Goal: Task Accomplishment & Management: Manage account settings

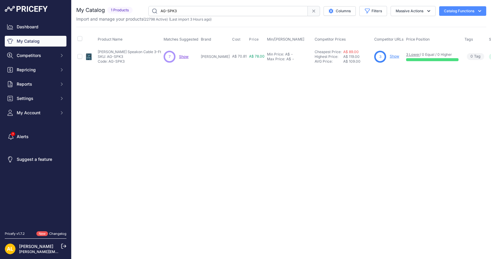
click at [187, 7] on input "AG-SPK3" at bounding box center [227, 11] width 159 height 10
click at [194, 8] on input "AG-SPK6" at bounding box center [227, 11] width 159 height 10
paste input "K-DR10CR"
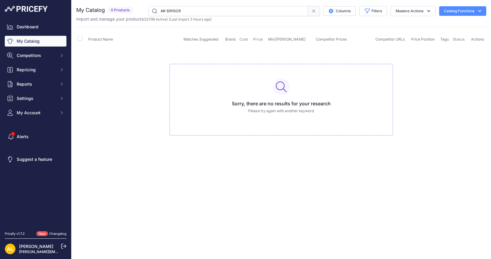
click at [231, 14] on input "AK-DR10CR" at bounding box center [227, 11] width 159 height 10
paste input "70C"
paste input "R-POLYBRUTEBK"
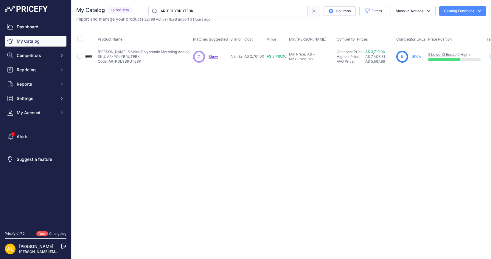
paste input "BAG-036"
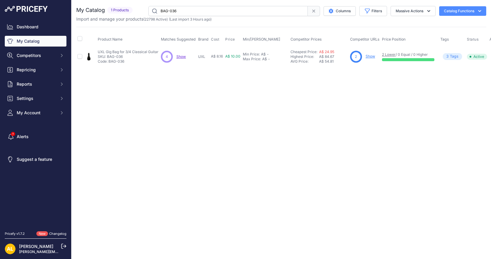
click at [233, 9] on input "BAG-036" at bounding box center [227, 11] width 159 height 10
paste input "CC-3049"
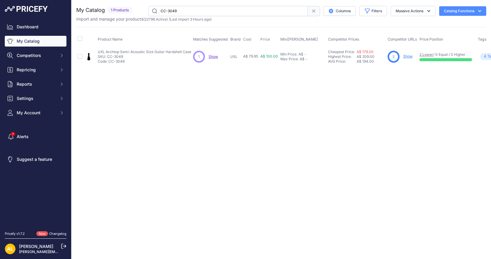
click at [203, 11] on input "CC-3049" at bounding box center [227, 11] width 159 height 10
paste input "S-DR2"
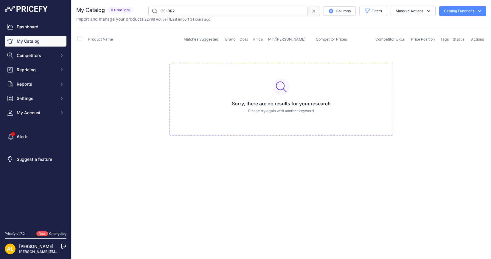
paste input "DB-2104B"
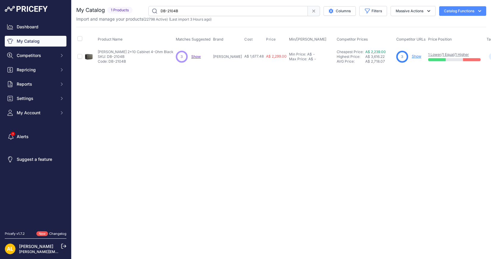
drag, startPoint x: 490, startPoint y: 100, endPoint x: 490, endPoint y: 3, distance: 97.4
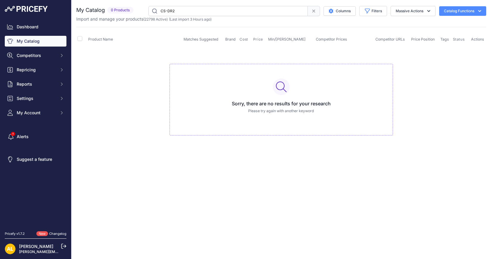
click at [182, 11] on input "CS-DR2" at bounding box center [227, 11] width 159 height 10
paste input "DB-2108B"
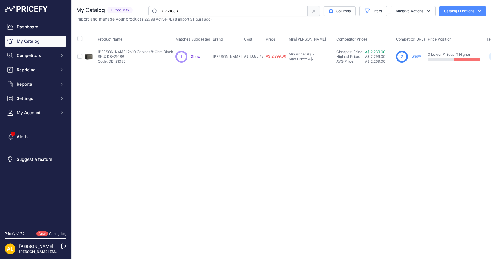
paste input "4"
drag, startPoint x: 197, startPoint y: 7, endPoint x: 114, endPoint y: 12, distance: 82.6
click at [115, 12] on div "My Catalog 1 Products" at bounding box center [281, 11] width 410 height 10
click at [183, 10] on input "DB-2108B" at bounding box center [227, 11] width 159 height 10
paste input "4"
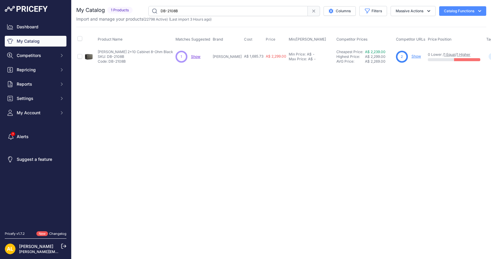
drag, startPoint x: 191, startPoint y: 14, endPoint x: 74, endPoint y: 10, distance: 117.4
click at [74, 10] on div "You are not connected to the internet. My Catalog" at bounding box center [280, 36] width 419 height 72
click at [191, 12] on input "DB-2108B" at bounding box center [227, 11] width 159 height 10
paste input "C-9V1200K"
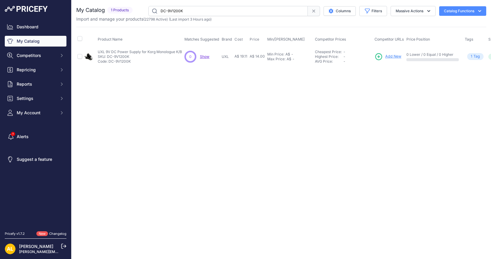
drag, startPoint x: 194, startPoint y: 4, endPoint x: 194, endPoint y: 10, distance: 5.7
click at [194, 4] on div "You are not connected to the internet. My Catalog" at bounding box center [281, 36] width 410 height 72
click at [194, 11] on input "DC-9V1200K" at bounding box center [227, 11] width 159 height 10
paste input "P"
type input "DC-9V1200P"
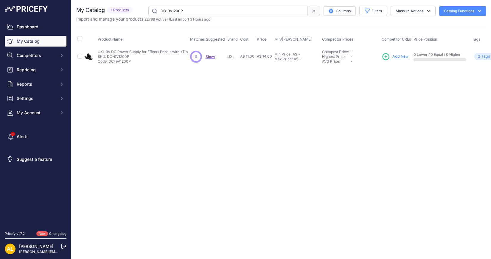
click at [201, 13] on input "DC-9V1200P" at bounding box center [227, 11] width 159 height 10
click at [35, 39] on link "My Catalog" at bounding box center [36, 41] width 62 height 11
click at [202, 11] on input "DC-9V1200P" at bounding box center [227, 11] width 159 height 10
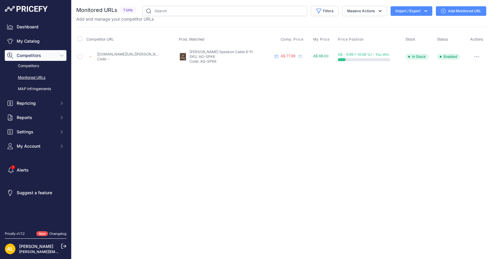
click at [457, 11] on link "Add Monitored URL" at bounding box center [461, 11] width 50 height 10
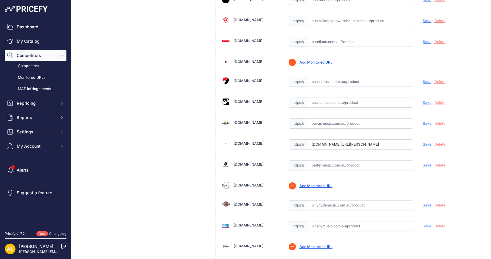
scroll to position [223, 0]
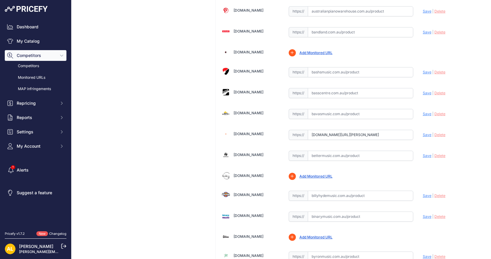
click at [423, 132] on span "Save" at bounding box center [427, 134] width 9 height 4
type input "https://www.belfieldmusic.com.au/products/aguilar-ag-spk6-speaker-cable-6ft-spe…"
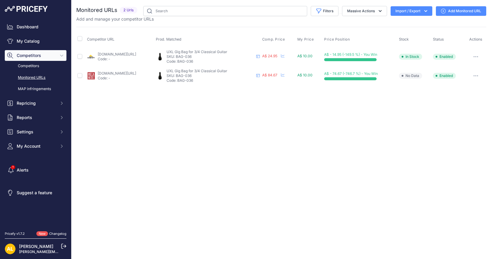
click at [450, 10] on link "Add Monitored URL" at bounding box center [461, 11] width 50 height 10
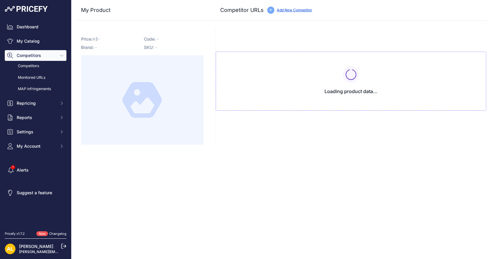
type input "www.bavasmusic.com.au/uxl-gig-bag-for-3-4-classical-guitar?prirule_jdsnikfkfjsd…"
type input "www.megamusiconline.com.au/product/uxl-bag-203-premium-3-4-classical-guitar-gig…"
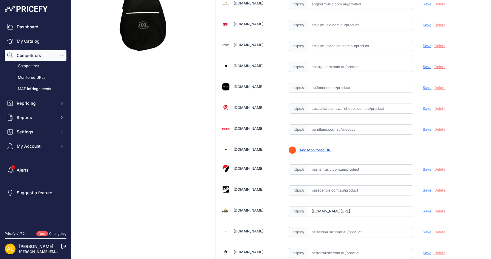
scroll to position [223, 0]
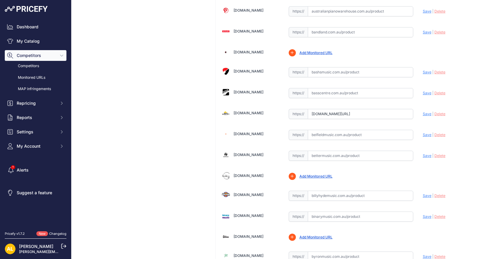
click at [339, 131] on input "text" at bounding box center [360, 135] width 105 height 10
paste input "https://www.belfieldmusic.com.au/products/uxl-classical-guitar-gig-bag-3-4-size…"
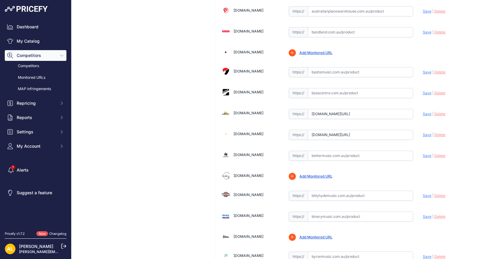
click at [423, 132] on span "Save" at bounding box center [427, 134] width 9 height 4
type input "https://www.belfieldmusic.com.au/products/uxl-classical-guitar-gig-bag-3-4-size…"
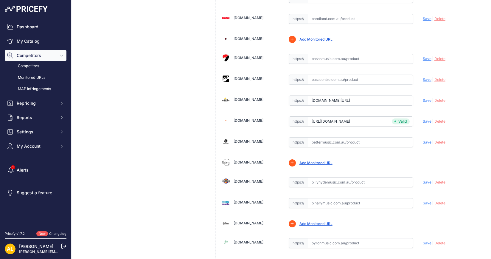
scroll to position [223, 0]
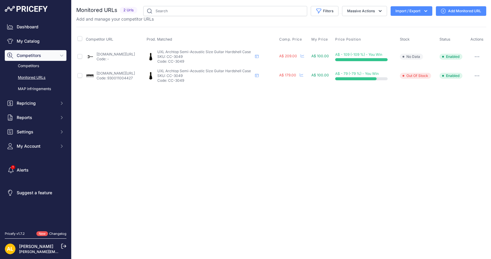
click at [439, 8] on link "Add Monitored URL" at bounding box center [461, 11] width 50 height 10
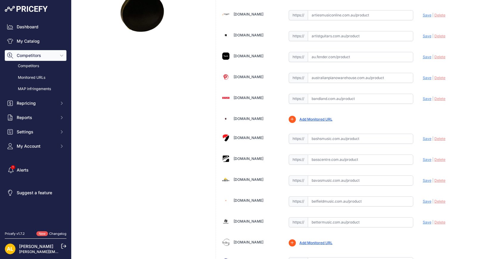
scroll to position [223, 0]
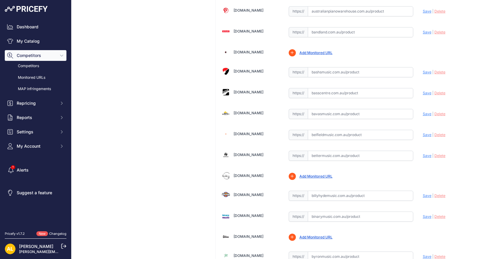
click at [325, 154] on input "text" at bounding box center [360, 155] width 105 height 10
paste input "https://www.bettermusic.com.au/uxl-cc-3049?srsltid=AfmBOopNXqdxDQcSrMeR4BcSt0VO…"
click at [424, 154] on span "Save" at bounding box center [427, 155] width 9 height 4
type input "https://www.bettermusic.com.au/uxl-cc-3049?prirule_jdsnikfkfjsd=1314"
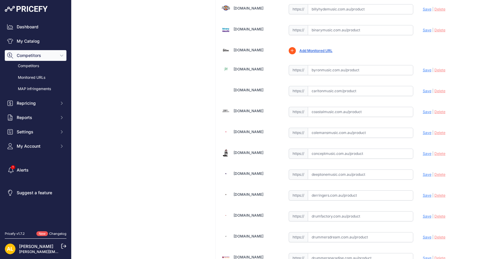
scroll to position [521, 0]
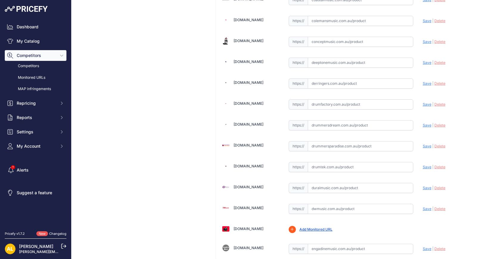
click at [328, 80] on input "text" at bounding box center [360, 83] width 105 height 10
paste input "https://www.derringers.com.au/collections/uxl?srsltid=AfmBOoqukqK9UGBFnu0Gsw56t…"
click at [423, 81] on span "Save" at bounding box center [427, 83] width 9 height 4
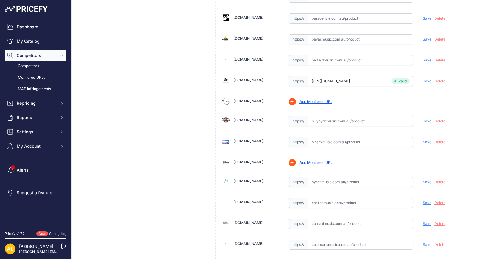
type input "https://www.derringers.com.au/collections/uxl?prirule_jdsnikfkfjsd=1314"
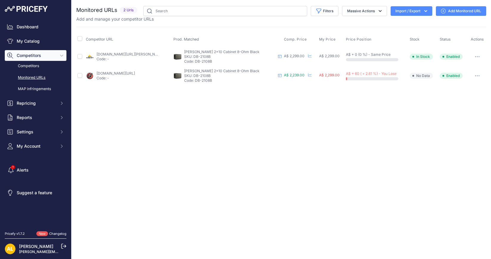
click at [447, 10] on link "Add Monitored URL" at bounding box center [461, 11] width 50 height 10
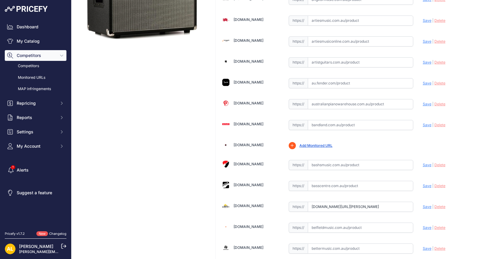
scroll to position [223, 0]
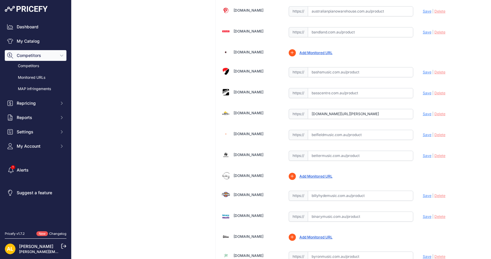
click at [365, 150] on input "text" at bounding box center [360, 155] width 105 height 10
paste input "[URL][DOMAIN_NAME][PERSON_NAME]"
click at [423, 153] on span "Save" at bounding box center [427, 155] width 9 height 4
type input "[URL][DOMAIN_NAME][PERSON_NAME]"
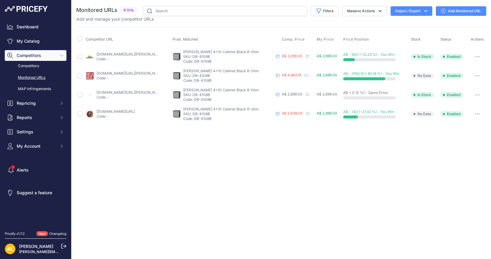
drag, startPoint x: 215, startPoint y: 58, endPoint x: 197, endPoint y: 60, distance: 18.4
click at [197, 60] on p "Code: DB-4108B" at bounding box center [228, 61] width 90 height 5
copy p "DB-4108B"
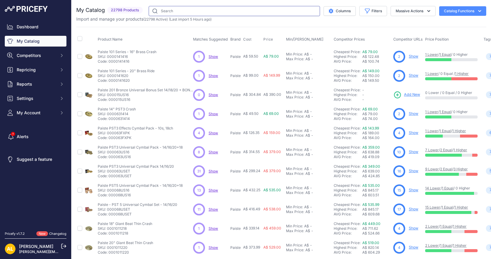
click at [215, 11] on input "text" at bounding box center [234, 11] width 171 height 10
paste input "DC-9V1200P"
type input "DC-9V1200P"
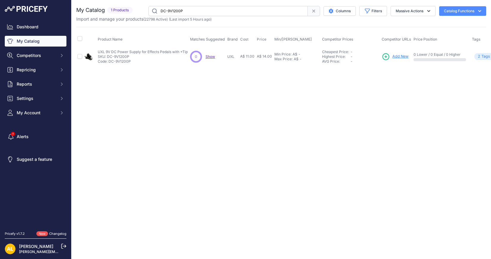
click at [265, 12] on input "DC-9V1200P" at bounding box center [227, 11] width 159 height 10
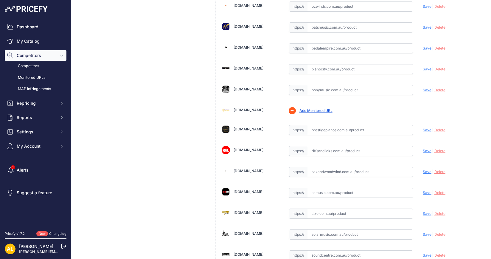
scroll to position [1601, 0]
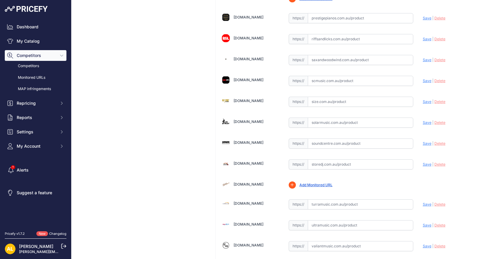
click at [317, 159] on input "text" at bounding box center [360, 164] width 105 height 10
paste input "https://www.storedj.com.au/products/uxl-dc-9v1200p-9v-dc-power-supply-500ma-tip…"
click at [423, 162] on span "Save" at bounding box center [427, 164] width 9 height 4
type input "https://www.storedj.com.au/products/uxl-dc-9v1200p-9v-dc-power-supply-500ma-tip…"
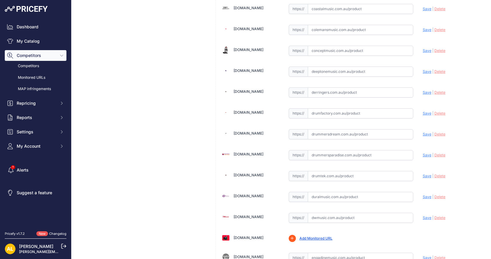
scroll to position [484, 0]
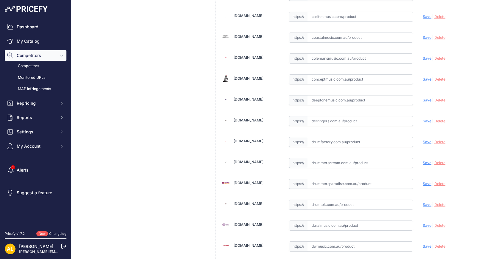
click at [313, 117] on input "text" at bounding box center [360, 121] width 105 height 10
paste input "https://www.derringers.com.au/products/uxl-dc-9v1200p-9v-dc-power-supply-500ma-…"
click at [423, 119] on span "Save" at bounding box center [427, 121] width 9 height 4
type input "https://www.derringers.com.au/products/uxl-dc-9v1200p-9v-dc-power-supply-500ma-…"
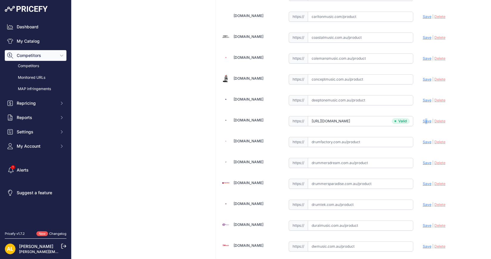
scroll to position [484, 0]
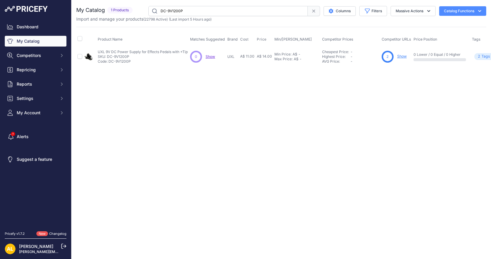
click at [243, 11] on input "DC-9V1200P" at bounding box center [227, 11] width 159 height 10
paste input "R-10CH"
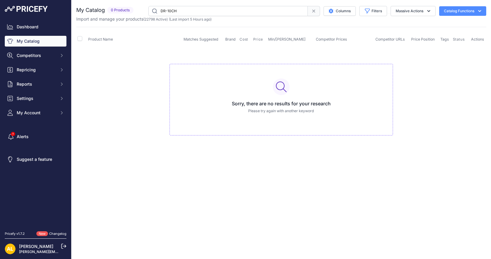
paste input "EU-4RSTSNA"
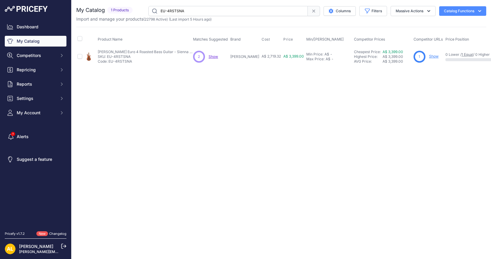
paste input "TQTD"
type input "EU-4RSTTQTD"
click at [195, 15] on input "EU-4RSTTQTD" at bounding box center [227, 11] width 159 height 10
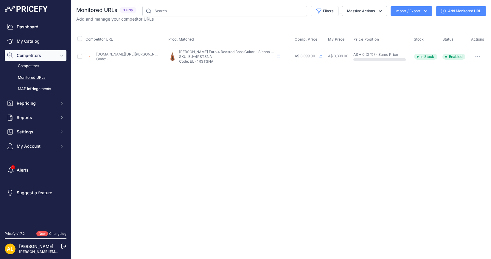
drag, startPoint x: 222, startPoint y: 61, endPoint x: 192, endPoint y: 63, distance: 29.9
click at [192, 63] on td "[PERSON_NAME] Euro 4 Roasted Bass Guitar - Sienna Stain [PERSON_NAME] Euro 4 Ro…" at bounding box center [230, 56] width 126 height 19
copy p "EU-4RSTSNA"
drag, startPoint x: 182, startPoint y: 51, endPoint x: 276, endPoint y: 52, distance: 93.8
click at [274, 52] on p "[PERSON_NAME] Euro 4 Roasted Bass Guitar - Sienna Stain" at bounding box center [226, 51] width 95 height 5
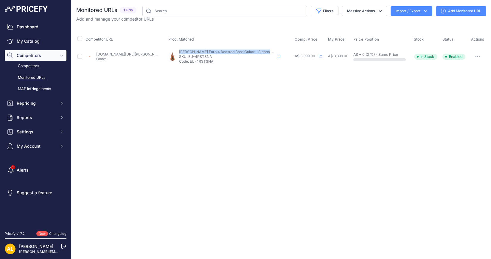
copy span "[PERSON_NAME] Euro 4 Roasted Bass Guitar - Sienna Stain"
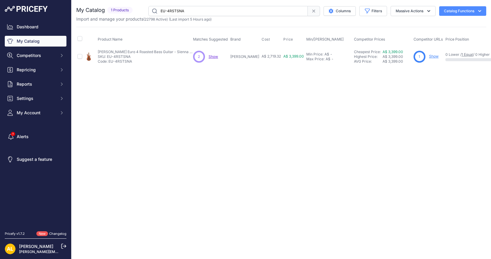
click at [199, 8] on input "EU-4RSTSNA" at bounding box center [227, 11] width 159 height 10
paste input "TQTD"
click at [197, 10] on input "EU-4RSTTQTD" at bounding box center [227, 11] width 159 height 10
paste input "5RSTSNA"
click at [183, 12] on input "EU-5RSTSNA" at bounding box center [227, 11] width 159 height 10
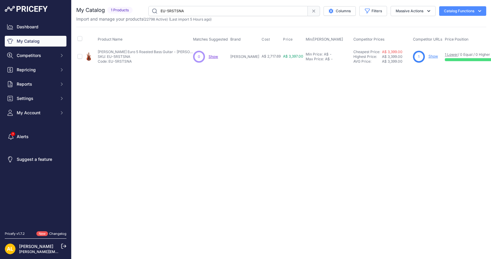
paste input "GST-10BK"
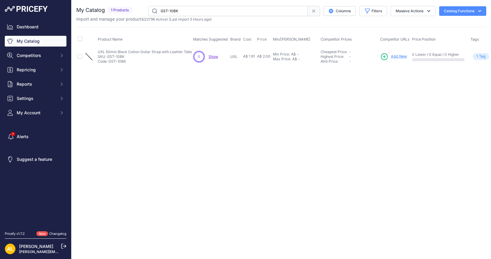
click at [209, 10] on input "GST-10BK" at bounding box center [227, 11] width 159 height 10
paste input "55"
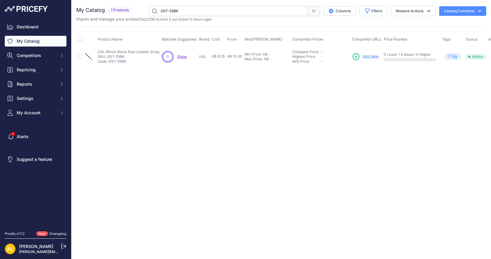
click at [215, 11] on input "GST-55BK" at bounding box center [227, 11] width 159 height 10
paste input "HA-KB100"
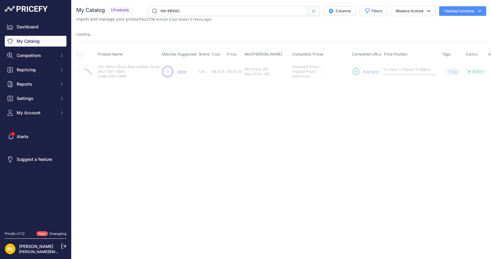
click at [211, 14] on input "HA-KB100\" at bounding box center [227, 11] width 159 height 10
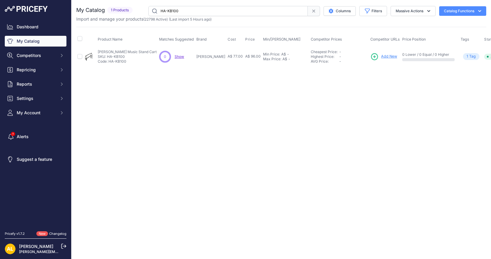
click at [212, 6] on input "HA-KB100" at bounding box center [227, 11] width 159 height 10
paste input "301FNK"
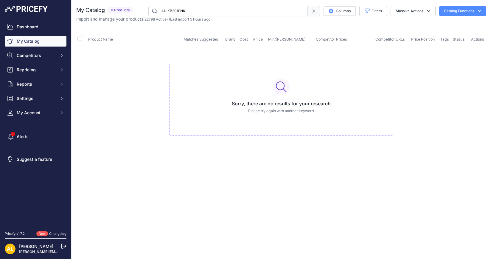
paste input "80A"
paste input "10M"
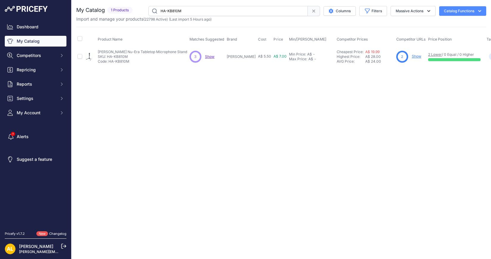
click at [171, 15] on input "HA-KB810M" at bounding box center [227, 11] width 159 height 10
paste input "919GBX"
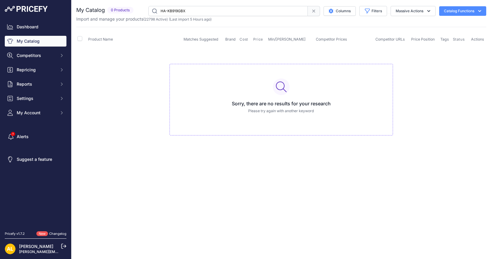
paste input "SC-2010"
paste input "2"
paste input "T-20RHMKIII"
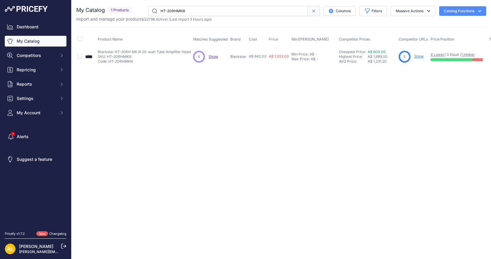
click at [220, 8] on input "HT-20RHMKIII" at bounding box center [227, 11] width 159 height 10
paste input "text"
drag, startPoint x: 199, startPoint y: 10, endPoint x: 11, endPoint y: 10, distance: 187.6
click at [19, 10] on div "Dashboard My Catalog Competitors Competitors Monitored URLs MAP infringements R…" at bounding box center [245, 129] width 491 height 259
paste input "IF-AD24X"
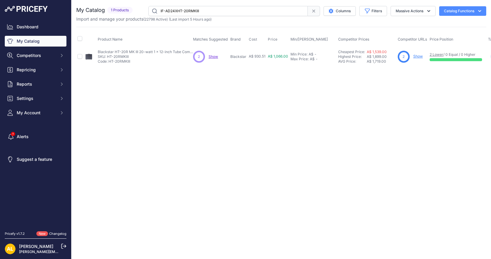
paste input "text"
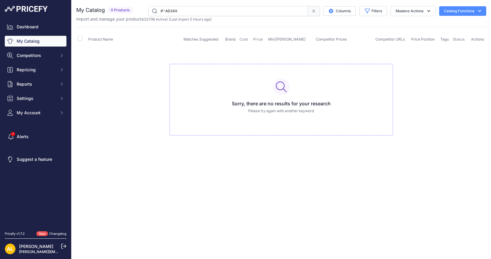
paste input "E"
paste input "N"
paste input "V/DM"
paste input "CB"
paste input "E100"
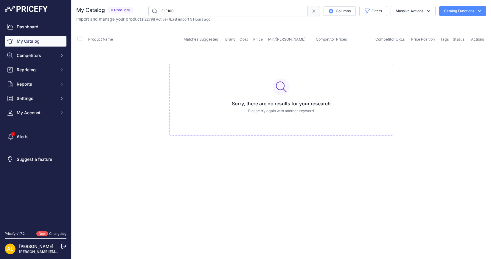
paste input "SM/DM"
paste input "KO-AXP1000"
paste input "2"
paste input "BCS-220D"
paste input "S"
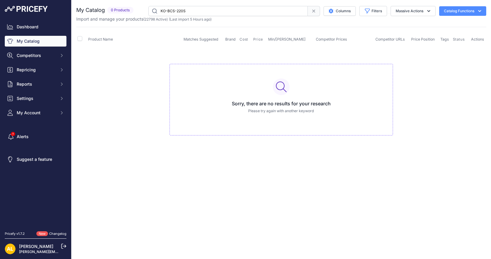
paste input "C1AIRWA"
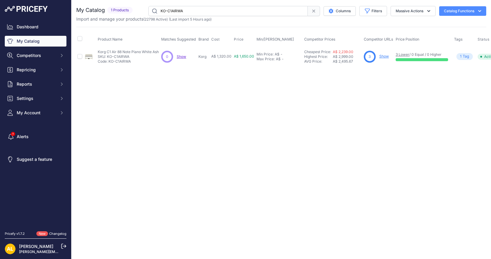
paste input "BCS-220S"
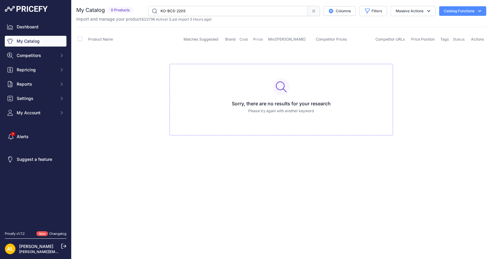
paste input "C1AIRWA"
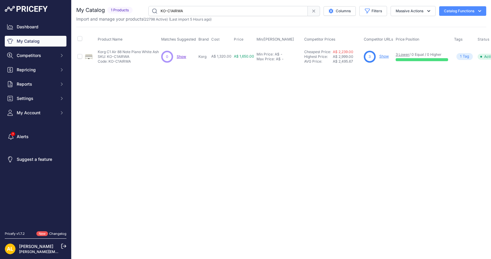
click at [198, 12] on input "KO-C1AIRWA" at bounding box center [227, 11] width 159 height 10
paste input "H"
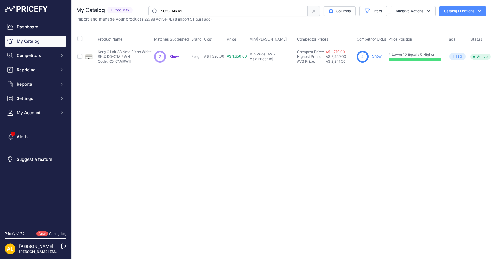
click at [192, 10] on input "KO-C1AIRWH" at bounding box center [227, 11] width 159 height 10
paste input "BK"
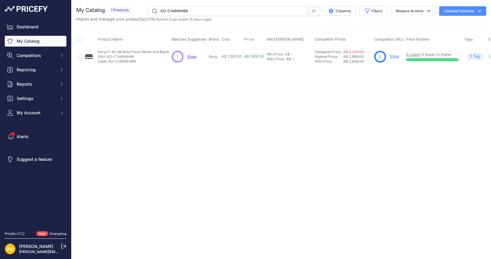
click at [176, 9] on input "KO-C1AIRWHBK" at bounding box center [227, 11] width 159 height 10
paste input "WH"
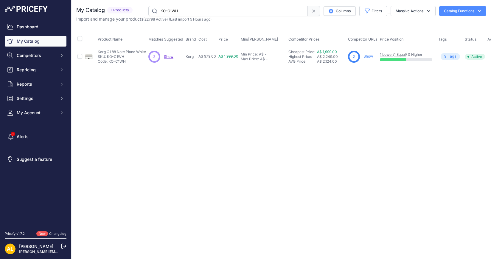
click at [193, 15] on input "KO-C1WH" at bounding box center [227, 11] width 159 height 10
paste input "AJ100BKFD"
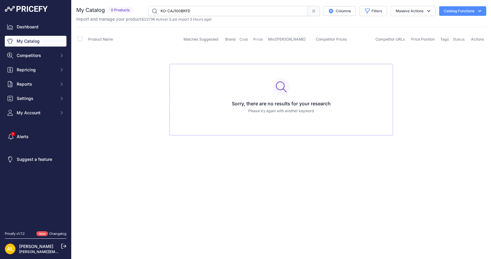
paste input "L"
paste input "RD"
paste input "WBK"
paste input "L"
paste input "RD"
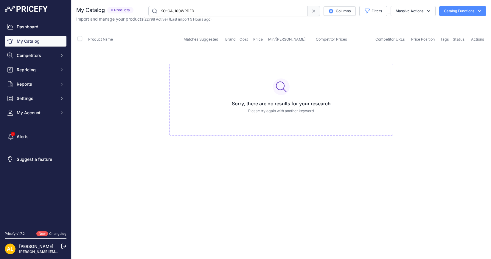
paste input "DSDAC100M"
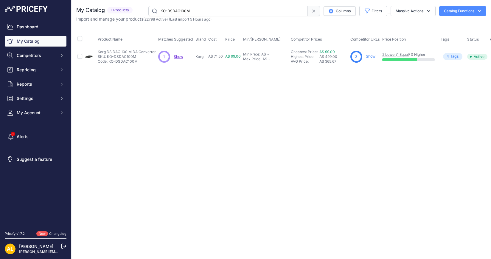
paste input "CAJ100WRDFD"
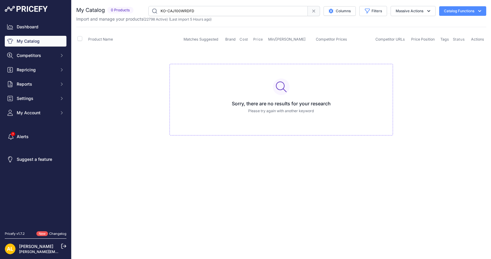
drag, startPoint x: 187, startPoint y: 56, endPoint x: 199, endPoint y: 60, distance: 11.8
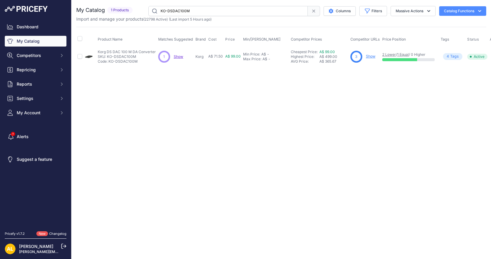
click at [217, 12] on input "KO-DSDAC100M" at bounding box center [227, 11] width 159 height 10
click at [205, 12] on input "KO-DSDAC100M" at bounding box center [227, 11] width 159 height 10
paste input "T220DR"
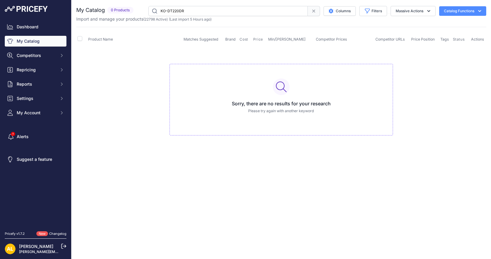
paste input "EK50L"
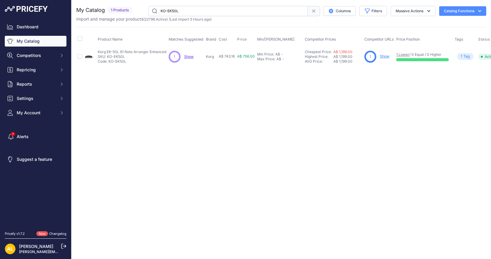
click at [183, 11] on input "KO-EK50L" at bounding box center [227, 11] width 159 height 10
paste input "LECTR2B"
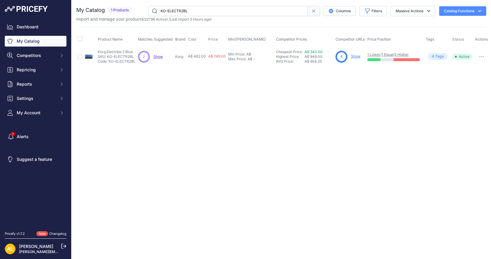
click at [200, 7] on input "KO-ELECTR2BL" at bounding box center [227, 11] width 159 height 10
paste input "RD"
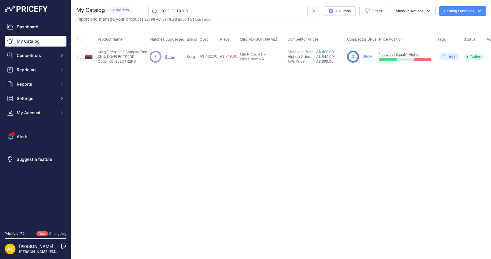
click at [198, 11] on input "KO-ELECTR2RD" at bounding box center [227, 11] width 159 height 10
paste input "HS220"
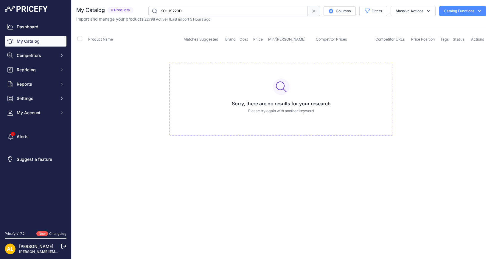
paste input "S"
paste input "I3SV"
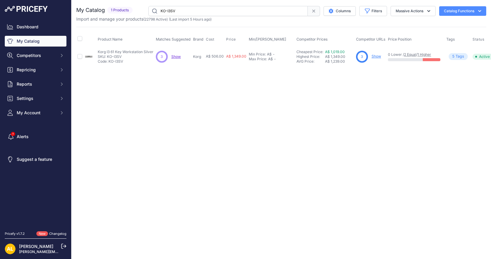
click at [188, 15] on input "KO-I3SV" at bounding box center [227, 11] width 159 height 10
paste input "KAOSSREPLAY"
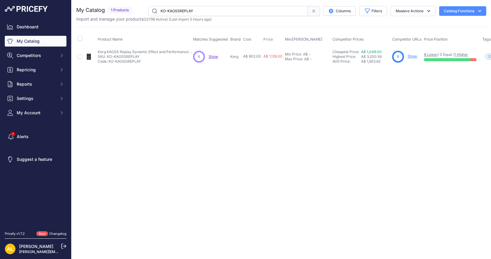
click at [194, 11] on input "KO-KAOSSREPLAY" at bounding box center [227, 11] width 159 height 10
paste input "EYSTAGE49"
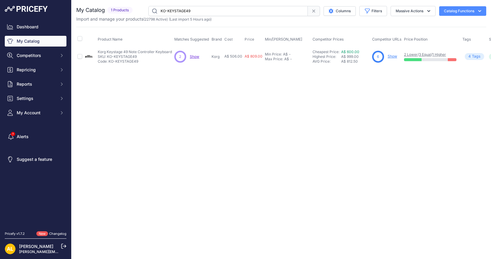
click at [231, 5] on div "You are not connected to the internet. My Catalog" at bounding box center [281, 36] width 410 height 72
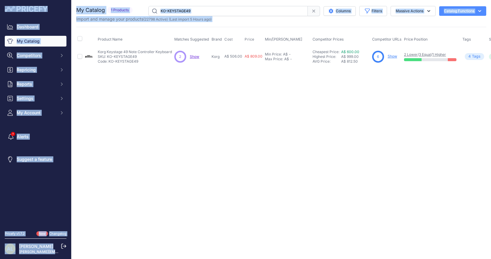
click at [230, 13] on input "KO-KEYSTAGE49" at bounding box center [227, 11] width 159 height 10
click at [232, 8] on input "KO-KEYSTAGE49" at bounding box center [227, 11] width 159 height 10
click at [237, 9] on input "KO-KEYSTAGE49" at bounding box center [227, 11] width 159 height 10
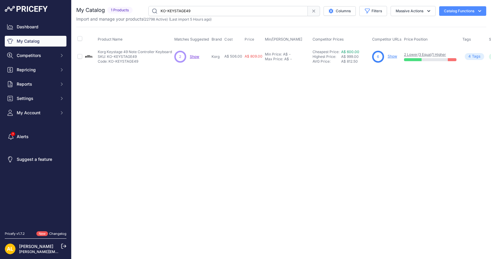
click at [246, 10] on input "KO-KEYSTAGE49" at bounding box center [227, 11] width 159 height 10
paste input "61"
paste input "INGKORGNEO"
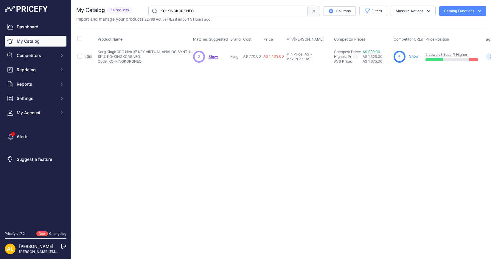
click at [197, 12] on input "KO-KINGKORGNEO" at bounding box center [227, 11] width 159 height 10
paste input "ROME61EX"
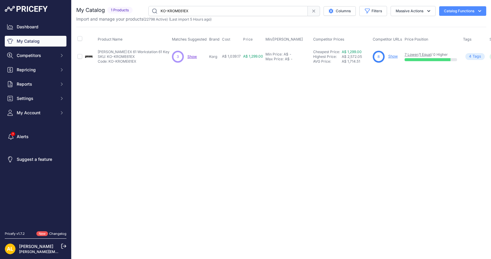
paste input "73"
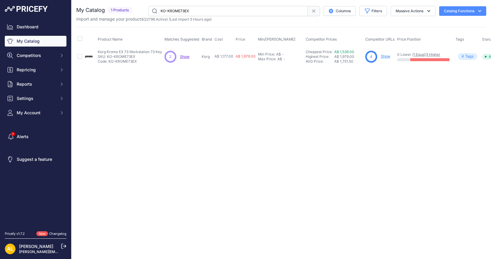
click at [216, 8] on input "KO-KROME73EX" at bounding box center [227, 11] width 159 height 10
paste input "88"
click at [200, 13] on input "KO-KROME88EX" at bounding box center [227, 11] width 159 height 10
paste input "LP180BK"
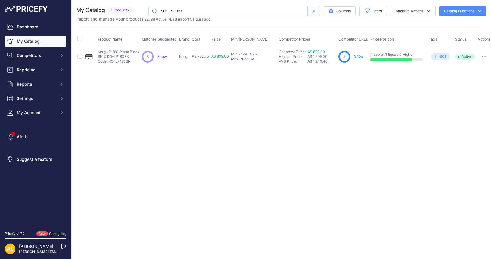
click at [201, 11] on input "KO-LP180BK" at bounding box center [227, 11] width 159 height 10
paste input "MICROKORG2WH"
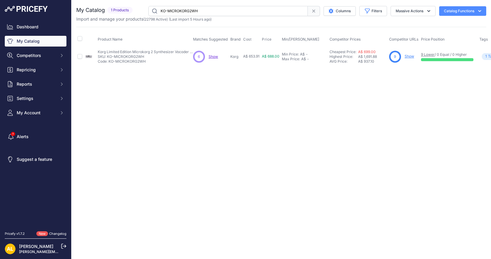
click at [228, 7] on input "KO-MICROKORG2WH" at bounding box center [227, 11] width 159 height 10
paste input "KORGMK1CR"
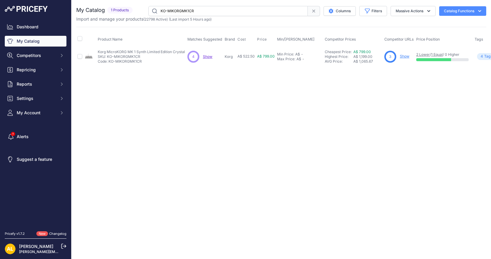
click at [227, 12] on input "KO-MIKORGMK1CR" at bounding box center [227, 11] width 159 height 10
paste input "ODWAVEMK2"
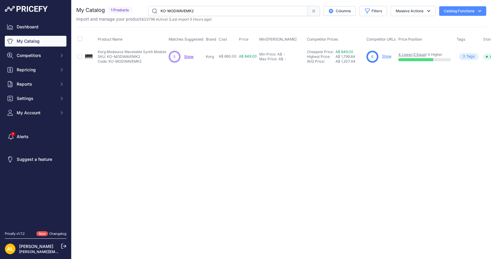
paste input "NAUTILUS73"
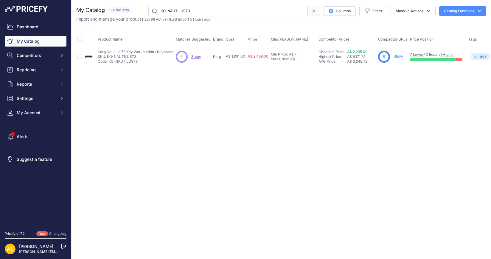
paste input "TS2BOOK"
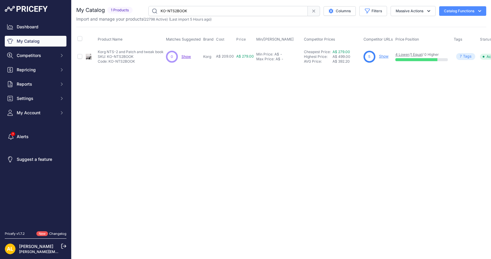
paste input "OPSIXMK2"
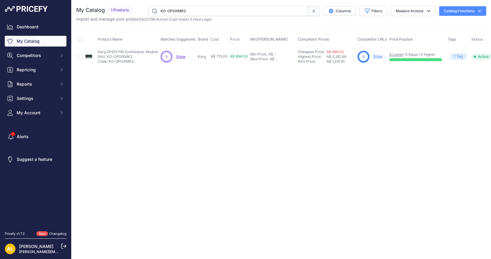
paste input "SE"
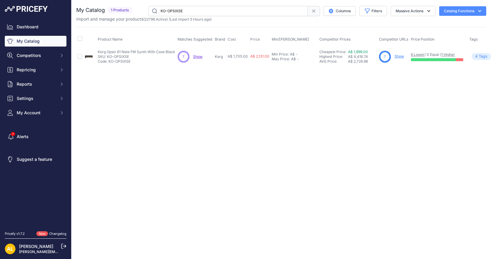
paste input "PL"
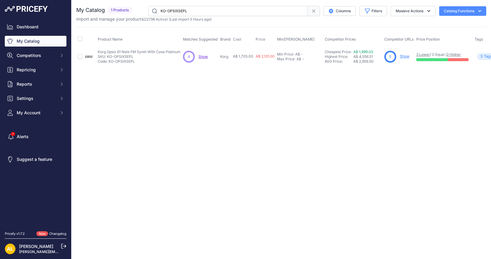
paste input "PA1000"
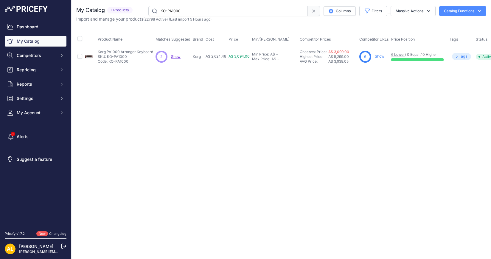
paste input "3"
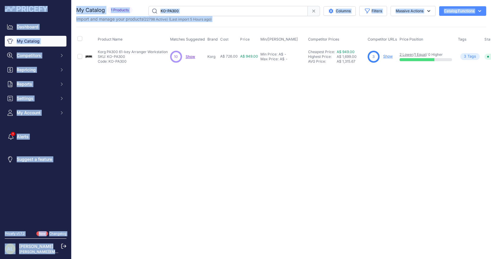
click at [200, 10] on input "KO-PA300" at bounding box center [227, 11] width 159 height 10
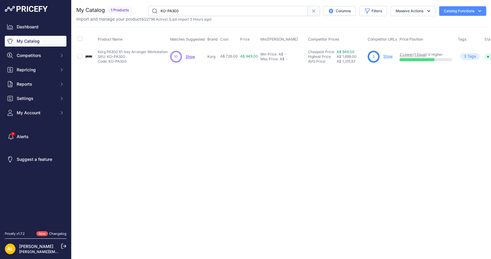
paste input "700OR"
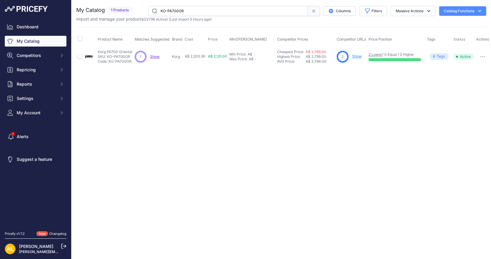
click at [253, 10] on input "KO-PA700OR" at bounding box center [227, 11] width 159 height 10
paste input "SD1455WNJ"
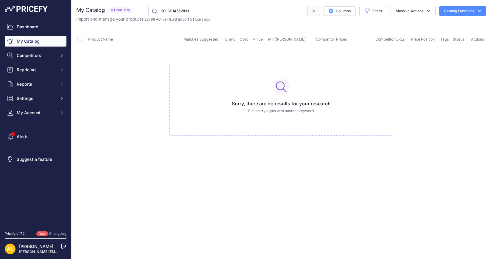
paste input "6"
paste input "M1455PB"
paste input "ST"
paste input "65PB"
paste input "ONICBAR"
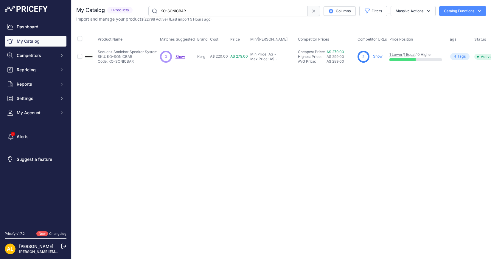
click at [197, 13] on input "KO-SONICBAR" at bounding box center [227, 11] width 159 height 10
paste input "P280BK"
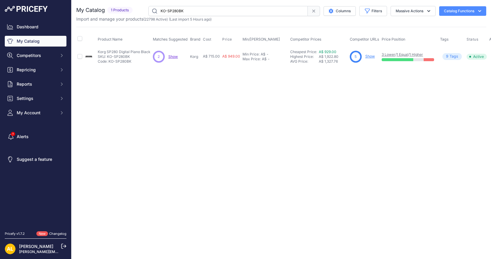
paste input "S220D"
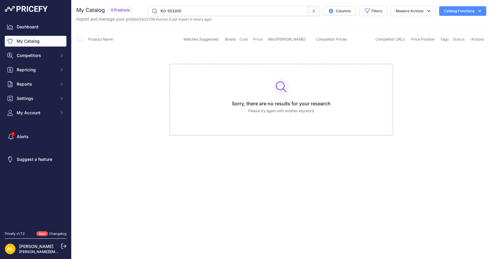
paste input "S"
paste input "WAVESTATEMK2"
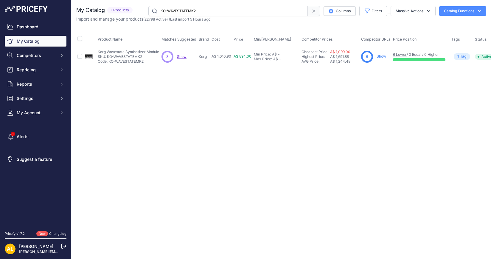
paste input "SE"
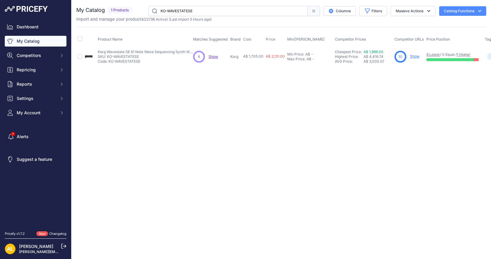
paste input "PL"
paste input "TS220D"
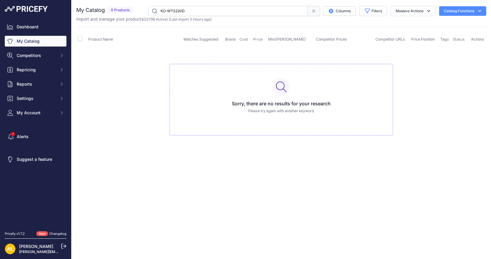
paste input "XE20"
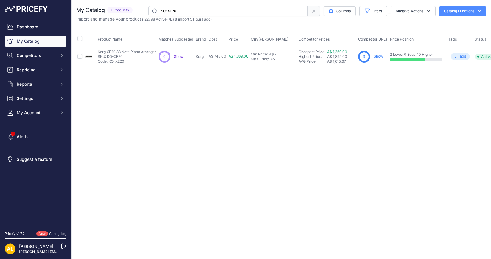
click at [184, 12] on input "KO-XE20" at bounding box center [227, 11] width 159 height 10
paste input "LAG-OC7"
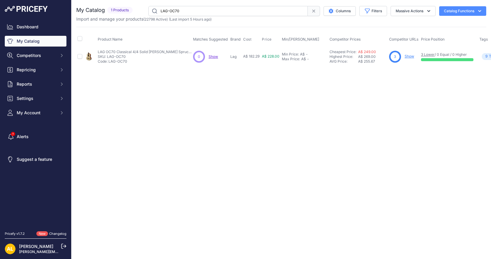
click at [202, 14] on input "LAG-OC70" at bounding box center [227, 11] width 159 height 10
paste input "T177J12CE"
click at [202, 13] on input "LAG-T177J12CE" at bounding box center [227, 11] width 159 height 10
paste input "EC-200DXBLB"
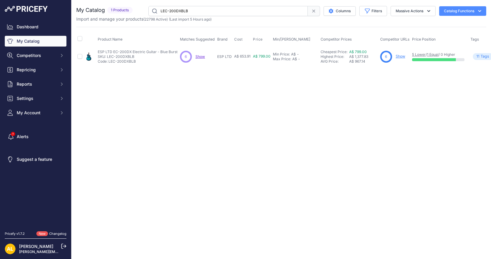
paste input "56STBLK"
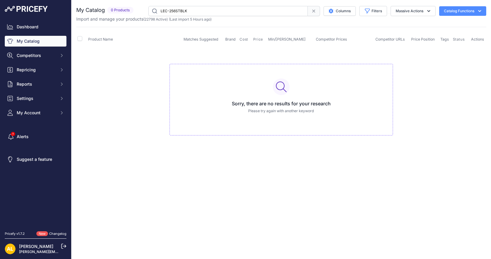
paste input "JH-VULTUREOW"
paste input "R-V8MGO"
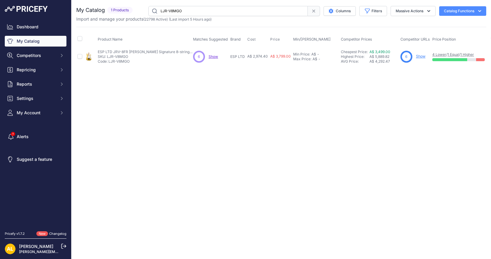
paste input "KH-VBLKSP"
click at [205, 10] on input "LKH-VBLKSP" at bounding box center [227, 11] width 159 height 10
paste input "MGO"
click at [197, 11] on input "LKH-VMGO" at bounding box center [227, 11] width 159 height 10
paste input "RSP"
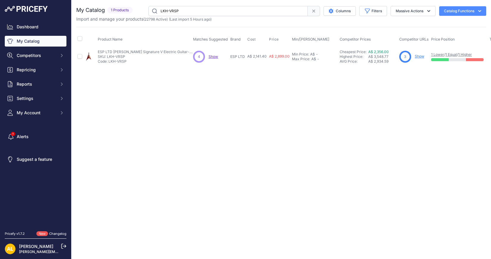
click at [187, 11] on input "LKH-VRSP" at bounding box center [227, 11] width 159 height 10
paste input "LK-600BLK"
click at [210, 13] on input "LLK-600BLK" at bounding box center [227, 11] width 159 height 10
paste input "M-1000SW"
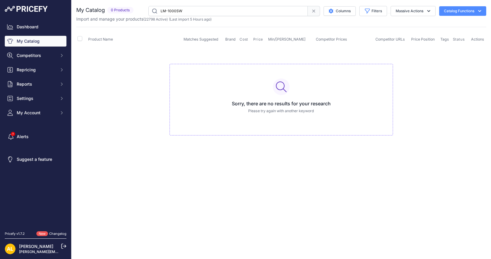
click at [183, 13] on input "LM-1000SW" at bounding box center [227, 11] width 159 height 10
paste input "200DXNTBLB"
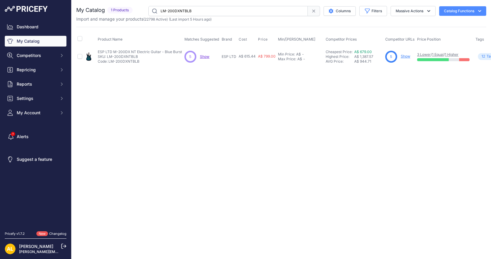
paste input "PR"
paste input "S-V1BLK"
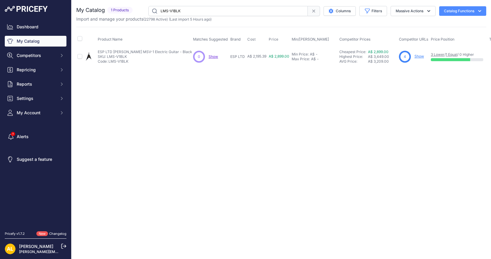
paste input "PH-1004"
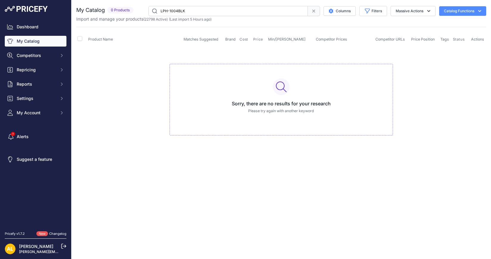
paste input "-SPARROWHAWKVSSB"
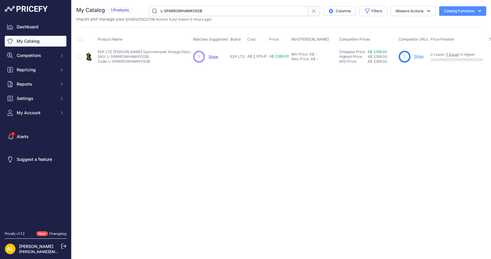
click at [218, 12] on input "L-SPARROWHAWKVSSB" at bounding box center [227, 11] width 159 height 10
paste input "MD-ELECLP"
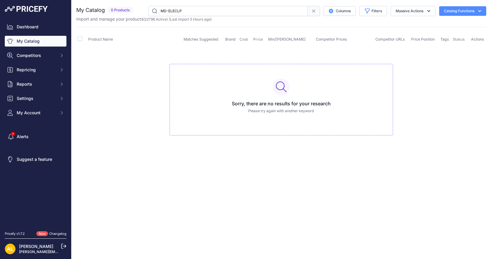
paste input "O-ARGON8"
paste input "COBALT5S"
paste input "R-6U2U4U"
paste input "7U2U6"
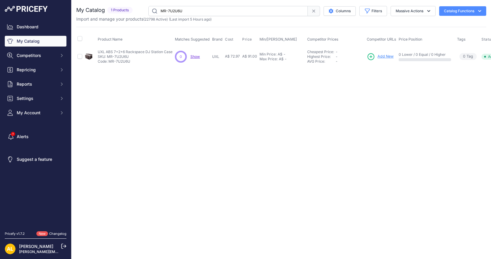
paste
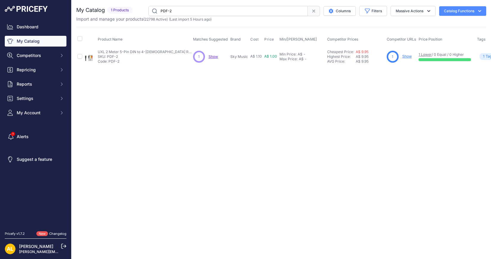
click at [191, 10] on input "PDF-2" at bounding box center [227, 11] width 159 height 10
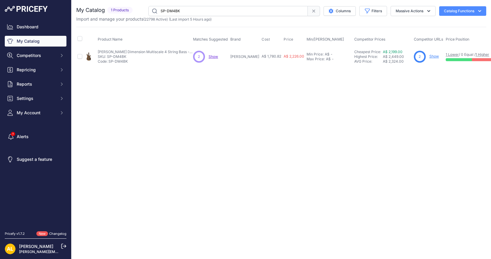
click at [201, 8] on input "SP-DM4BK" at bounding box center [227, 11] width 159 height 10
click at [193, 12] on input "SP-DM5BK" at bounding box center [227, 11] width 159 height 10
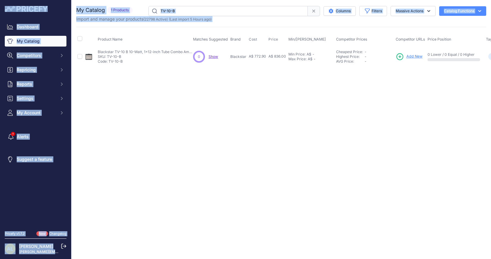
click at [192, 11] on input "TV-10-B" at bounding box center [227, 11] width 159 height 10
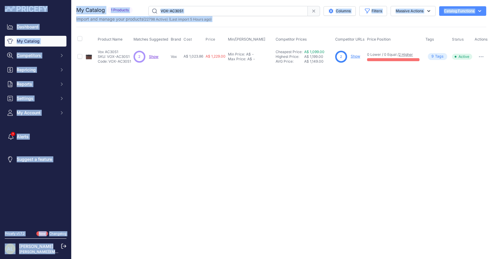
click at [189, 11] on input "VOX-AC30S1" at bounding box center [227, 11] width 159 height 10
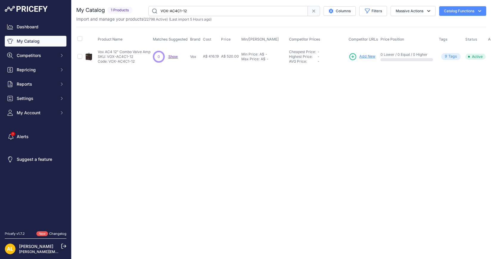
click at [192, 9] on input "VOX-AC4C1-12" at bounding box center [227, 11] width 159 height 10
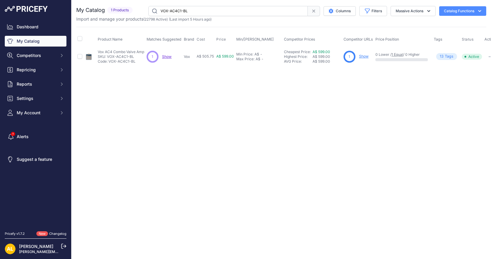
click at [203, 12] on input "VOX-AC4C1-BL" at bounding box center [227, 11] width 159 height 10
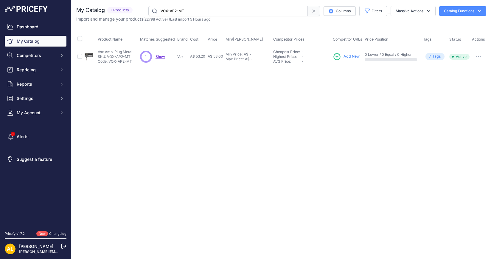
click at [214, 6] on div "You are not connected to the internet. My Catalog" at bounding box center [281, 36] width 410 height 72
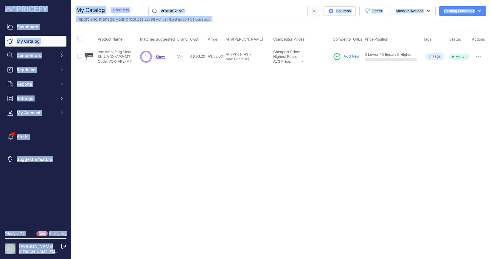
click at [215, 11] on input "VOX-AP2-MT" at bounding box center [227, 11] width 159 height 10
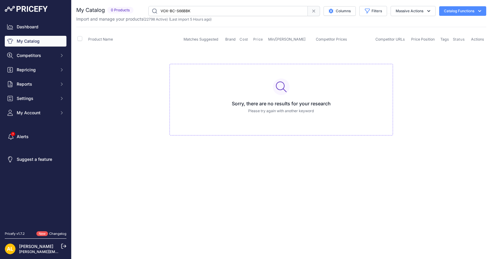
click at [204, 9] on input "VOX-BC-S66BBK" at bounding box center [227, 11] width 159 height 10
click at [188, 10] on input "VOX-BC-S66BK" at bounding box center [227, 11] width 159 height 10
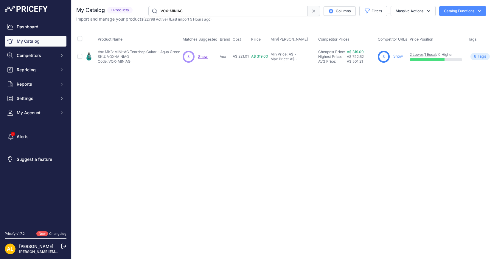
drag, startPoint x: 188, startPoint y: 5, endPoint x: 191, endPoint y: 13, distance: 7.9
click at [189, 5] on div "You are not connected to the internet. My Catalog" at bounding box center [281, 36] width 410 height 72
click at [192, 15] on input "VOX-MINIAG" at bounding box center [227, 11] width 159 height 10
click at [183, 8] on input "VOX-MINILR" at bounding box center [227, 11] width 159 height 10
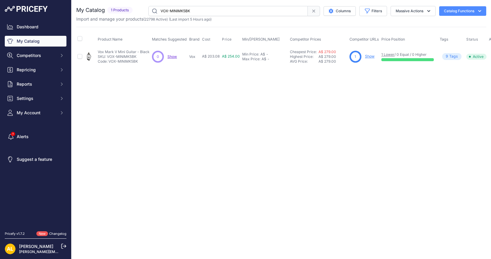
click at [202, 9] on input "VOX-MINIMK5BK" at bounding box center [227, 11] width 159 height 10
click at [219, 10] on input "VOX-MINIMK5WH" at bounding box center [227, 11] width 159 height 10
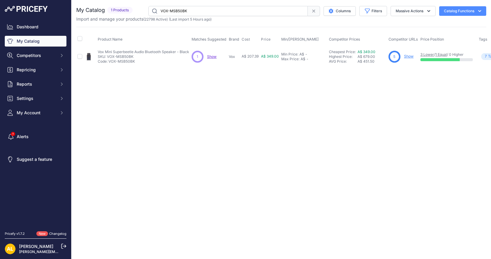
drag, startPoint x: 45, startPoint y: 62, endPoint x: 53, endPoint y: 62, distance: 7.7
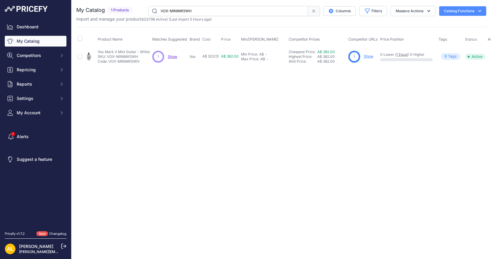
click at [220, 12] on input "VOX-MINIMK5WH" at bounding box center [227, 11] width 159 height 10
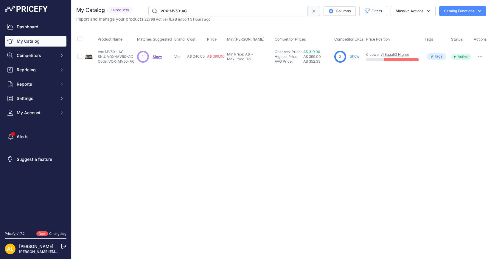
click at [203, 14] on input "VOX-MV50-AC" at bounding box center [227, 11] width 159 height 10
drag, startPoint x: 323, startPoint y: 69, endPoint x: 489, endPoint y: 58, distance: 166.6
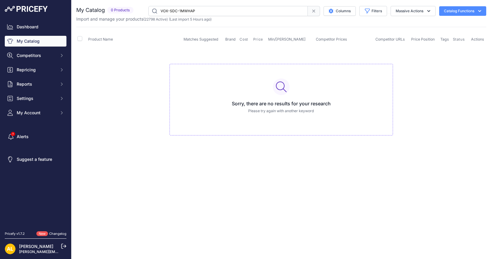
drag, startPoint x: 219, startPoint y: 5, endPoint x: 221, endPoint y: 14, distance: 9.1
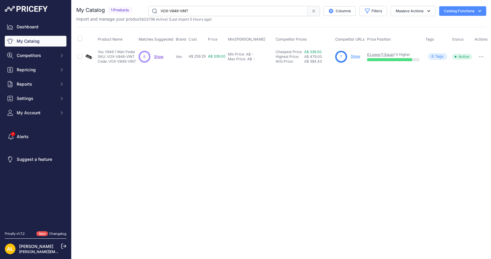
click at [199, 11] on input "VOX-V846-VINT" at bounding box center [227, 11] width 159 height 10
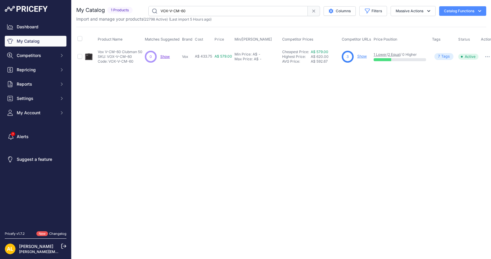
click at [201, 10] on input "VOX-V-CM-60" at bounding box center [227, 11] width 159 height 10
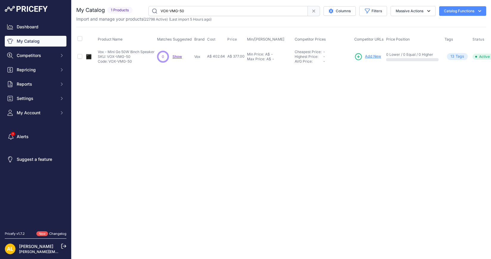
click at [191, 16] on p "Import and manage your products ( 22798 Active ) (Last import 5 Hours ago)" at bounding box center [143, 19] width 135 height 6
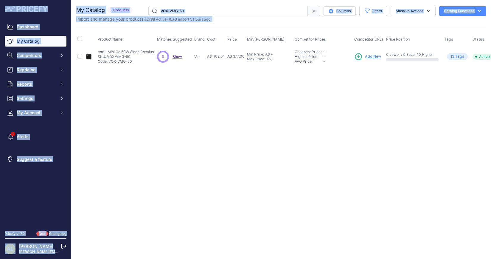
click at [188, 10] on input "VOX-VMG-50" at bounding box center [227, 11] width 159 height 10
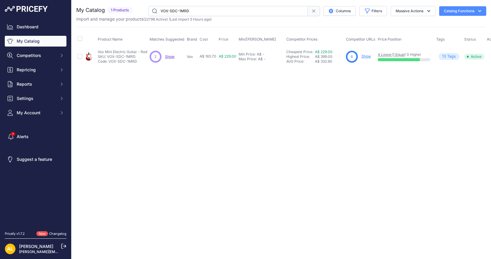
click at [219, 12] on input "VOX-SDC-1MRD" at bounding box center [227, 11] width 159 height 10
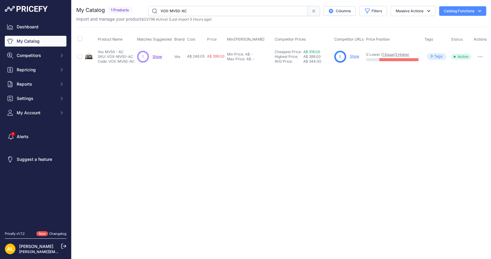
click at [186, 8] on input "VOX-MV50-AC" at bounding box center [227, 11] width 159 height 10
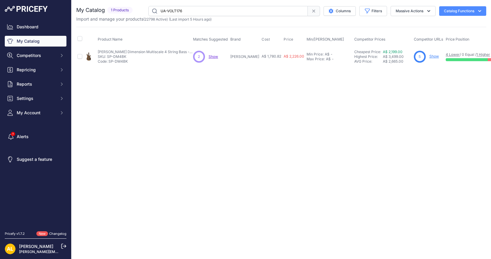
type input "UA-VOLT176"
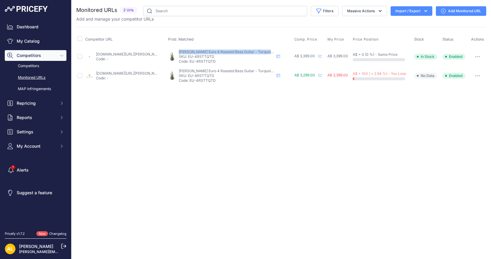
drag, startPoint x: 180, startPoint y: 50, endPoint x: 271, endPoint y: 50, distance: 91.1
click at [271, 50] on div "[PERSON_NAME] Euro 4 Roasted Bass Guitar - Turquoise Tide [PERSON_NAME] Euro 4 …" at bounding box center [230, 56] width 124 height 14
copy span "[PERSON_NAME] Euro 4 Roasted Bass Guitar - Turquoise Tide"
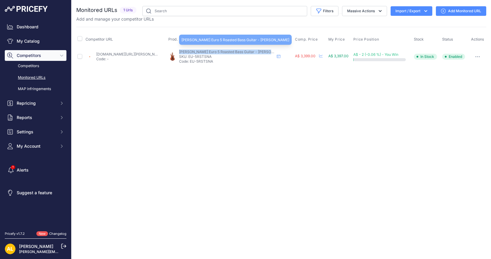
drag, startPoint x: 181, startPoint y: 51, endPoint x: 268, endPoint y: 51, distance: 87.3
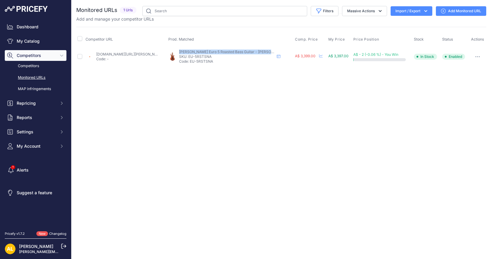
click at [268, 51] on div "[PERSON_NAME] Euro 5 Roasted Bass Guitar - [PERSON_NAME] [PERSON_NAME] Euro 5 R…" at bounding box center [230, 56] width 124 height 14
copy span "[PERSON_NAME] Euro 5 Roasted Bass Guitar - [PERSON_NAME]"
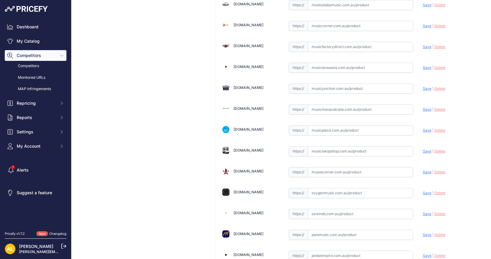
scroll to position [1191, 0]
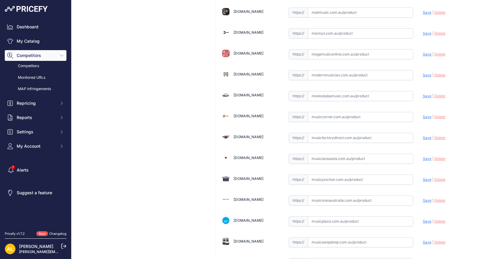
click at [332, 133] on input "text" at bounding box center [360, 138] width 105 height 10
paste input "https://www.musicfactorydirect.com.au/uxl-65mm-black-real-leather-guitar-strap-…"
click at [423, 135] on span "Save" at bounding box center [427, 137] width 9 height 4
type input "https://www.musicfactorydirect.com.au/uxl-65mm-black-real-leather-guitar-strap-…"
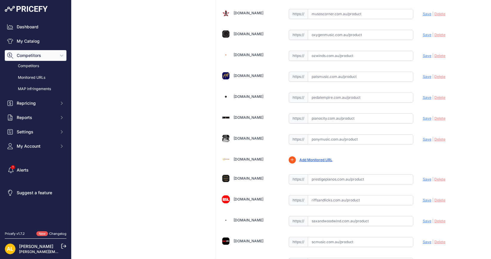
scroll to position [1415, 0]
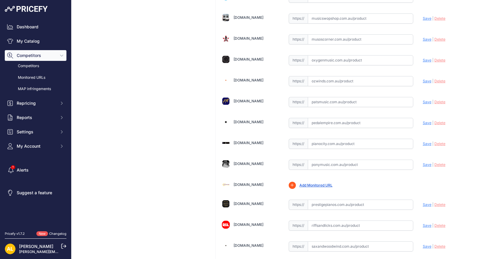
click at [322, 118] on input "text" at bounding box center [360, 123] width 105 height 10
paste input "https://www.pedalempire.com.au/products/uxl-leather-guitar-strap?srsltid=AfmBOo…"
click at [425, 120] on span "Save" at bounding box center [427, 122] width 9 height 4
type input "https://www.pedalempire.com.au/products/uxl-leather-guitar-strap?prirule_jdsnik…"
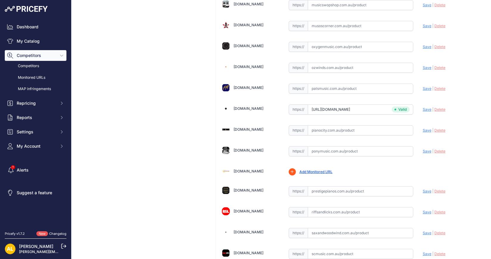
scroll to position [1415, 0]
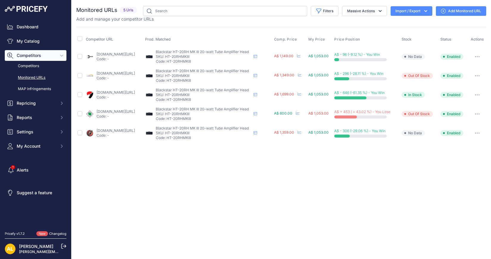
click at [445, 11] on icon at bounding box center [443, 11] width 5 height 5
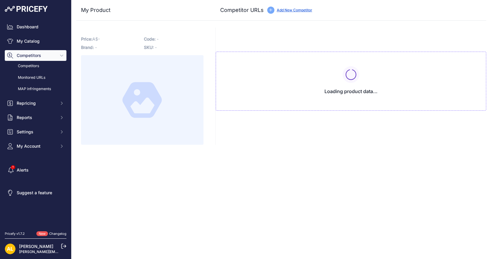
type input "[DOMAIN_NAME][URL]"
type input "soundcentre.com.au/products/blackstar-ht-20-mkii-20-watt-tube-combo-amplifier?p…"
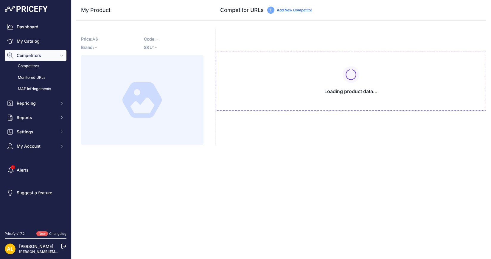
type input "www.turramusic.com.au/products/blackstar-ht-20rh-mkiii?prirule_jdsnikfkfjsd=1314"
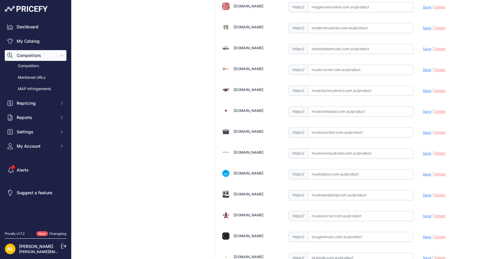
scroll to position [1200, 0]
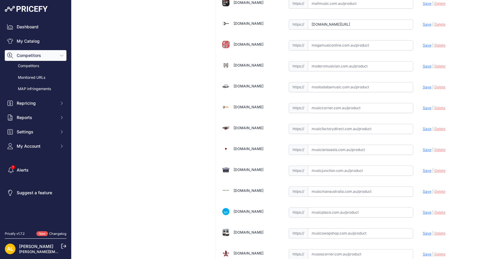
click at [320, 61] on input "text" at bounding box center [360, 66] width 105 height 10
paste input "https://www.modernmusician.com.au/blackstar-ht-20rh-mkiii?srsltid=AfmBOoow31EMg…"
click at [423, 64] on span "Save" at bounding box center [427, 66] width 9 height 4
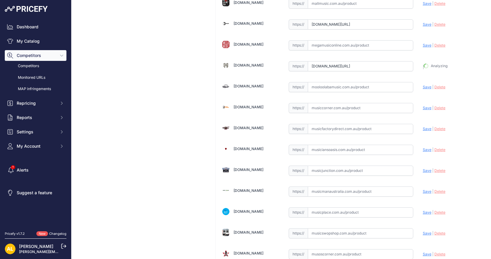
type input "https://www.modernmusician.com.au/blackstar-ht-20rh-mkiii?prirule_jdsnikfkfjsd=…"
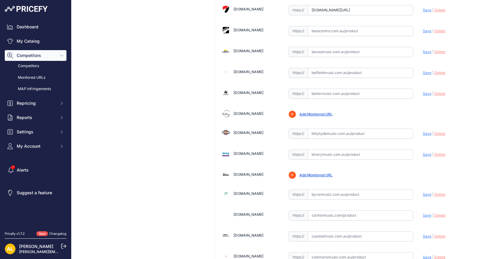
scroll to position [269, 0]
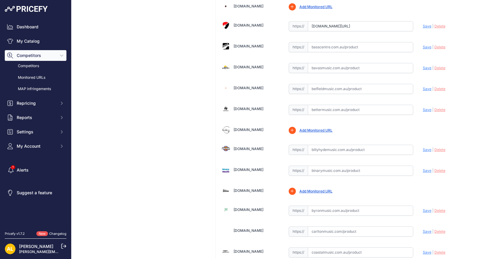
click at [322, 89] on input "text" at bounding box center [360, 89] width 105 height 10
paste input "https://www.belfieldmusic.com.au/products/blackstar-ht-20rh-mkiii-guitar-amplif…"
click at [423, 86] on span "Save" at bounding box center [427, 88] width 9 height 4
type input "https://www.belfieldmusic.com.au/products/blackstar-ht-20rh-mkiii-guitar-amplif…"
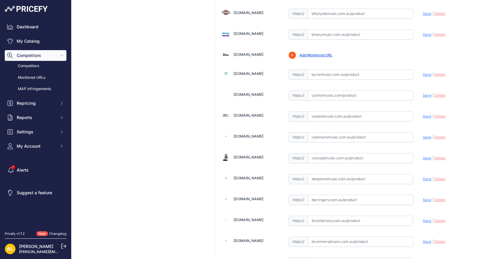
scroll to position [493, 0]
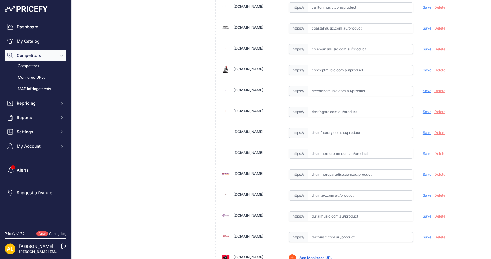
click at [340, 108] on input "text" at bounding box center [360, 112] width 105 height 10
paste input "https://www.derringers.com.au/products/blackstar-ht-20rh-mkiii-20w-valve-head-w…"
drag, startPoint x: 420, startPoint y: 105, endPoint x: 415, endPoint y: 108, distance: 5.9
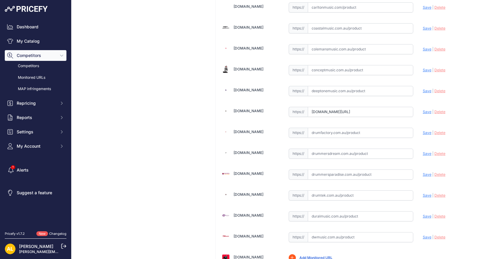
click at [423, 109] on span "Save" at bounding box center [427, 111] width 9 height 4
type input "https://www.derringers.com.au/products/blackstar-ht-20rh-mkiii-20w-valve-head-w…"
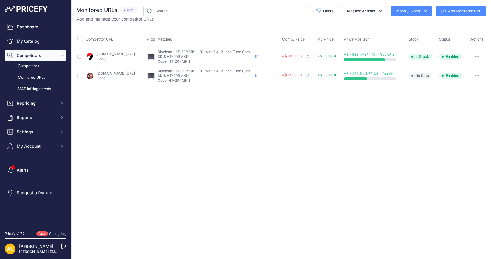
click at [466, 8] on link "Add Monitored URL" at bounding box center [461, 11] width 50 height 10
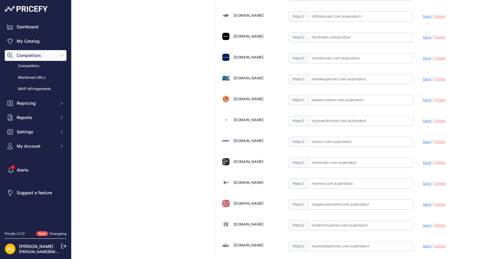
scroll to position [1042, 0]
click at [346, 219] on input "text" at bounding box center [360, 224] width 105 height 10
paste input "[URL][DOMAIN_NAME]"
click at [423, 222] on span "Save" at bounding box center [427, 224] width 9 height 4
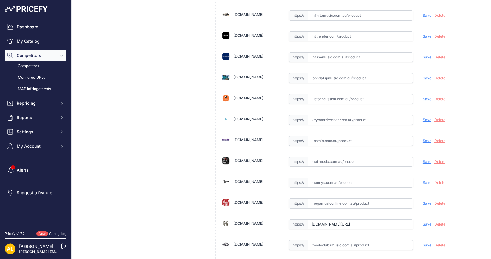
scroll to position [0, 0]
type input "[URL][DOMAIN_NAME]"
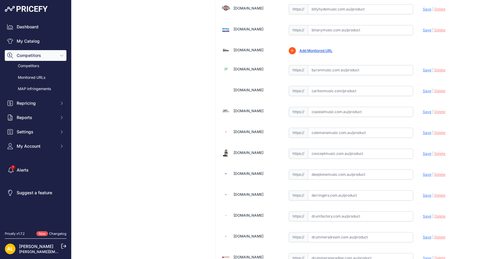
scroll to position [298, 0]
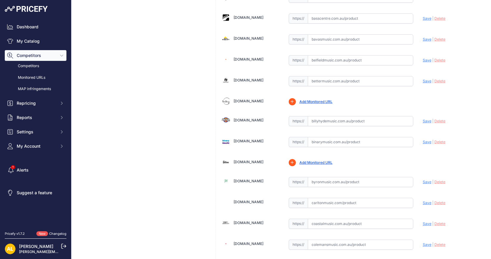
click at [320, 61] on input "text" at bounding box center [360, 60] width 105 height 10
paste input "[URL][DOMAIN_NAME]"
click at [423, 58] on span "Save" at bounding box center [427, 60] width 9 height 4
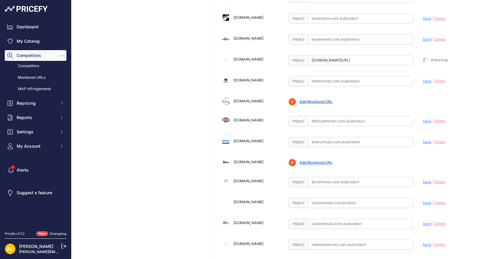
type input "[URL][DOMAIN_NAME]"
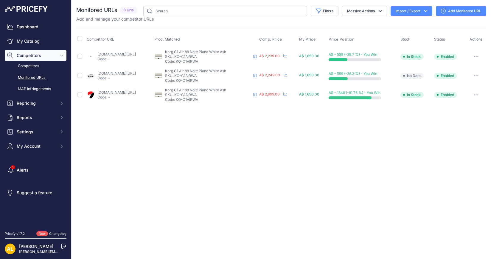
click at [459, 12] on link "Add Monitored URL" at bounding box center [461, 11] width 50 height 10
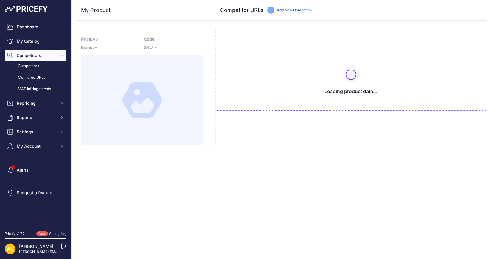
type input "[DOMAIN_NAME][URL]"
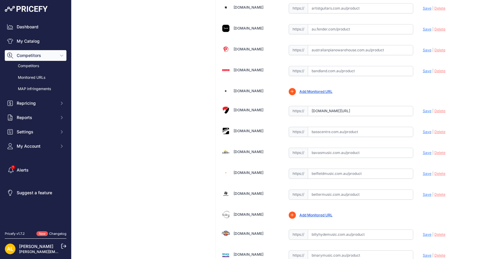
scroll to position [223, 0]
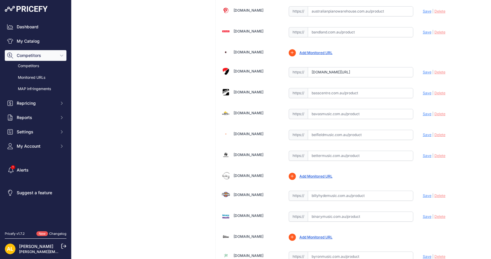
click at [321, 130] on input "text" at bounding box center [360, 135] width 105 height 10
paste input "[URL][DOMAIN_NAME]"
click at [423, 132] on span "Save" at bounding box center [427, 134] width 9 height 4
type input "[URL][DOMAIN_NAME]"
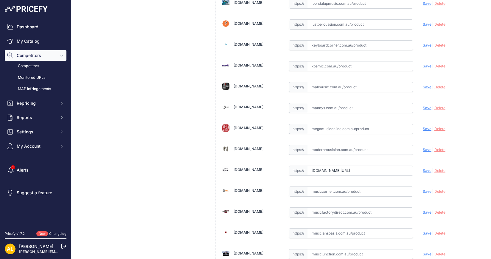
scroll to position [1154, 0]
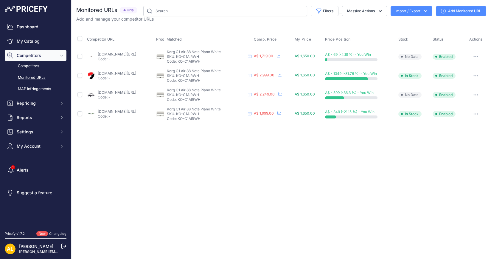
click at [80, 78] on td at bounding box center [81, 75] width 10 height 19
click at [78, 74] on input "checkbox" at bounding box center [79, 75] width 5 height 5
checkbox input "true"
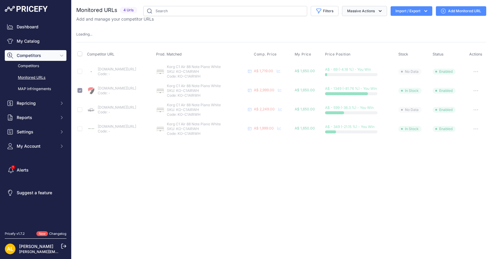
click at [362, 10] on button "Massive Actions" at bounding box center [364, 11] width 45 height 10
click at [361, 39] on button "Disable" at bounding box center [363, 35] width 48 height 11
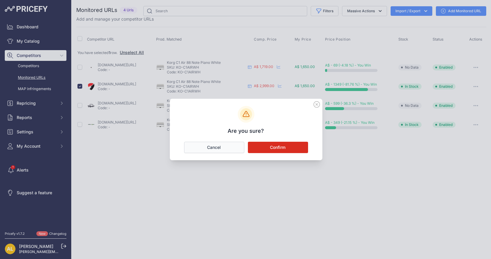
click at [215, 145] on button "Cancel" at bounding box center [214, 146] width 60 height 11
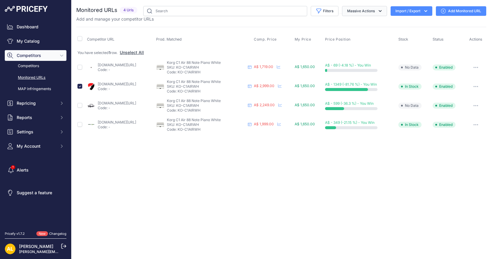
click at [375, 10] on button "Massive Actions" at bounding box center [364, 11] width 45 height 10
click at [79, 122] on input "checkbox" at bounding box center [79, 124] width 5 height 5
checkbox input "true"
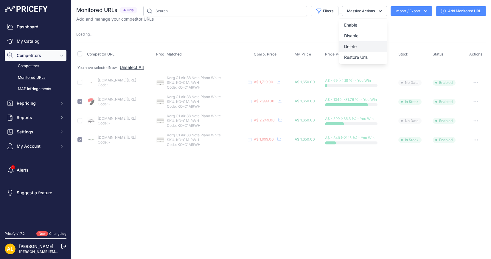
click at [355, 47] on span "Delete" at bounding box center [350, 46] width 13 height 5
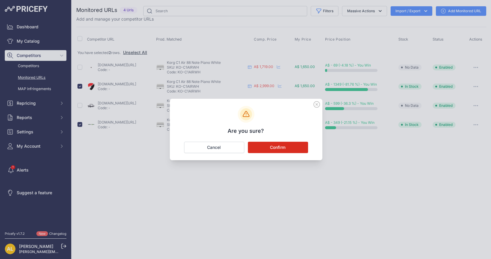
click at [272, 144] on button "Confirm" at bounding box center [278, 146] width 60 height 11
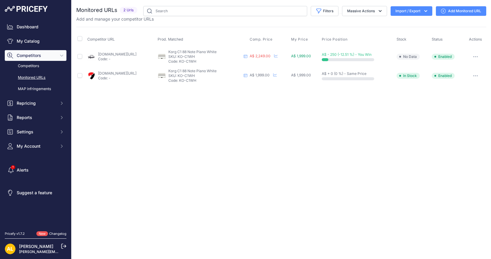
click at [469, 10] on link "Add Monitored URL" at bounding box center [461, 11] width 50 height 10
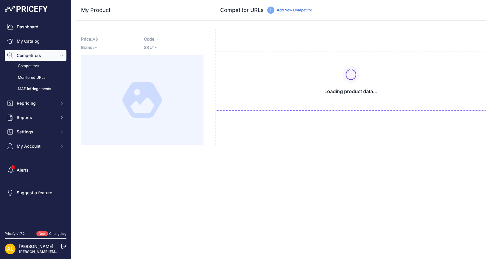
type input "[DOMAIN_NAME][URL]"
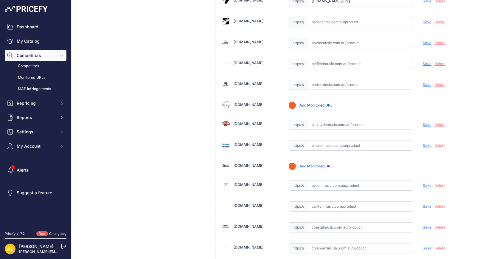
scroll to position [261, 0]
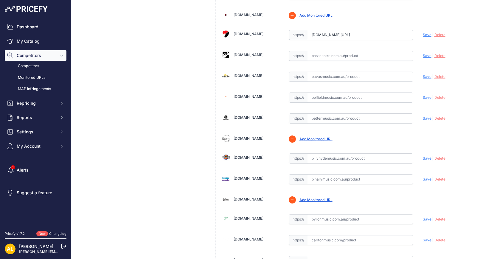
click at [326, 116] on input "text" at bounding box center [360, 118] width 105 height 10
paste input "[URL][DOMAIN_NAME]"
click at [423, 116] on span "Save" at bounding box center [427, 118] width 9 height 4
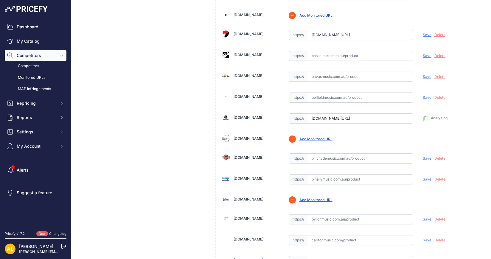
type input "[URL][DOMAIN_NAME]"
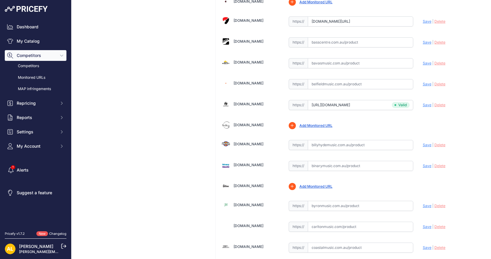
scroll to position [261, 0]
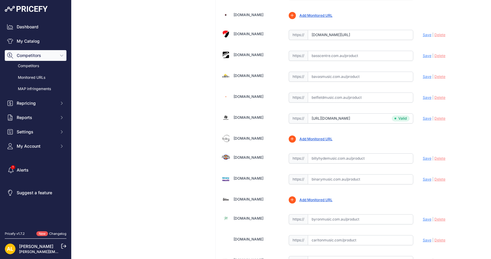
click at [346, 72] on input "text" at bounding box center [360, 76] width 105 height 10
paste input "[URL][DOMAIN_NAME]"
click at [423, 74] on span "Save" at bounding box center [427, 76] width 9 height 4
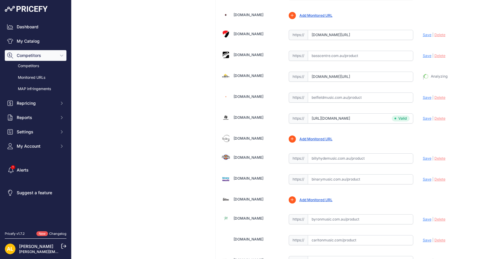
type input "https://www.bavasmusic.com.au/korg-c1-air-digital-piano-white?prirule_jdsnikfkf…"
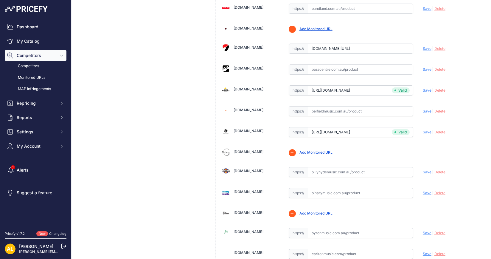
scroll to position [261, 0]
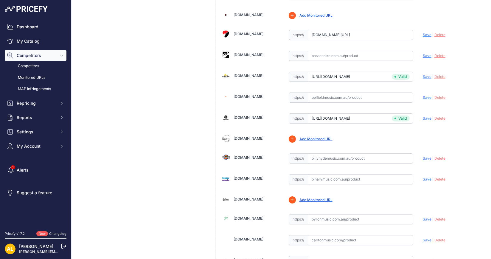
drag, startPoint x: 309, startPoint y: 97, endPoint x: 315, endPoint y: 97, distance: 5.7
click at [309, 97] on input "text" at bounding box center [360, 97] width 105 height 10
paste input "https://www.belfieldmusic.com.au/products/korg-c1-digital-piano-white?srsltid=A…"
click at [423, 95] on span "Save" at bounding box center [427, 97] width 9 height 4
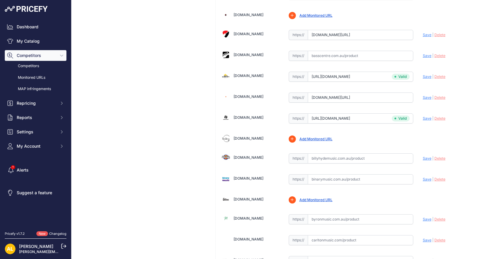
scroll to position [0, 0]
type input "https://www.belfieldmusic.com.au/products/korg-c1-digital-piano-white?prirule_j…"
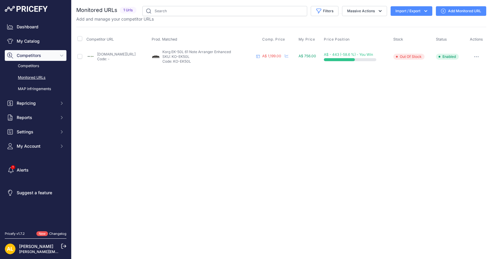
click at [454, 12] on link "Add Monitored URL" at bounding box center [461, 11] width 50 height 10
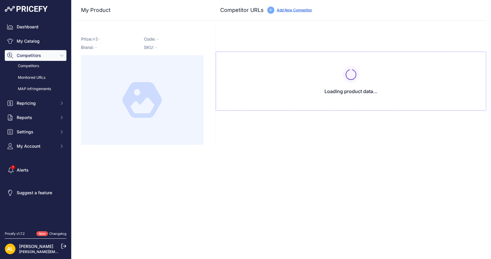
type input "[DOMAIN_NAME][URL]"
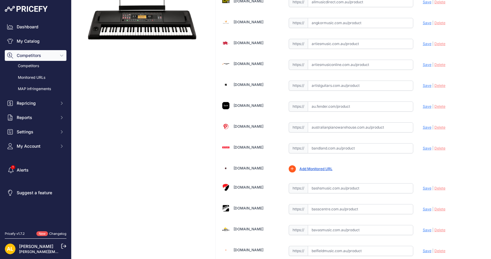
scroll to position [223, 0]
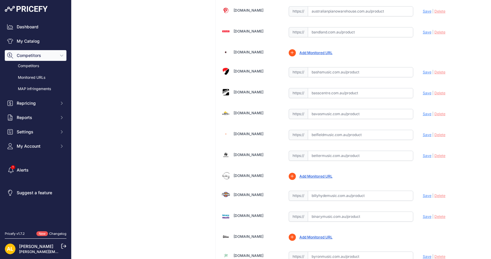
click at [355, 130] on input "text" at bounding box center [360, 135] width 105 height 10
paste input "[URL][DOMAIN_NAME]"
click at [423, 132] on span "Save" at bounding box center [427, 134] width 9 height 4
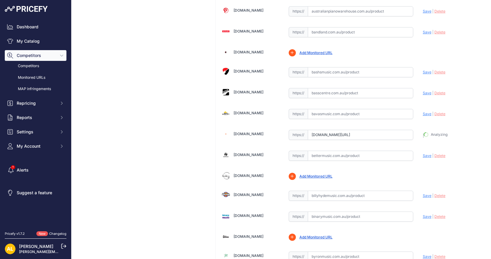
type input "https://www.belfieldmusic.com.au/products/korg-ek-50-l-entertainer-keyboard-w-h…"
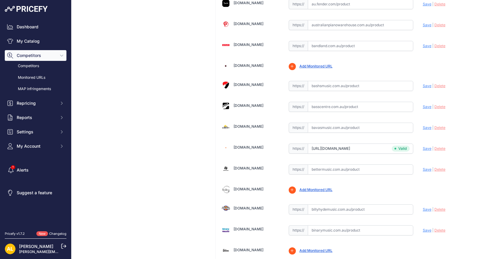
scroll to position [237, 0]
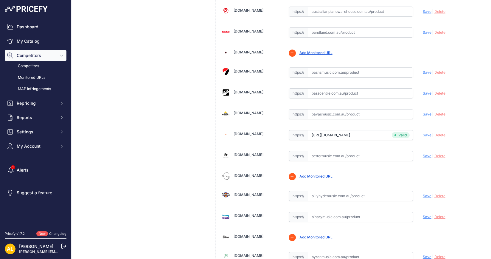
click at [340, 154] on input "text" at bounding box center [360, 156] width 105 height 10
paste input "https://www.bettermusic.com.au/korg-ek50l?srsltid=AfmBOorvpbsqhurJspGmBkBUWWALr…"
click at [423, 153] on span "Save" at bounding box center [427, 155] width 9 height 4
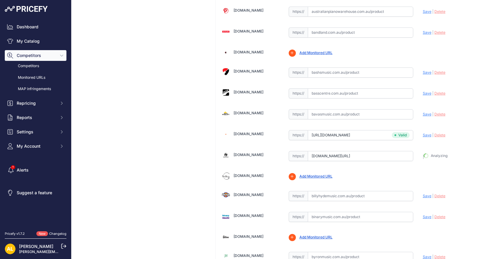
type input "https://www.bettermusic.com.au/korg-ek50l?prirule_jdsnikfkfjsd=1314"
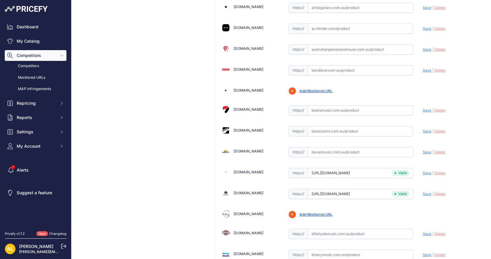
scroll to position [186, 0]
click at [317, 150] on input "text" at bounding box center [360, 151] width 105 height 10
paste input "https://www.bavasmusic.com.au/korg-ek50l-entertainment-keyboard?srsltid=AfmBOoo…"
click at [423, 150] on span "Save" at bounding box center [427, 151] width 9 height 4
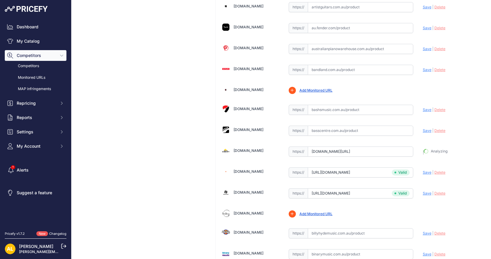
type input "https://www.bavasmusic.com.au/korg-ek50l-entertainment-keyboard?prirule_jdsnikf…"
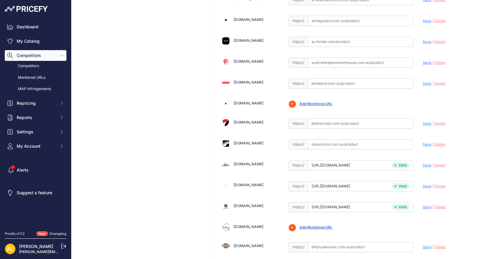
scroll to position [199, 0]
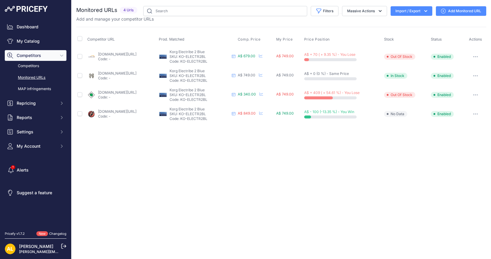
click at [448, 12] on link "Add Monitored URL" at bounding box center [461, 11] width 50 height 10
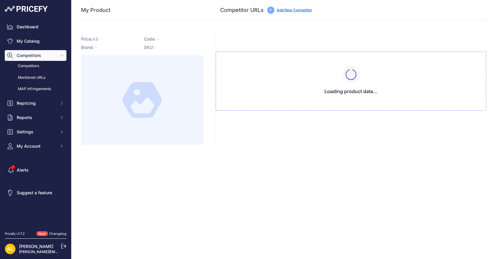
type input "[DOMAIN_NAME][URL]"
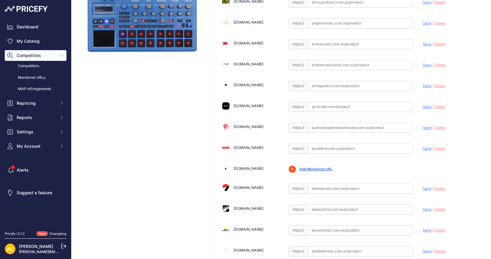
scroll to position [261, 0]
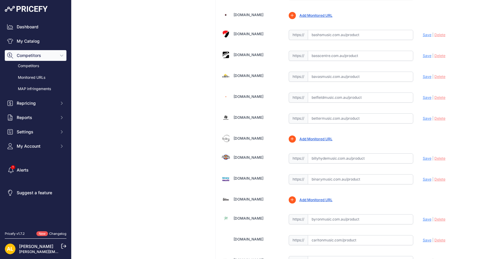
click at [323, 96] on input "text" at bounding box center [360, 97] width 105 height 10
paste input "[URL][DOMAIN_NAME]"
click at [423, 95] on span "Save" at bounding box center [427, 97] width 9 height 4
type input "[URL][DOMAIN_NAME]"
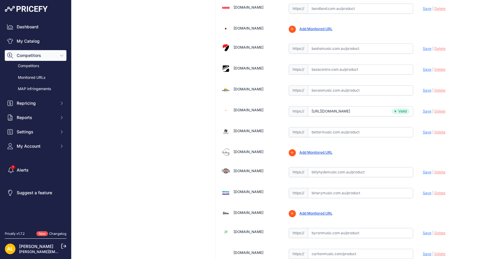
scroll to position [274, 0]
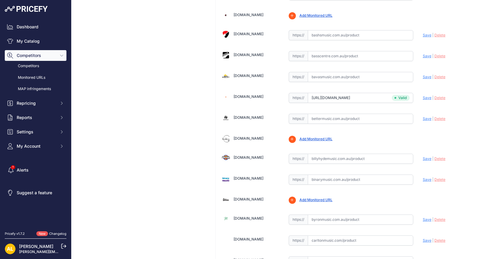
click at [331, 116] on input "text" at bounding box center [360, 118] width 105 height 10
paste input "[URL][DOMAIN_NAME]"
click at [424, 116] on span "Save" at bounding box center [427, 118] width 9 height 4
type input "[URL][DOMAIN_NAME]"
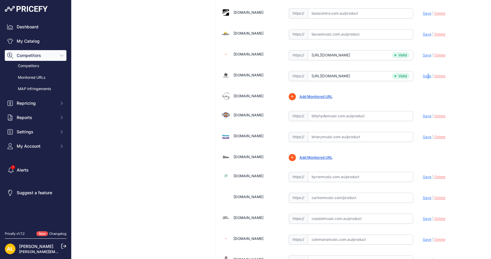
scroll to position [223, 0]
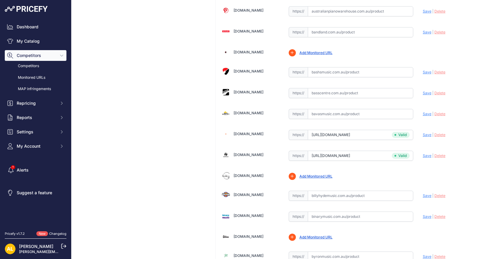
click at [343, 111] on input "text" at bounding box center [360, 114] width 105 height 10
paste input "https://www.bavasmusic.com.au/electribe2-music-production-station-blue?srsltid=…"
click at [423, 112] on span "Save" at bounding box center [427, 113] width 9 height 4
type input "https://www.bavasmusic.com.au/electribe2-music-production-station-blue?prirule_…"
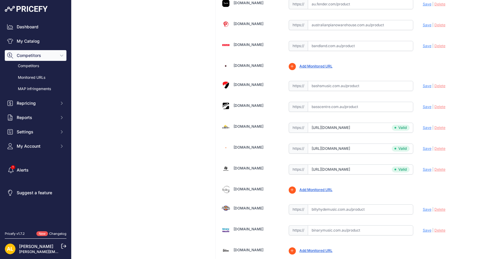
scroll to position [237, 0]
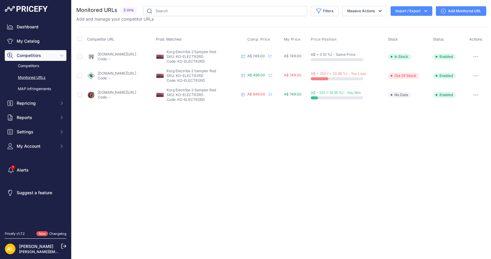
click at [456, 13] on link "Add Monitored URL" at bounding box center [461, 11] width 50 height 10
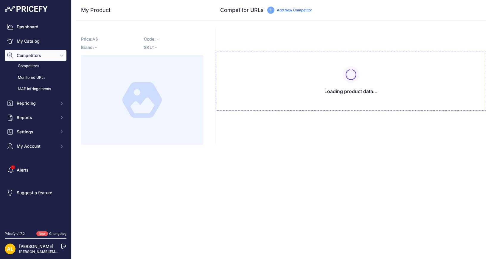
type input "[DOMAIN_NAME][URL]"
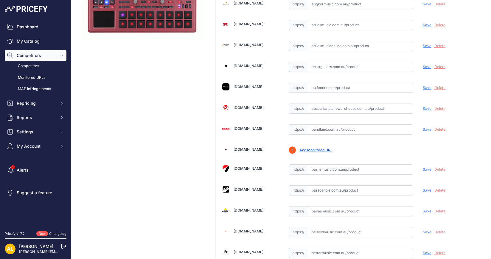
scroll to position [186, 0]
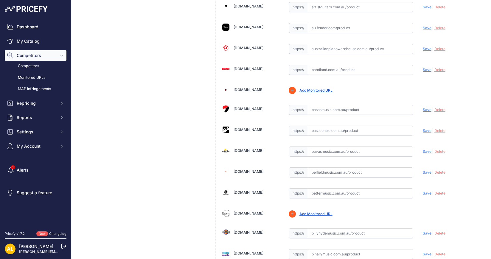
click at [347, 168] on input "text" at bounding box center [360, 172] width 105 height 10
paste input "https://www.bettermusic.com.au/korg-electribe-2-sampler-music-production-statio…"
type input "www.bettermusic.com.au/korg-electribe-2-sampler-music-production-station-red?sr…"
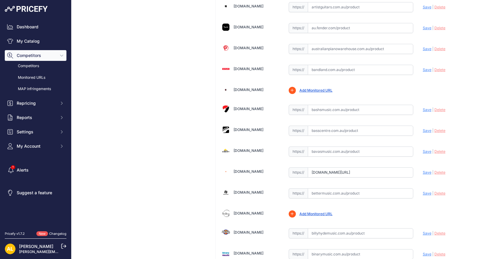
click at [423, 171] on span "Save" at bounding box center [427, 172] width 9 height 4
click at [348, 192] on input "text" at bounding box center [360, 193] width 105 height 10
paste input "https://www.bettermusic.com.au/korg-electribe-2-sampler-music-production-statio…"
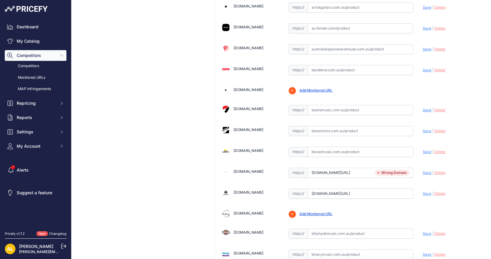
click at [423, 191] on span "Save" at bounding box center [427, 193] width 9 height 4
type input "https://www.bettermusic.com.au/korg-electribe-2-sampler-music-production-statio…"
click at [434, 170] on span "Delete" at bounding box center [439, 172] width 11 height 4
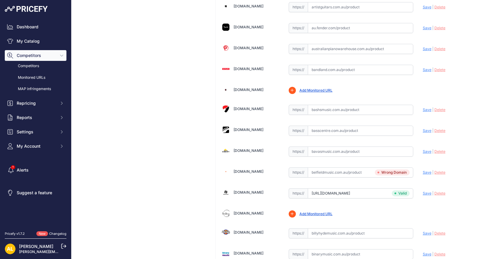
click at [355, 170] on input "text" at bounding box center [360, 172] width 105 height 10
paste input "https://www.belfieldmusic.com.au/products/korg-electribe-2-sampler-red-music-pr…"
click at [423, 170] on span "Save" at bounding box center [427, 172] width 9 height 4
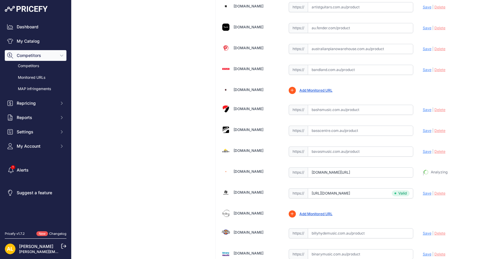
type input "https://www.belfieldmusic.com.au/products/korg-electribe-2-sampler-red-music-pr…"
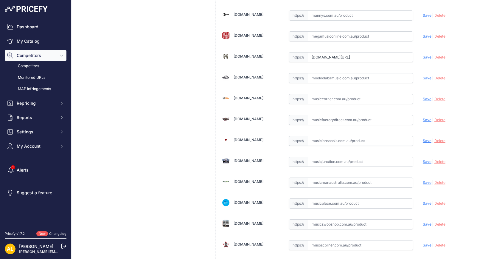
scroll to position [1154, 0]
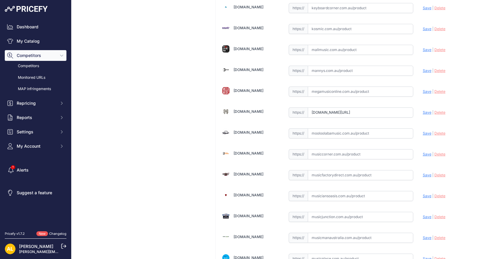
click at [329, 86] on input "text" at bounding box center [360, 91] width 105 height 10
paste input "https://www.megamusiconline.com.au/product/korg-electribe-2-sampler-music-produ…"
click at [423, 89] on span "Save" at bounding box center [427, 91] width 9 height 4
type input "https://www.megamusiconline.com.au/product/korg-electribe-2-sampler-music-produ…"
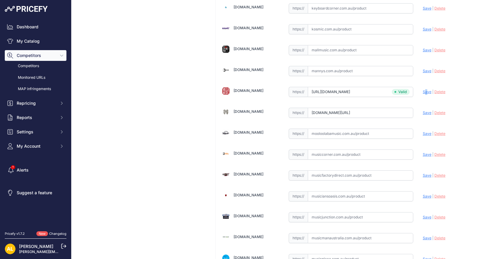
scroll to position [1154, 0]
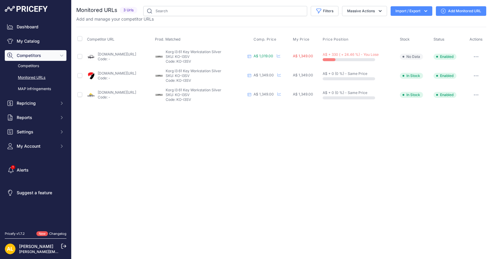
drag, startPoint x: 214, startPoint y: 57, endPoint x: 206, endPoint y: 54, distance: 8.1
click at [206, 54] on p "SKU: KO-I3SV" at bounding box center [206, 56] width 80 height 5
click at [218, 56] on p "SKU: KO-I3SV" at bounding box center [206, 56] width 80 height 5
drag, startPoint x: 218, startPoint y: 56, endPoint x: 198, endPoint y: 56, distance: 20.0
click at [198, 56] on p "SKU: KO-I3SV" at bounding box center [206, 56] width 80 height 5
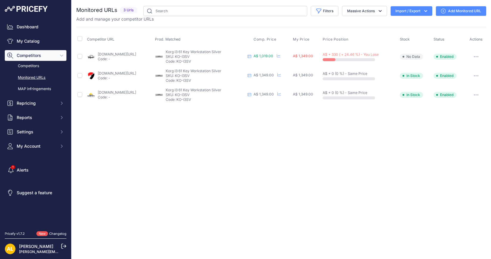
copy p "KO-I3SV"
click at [447, 18] on div "Add and manage your competitor URLs" at bounding box center [281, 19] width 410 height 6
click at [448, 14] on link "Add Monitored URL" at bounding box center [461, 11] width 50 height 10
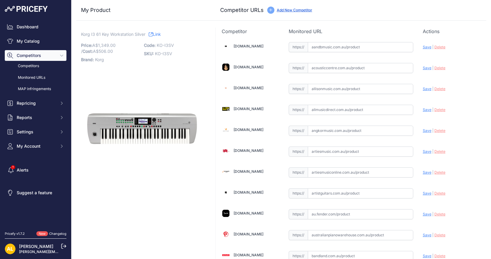
scroll to position [223, 0]
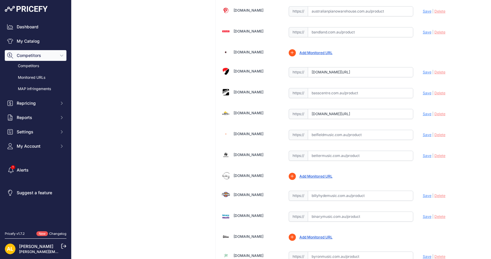
click at [350, 132] on input "text" at bounding box center [360, 135] width 105 height 10
paste input "https://www.belfieldmusic.com.au/products/korg-i3-music-workstation-keyboard-si…"
click at [423, 132] on span "Save" at bounding box center [427, 134] width 9 height 4
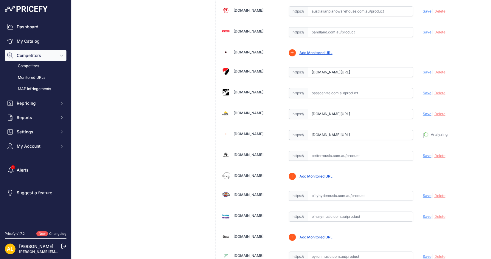
type input "https://www.belfieldmusic.com.au/products/korg-i3-music-workstation-keyboard-si…"
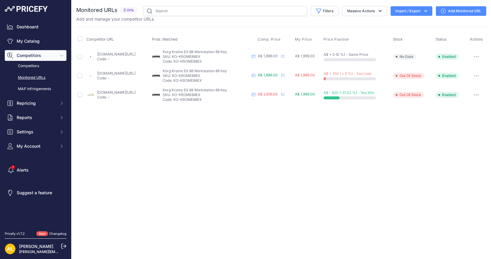
click at [448, 13] on link "Add Monitored URL" at bounding box center [461, 11] width 50 height 10
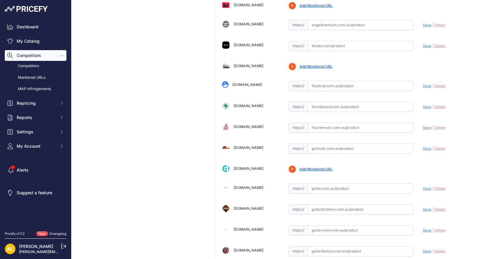
scroll to position [1005, 0]
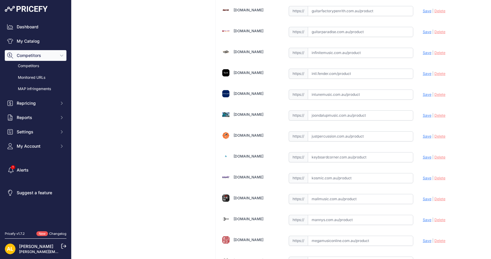
click at [320, 214] on input "text" at bounding box center [360, 219] width 105 height 10
paste input "https://www.mannys.com.au/products/korg-krome-ex-88-key-synthesizer-music-works…"
click at [423, 217] on span "Save" at bounding box center [427, 219] width 9 height 4
type input "https://www.mannys.com.au/products/korg-krome-ex-88-key-synthesizer-music-works…"
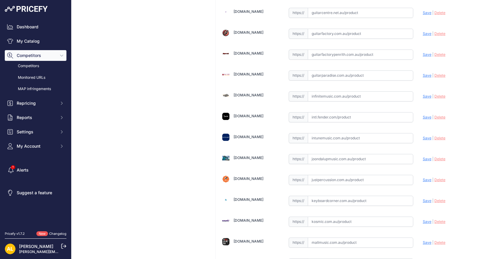
scroll to position [758, 0]
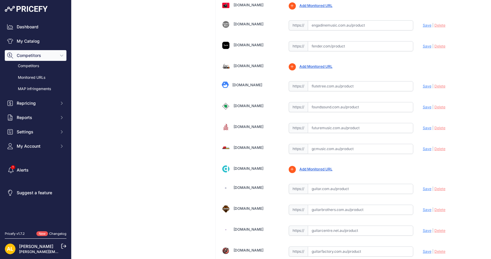
click at [308, 246] on input "text" at bounding box center [360, 251] width 105 height 10
paste input "https://guitarfactory.com.au/products/ko-krome88ex?srsltid=AfmBOopVJGnpfYIWVygh…"
click at [425, 248] on span "Save" at bounding box center [427, 250] width 9 height 4
type input "https://guitarfactory.com.au/products/ko-krome88ex?prirule_jdsnikfkfjsd=1314"
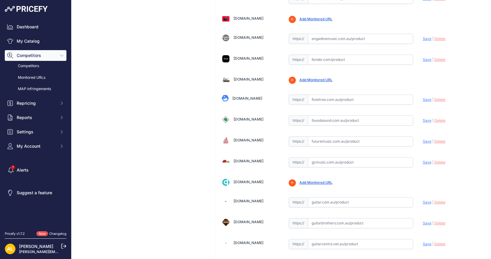
scroll to position [758, 0]
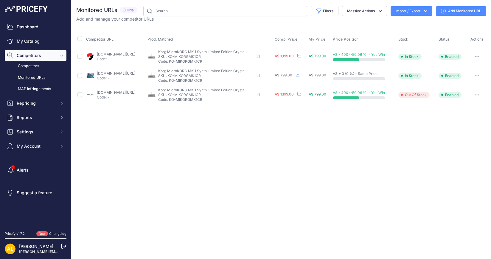
click at [455, 12] on link "Add Monitored URL" at bounding box center [461, 11] width 50 height 10
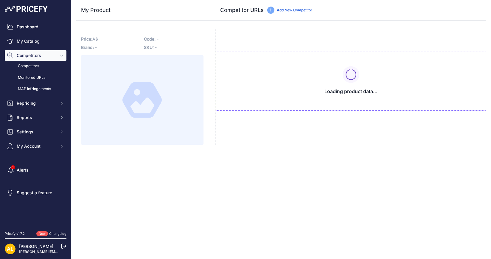
type input "[DOMAIN_NAME][URL]"
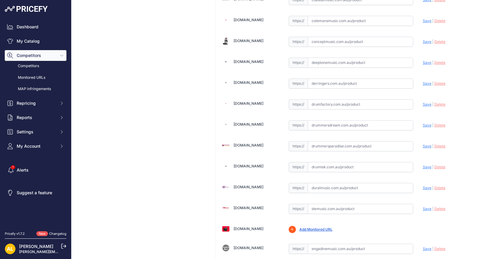
scroll to position [745, 0]
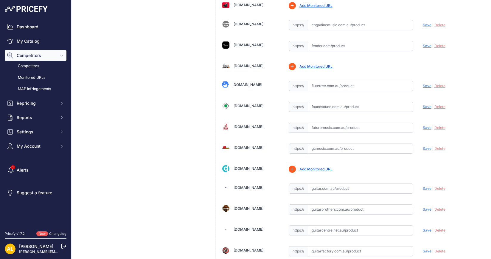
click at [336, 102] on input "text" at bounding box center [360, 107] width 105 height 10
paste input "[URL][DOMAIN_NAME]"
click at [423, 104] on span "Save" at bounding box center [427, 106] width 9 height 4
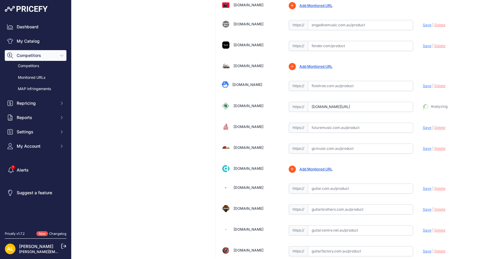
type input "[URL][DOMAIN_NAME]"
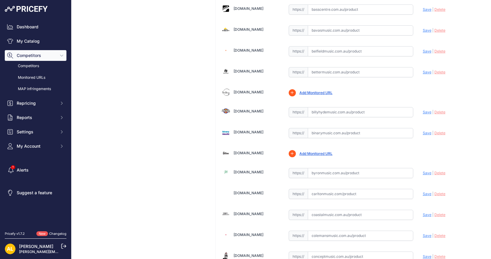
scroll to position [298, 0]
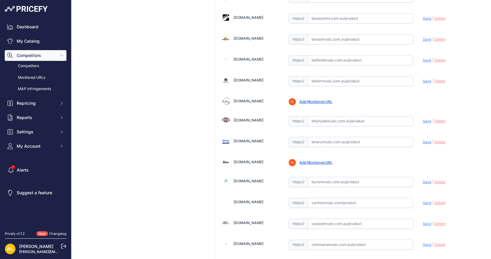
click at [336, 55] on input "text" at bounding box center [360, 60] width 105 height 10
paste input "[URL][DOMAIN_NAME]"
click at [423, 58] on span "Save" at bounding box center [427, 60] width 9 height 4
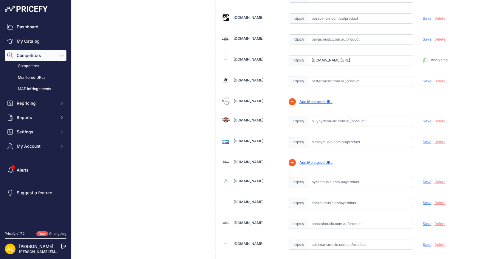
type input "[URL][DOMAIN_NAME]"
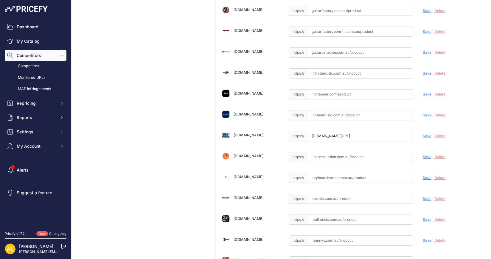
scroll to position [1079, 0]
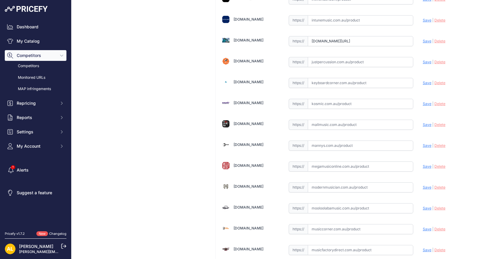
click at [320, 182] on input "text" at bounding box center [360, 187] width 105 height 10
paste input "[URL][DOMAIN_NAME]"
click at [423, 185] on span "Save" at bounding box center [427, 187] width 9 height 4
type input "[URL][DOMAIN_NAME]"
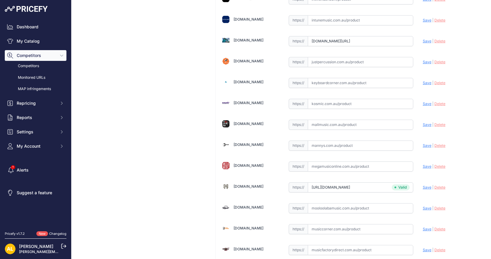
click at [325, 99] on input "text" at bounding box center [360, 104] width 105 height 10
paste input "https://kosmic.com.au/product/korg-microkorg-crystal-synthesizer-vocoder-20th-a…"
click at [423, 101] on span "Save" at bounding box center [427, 103] width 9 height 4
type input "https://kosmic.com.au/product/korg-microkorg-crystal-synthesizer-vocoder-20th-a…"
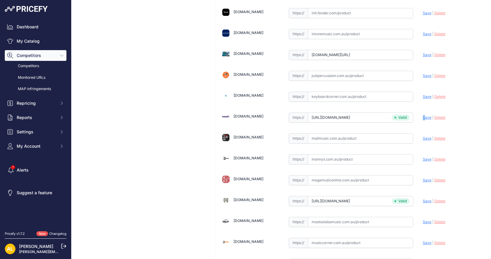
scroll to position [1093, 0]
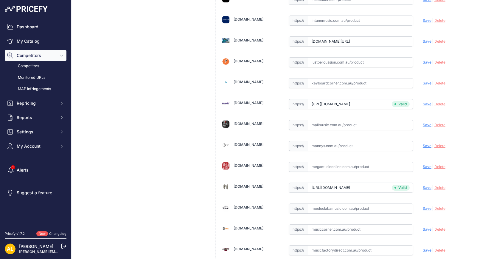
click at [343, 161] on input "text" at bounding box center [360, 166] width 105 height 10
paste input "https://www.megamusiconline.com.au/product/korg-microkorg-crystal-synthesizer-v…"
click at [423, 164] on span "Save" at bounding box center [427, 166] width 9 height 4
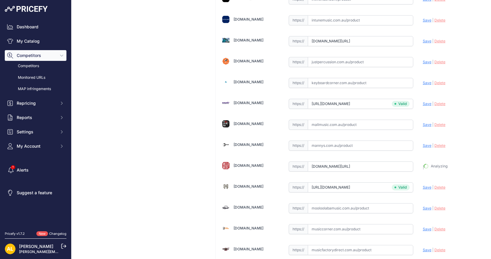
type input "https://www.megamusiconline.com.au/product/korg-microkorg-crystal-synthesizer-v…"
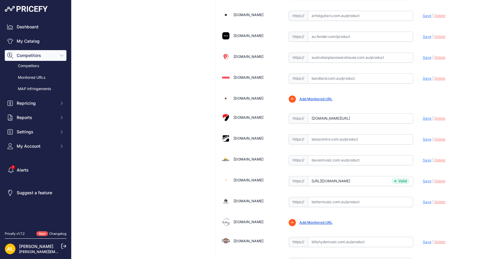
scroll to position [112, 0]
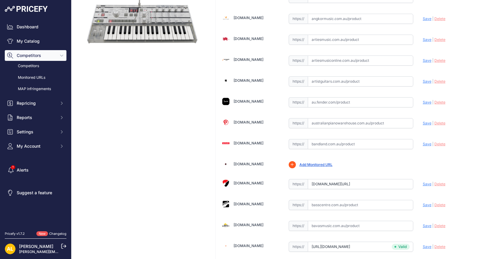
click at [425, 182] on span "Save" at bounding box center [427, 183] width 9 height 4
type input "https://www.bashsmusic.com.au/product/korg-microkorg-synthesizer-vocoder-crysta…"
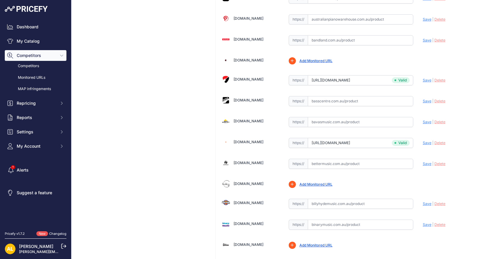
scroll to position [223, 0]
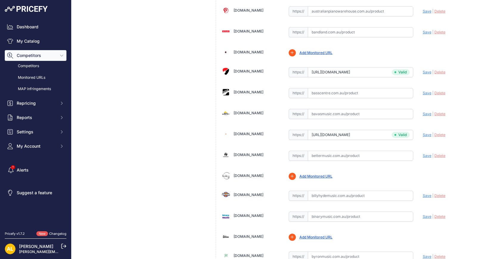
click at [376, 194] on input "text" at bounding box center [360, 195] width 105 height 10
paste input "https://billyhydemusic.com.au/korg-microkorg-crystal-synthesizer-vocoder-20th-a…"
click at [423, 193] on span "Save" at bounding box center [427, 195] width 9 height 4
type input "https://billyhydemusic.com.au/korg-microkorg-crystal-synthesizer-vocoder-20th-a…"
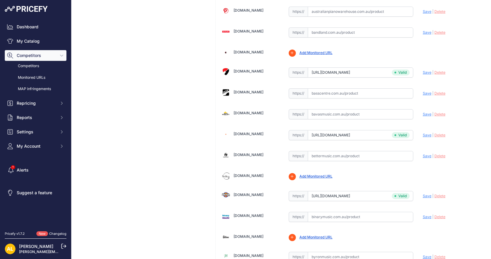
scroll to position [223, 0]
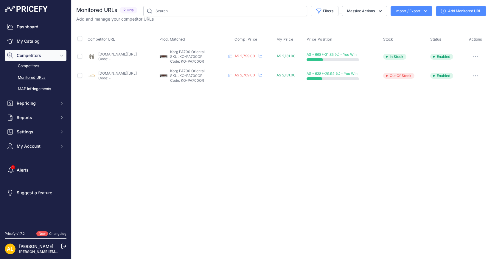
click at [465, 10] on link "Add Monitored URL" at bounding box center [461, 11] width 50 height 10
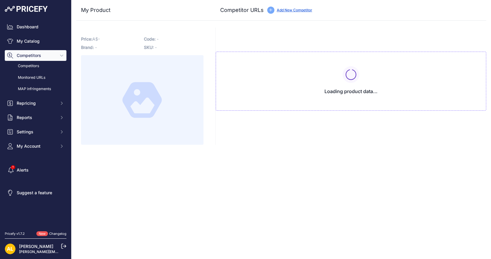
type input "[DOMAIN_NAME][URL]"
type input "www.turramusic.com.au/products/korg-pa700-oriental?prirule_jdsnikfkfjsd=1314"
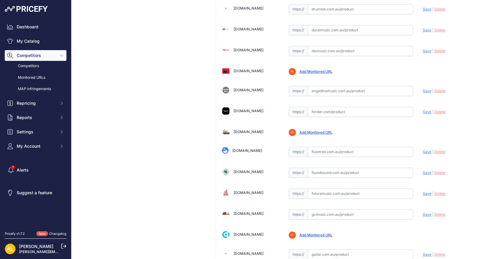
scroll to position [782, 0]
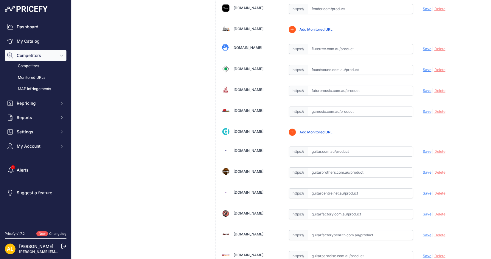
click at [321, 209] on input "text" at bounding box center [360, 214] width 105 height 10
paste input "https://guitarfactory.com.au/products/ko-pa700or?srsltid=AfmBOopFsLulVzq-ppfpsN…"
click at [423, 211] on span "Save" at bounding box center [427, 213] width 9 height 4
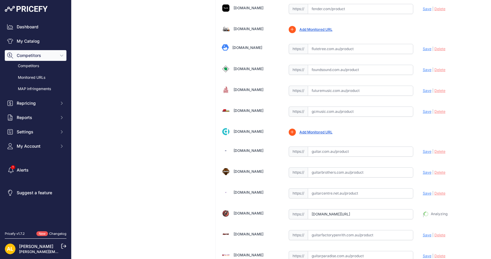
type input "https://guitarfactory.com.au/products/ko-pa700or?prirule_jdsnikfkfjsd=1314"
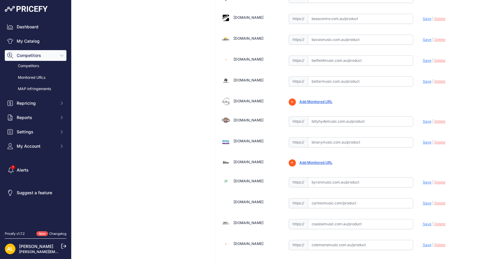
scroll to position [298, 0]
click at [336, 55] on input "text" at bounding box center [360, 60] width 105 height 10
paste input "https://www.belfieldmusic.com.au/products/korg-pa700or-arranger-keyboard-orient…"
click at [423, 58] on span "Save" at bounding box center [427, 60] width 9 height 4
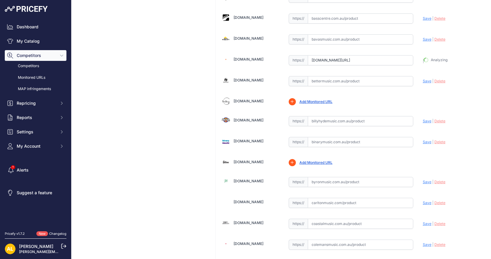
type input "https://www.belfieldmusic.com.au/products/korg-pa700or-arranger-keyboard-orient…"
click at [317, 34] on input "text" at bounding box center [360, 39] width 105 height 10
paste input "https://www.bavasmusic.com.au/korg-pa700or-arranger-oriental-keyboard?srsltid=A…"
click at [423, 38] on span "Save" at bounding box center [427, 39] width 9 height 4
type input "https://www.bavasmusic.com.au/korg-pa700or-arranger-oriental-keyboard?prirule_j…"
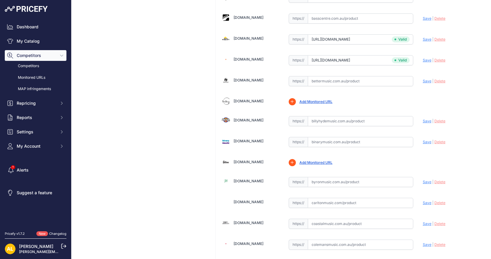
scroll to position [298, 0]
click at [340, 76] on input "text" at bounding box center [360, 81] width 105 height 10
paste input "https://www.bettermusic.com.au/korg-pa700or?srsltid=AfmBOooQB7btkK3a3FkeCEeybE8…"
click at [423, 79] on span "Save" at bounding box center [427, 81] width 9 height 4
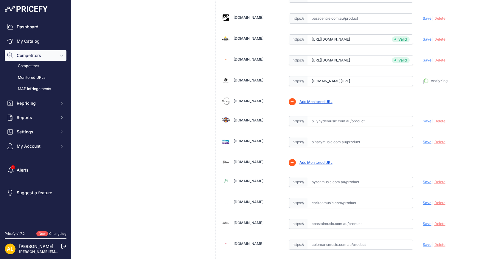
type input "https://www.bettermusic.com.au/korg-pa700or?prirule_jdsnikfkfjsd=1314"
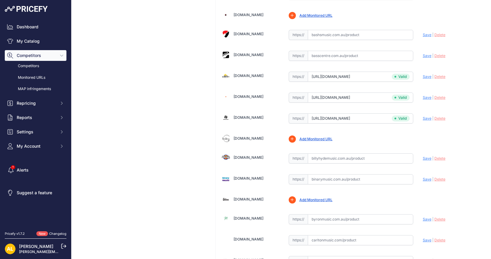
click at [324, 33] on input "text" at bounding box center [360, 35] width 105 height 10
paste input "https://www.bashsmusic.com.au/product/korg-pa700-oriental-professional-arranger…"
click at [423, 33] on span "Save" at bounding box center [427, 34] width 9 height 4
type input "https://www.bashsmusic.com.au/product/korg-pa700-oriental-professional-arranger…"
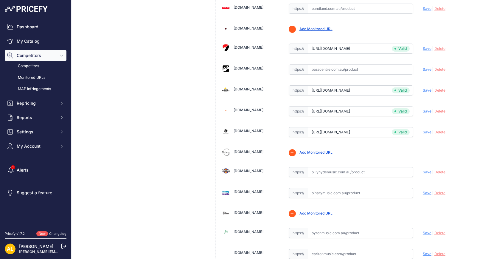
scroll to position [274, 0]
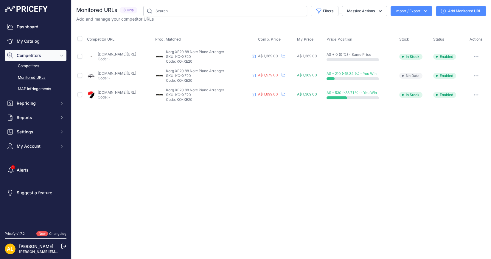
drag, startPoint x: 460, startPoint y: 10, endPoint x: 464, endPoint y: 11, distance: 4.4
click at [460, 10] on link "Add Monitored URL" at bounding box center [461, 11] width 50 height 10
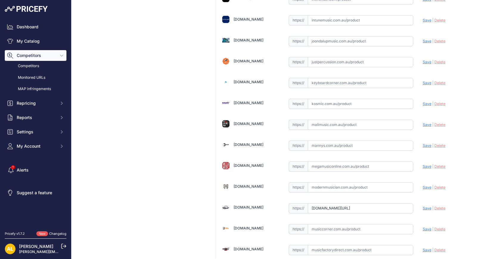
scroll to position [1191, 0]
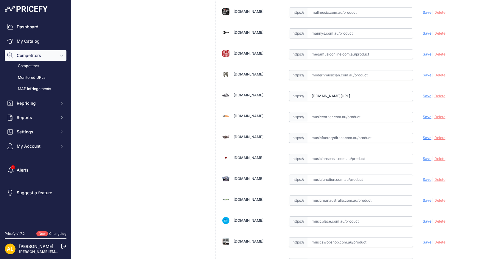
click at [337, 70] on input "text" at bounding box center [360, 75] width 105 height 10
paste input "https://www.modernmusician.com.au/korg-xe20?srsltid=AfmBOooTISyIOHHWhFlPH30nhzI…"
click at [423, 73] on span "Save" at bounding box center [427, 75] width 9 height 4
type input "https://www.modernmusician.com.au/korg-xe20?prirule_jdsnikfkfjsd=1314"
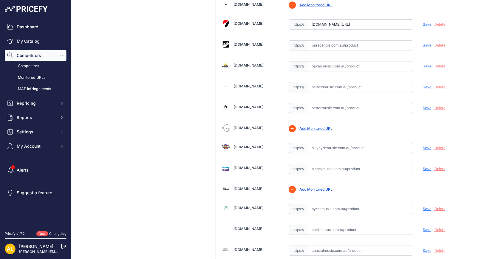
scroll to position [223, 0]
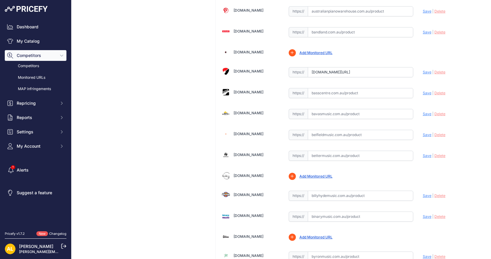
click at [319, 133] on input "text" at bounding box center [360, 135] width 105 height 10
paste input "https://www.belfieldmusic.com.au/products/korg-xe20-digital-ensemble-piano-xe-2…"
click at [423, 132] on span "Save" at bounding box center [427, 134] width 9 height 4
type input "https://www.belfieldmusic.com.au/products/korg-xe20-digital-ensemble-piano-xe-2…"
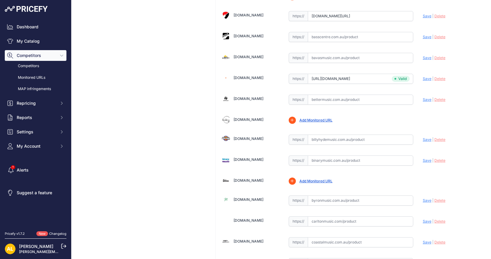
scroll to position [253, 0]
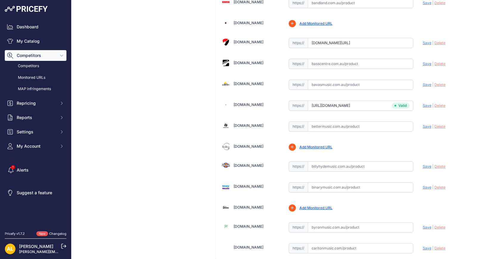
click at [332, 124] on input "text" at bounding box center [360, 126] width 105 height 10
paste input "https://www.bettermusic.com.au/korg-xe20-digital-piano?srsltid=AfmBOorNnjoToodK…"
click at [423, 124] on span "Save" at bounding box center [427, 126] width 9 height 4
type input "https://www.bettermusic.com.au/korg-xe20-digital-piano?prirule_jdsnikfkfjsd=1314"
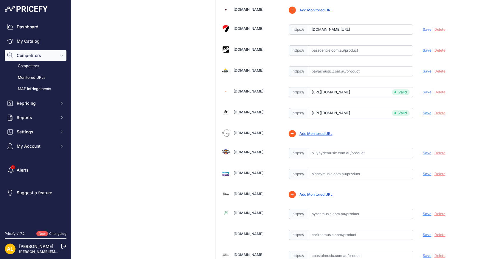
scroll to position [253, 0]
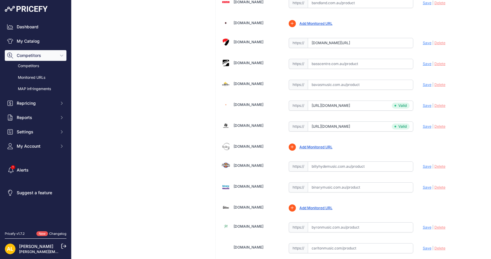
click at [367, 80] on input "text" at bounding box center [360, 85] width 105 height 10
paste input "https://www.bavasmusic.com.au/korg-xe20-digital-ensemble-piano-88-note-natural-…"
click at [423, 82] on span "Save" at bounding box center [427, 84] width 9 height 4
type input "https://www.bavasmusic.com.au/korg-xe20-digital-ensemble-piano-88-note-natural-…"
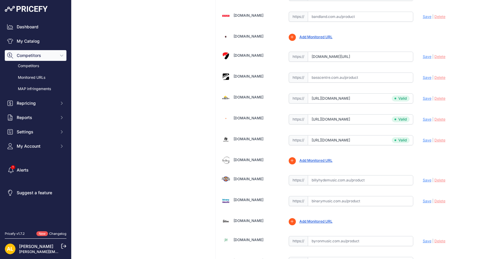
scroll to position [266, 0]
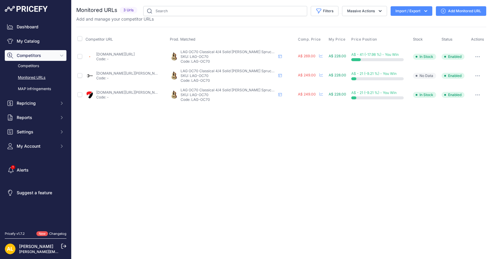
click at [447, 10] on link "Add Monitored URL" at bounding box center [461, 11] width 50 height 10
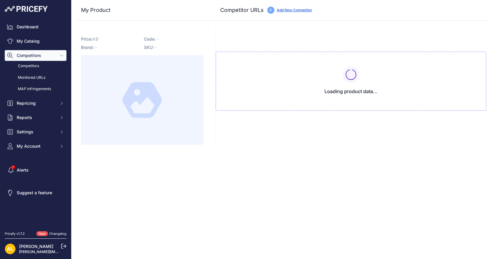
type input "[DOMAIN_NAME][URL][PERSON_NAME]"
type input "[DOMAIN_NAME][URL]"
type input "[DOMAIN_NAME][URL][PERSON_NAME]"
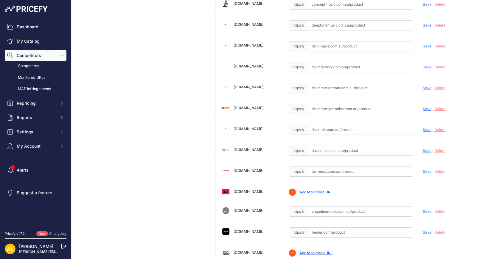
scroll to position [447, 0]
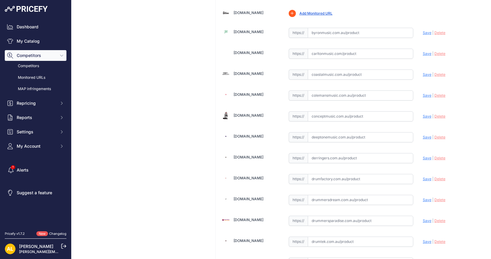
click at [308, 153] on input "text" at bounding box center [360, 158] width 105 height 10
paste input "[URL][DOMAIN_NAME][PERSON_NAME]"
click at [423, 155] on span "Save" at bounding box center [427, 157] width 9 height 4
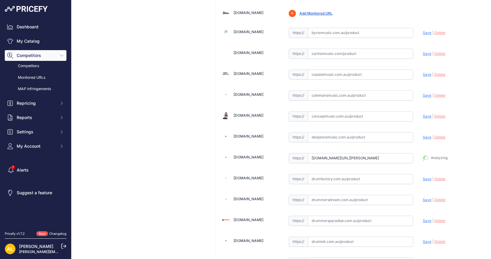
type input "[URL][DOMAIN_NAME][PERSON_NAME]"
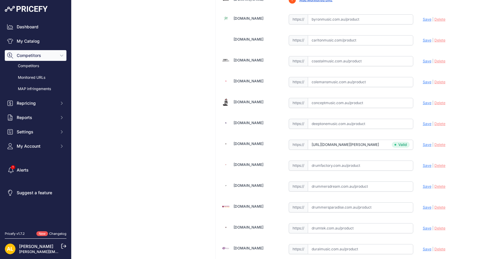
scroll to position [447, 0]
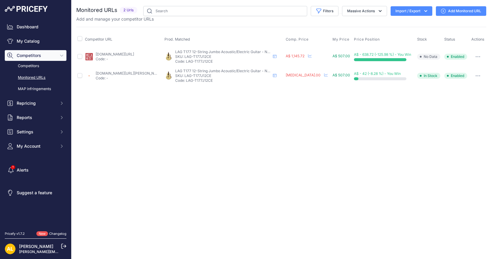
click at [451, 12] on link "Add Monitored URL" at bounding box center [461, 11] width 50 height 10
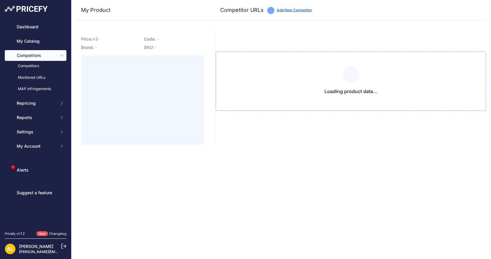
type input "[DOMAIN_NAME][URL][PERSON_NAME]"
type input "[DOMAIN_NAME][URL]"
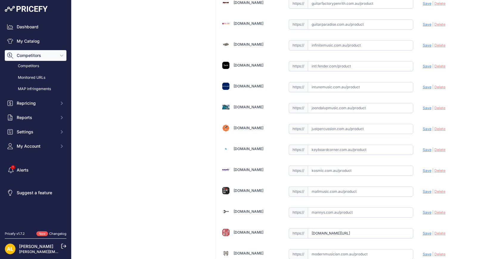
scroll to position [1191, 0]
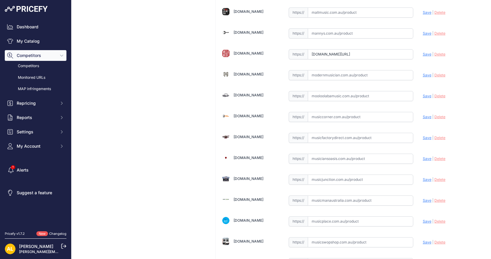
click at [340, 28] on input "text" at bounding box center [360, 33] width 105 height 10
paste input "[URL][DOMAIN_NAME]"
click at [426, 31] on span "Save" at bounding box center [427, 33] width 9 height 4
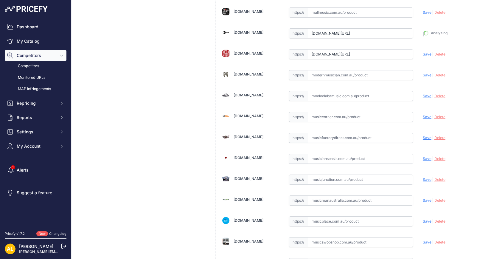
type input "[URL][DOMAIN_NAME]"
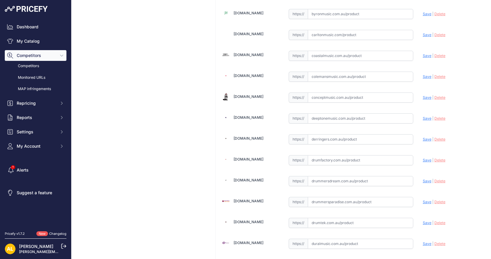
scroll to position [484, 0]
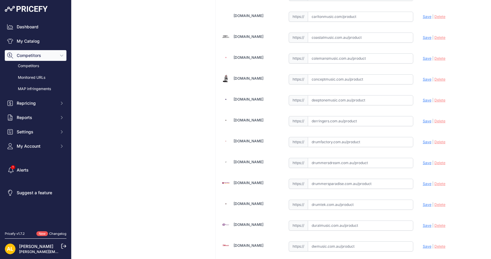
click at [317, 118] on input "text" at bounding box center [360, 121] width 105 height 10
paste input "[URL][DOMAIN_NAME]"
click at [423, 119] on span "Save" at bounding box center [427, 121] width 9 height 4
type input "https://www.derringers.com.au/products/lag-t177-12-string-jumbo-acoustic-guitar…"
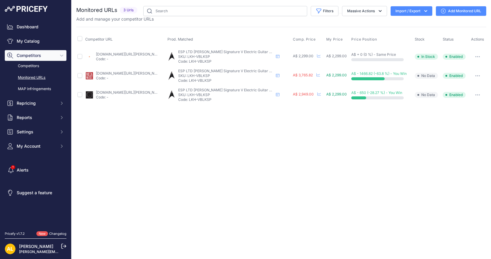
click at [446, 8] on link "Add Monitored URL" at bounding box center [461, 11] width 50 height 10
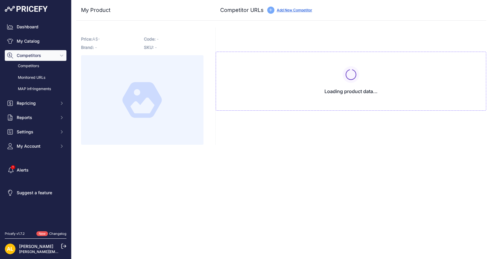
type input "[DOMAIN_NAME][URL][PERSON_NAME]"
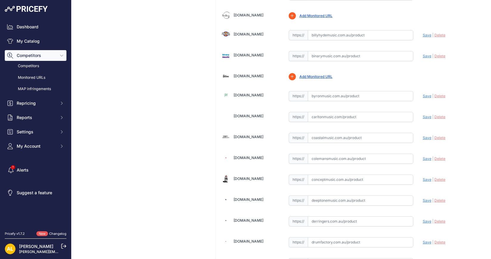
scroll to position [447, 0]
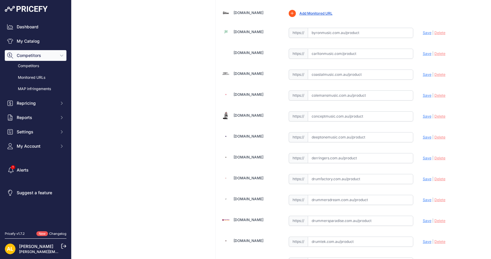
click at [347, 195] on input "text" at bounding box center [360, 199] width 105 height 10
paste input "https://www.drummersdream.com.au/esp-ltd-kirk-hammett-v-black-sparkle.html"
click at [423, 197] on span "Save" at bounding box center [427, 199] width 9 height 4
type input "https://www.drummersdream.com.au/esp-ltd-kirk-hammett-v-black-sparkle.html?prir…"
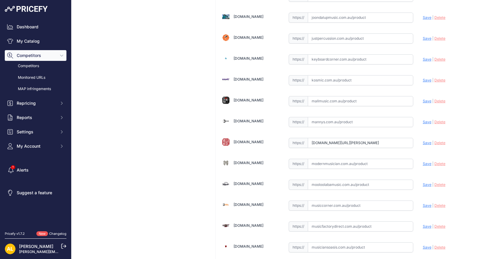
scroll to position [1042, 0]
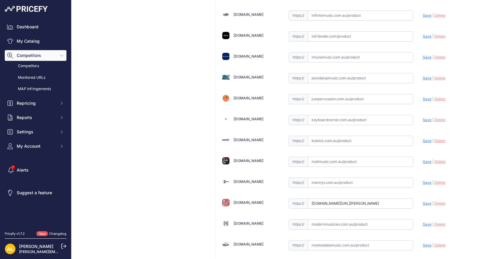
drag, startPoint x: 332, startPoint y: 131, endPoint x: 340, endPoint y: 130, distance: 8.3
click at [332, 136] on input "text" at bounding box center [360, 141] width 105 height 10
paste input "https://kosmic.com.au/product/esp-ltd-kh-v-kirk-hammett-v-in-black-sparkle?srsl…"
click at [424, 138] on span "Save" at bounding box center [427, 140] width 9 height 4
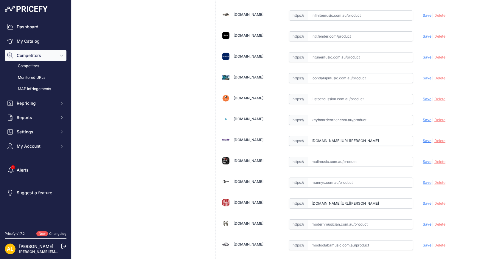
scroll to position [0, 0]
type input "https://kosmic.com.au/product/esp-ltd-kh-v-kirk-hammett-v-in-black-sparkle?prir…"
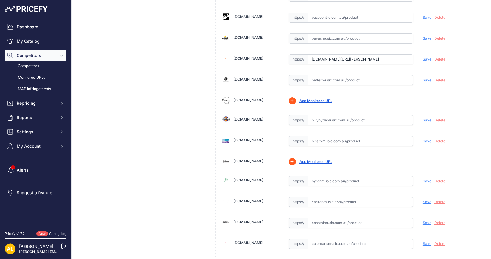
scroll to position [298, 0]
click at [358, 117] on input "text" at bounding box center [360, 121] width 105 height 10
paste input "https://billyhydemusic.com.au/esp-ltd-kh-v-kirk-hammett-v-in-black-sparkle?mp_f…"
click at [424, 119] on span "Save" at bounding box center [427, 121] width 9 height 4
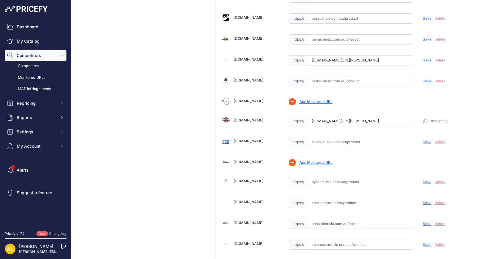
type input "https://billyhydemusic.com.au/esp-ltd-kh-v-kirk-hammett-v-in-black-sparkle?mp_f…"
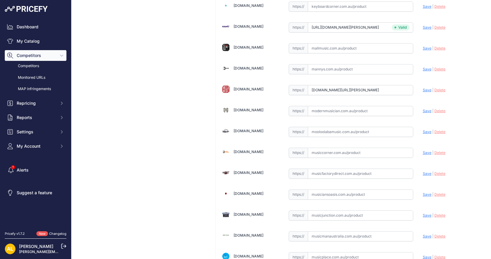
scroll to position [1117, 0]
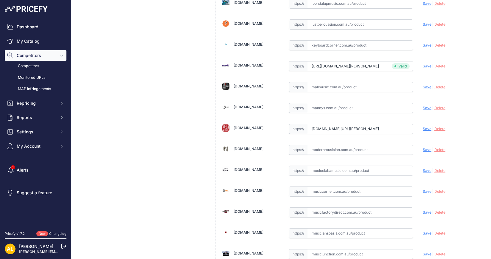
click at [327, 144] on input "text" at bounding box center [360, 149] width 105 height 10
paste input "https://www.modernmusician.com.au/ltd-kh-v-black-sparkle?srsltid=AfmBOoquMGIfFq…"
click at [424, 147] on span "Save" at bounding box center [427, 149] width 9 height 4
type input "https://www.modernmusician.com.au/ltd-kh-v-black-sparkle?prirule_jdsnikfkfjsd=1…"
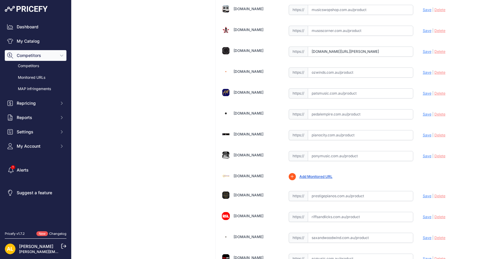
scroll to position [1387, 0]
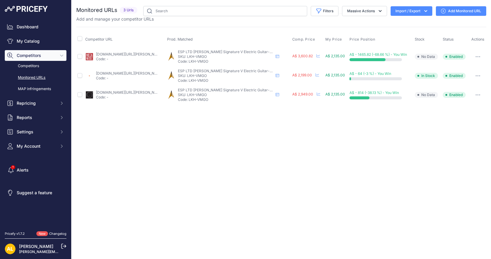
click at [454, 6] on link "Add Monitored URL" at bounding box center [461, 11] width 50 height 10
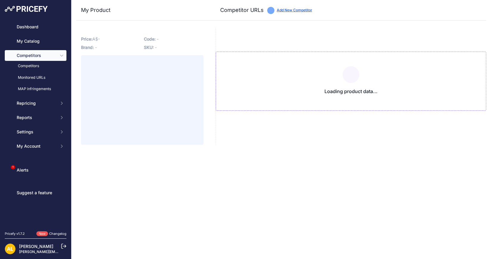
type input "[DOMAIN_NAME][URL][PERSON_NAME]"
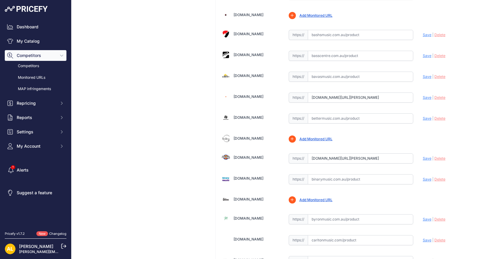
scroll to position [484, 0]
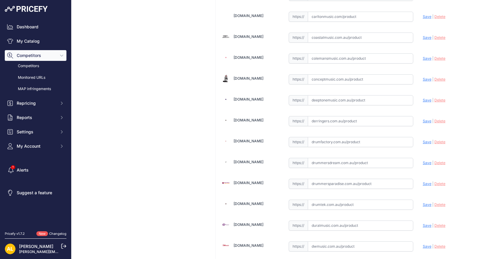
click at [335, 116] on input "text" at bounding box center [360, 121] width 105 height 10
paste input "[URL][DOMAIN_NAME][PERSON_NAME]"
click at [423, 119] on span "Save" at bounding box center [427, 121] width 9 height 4
type input "[URL][DOMAIN_NAME][PERSON_NAME]"
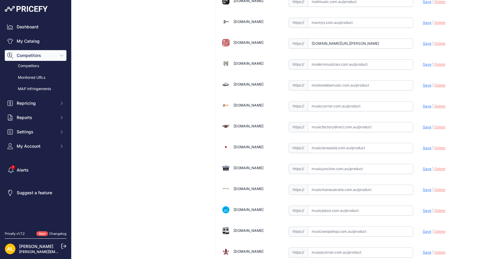
scroll to position [1200, 0]
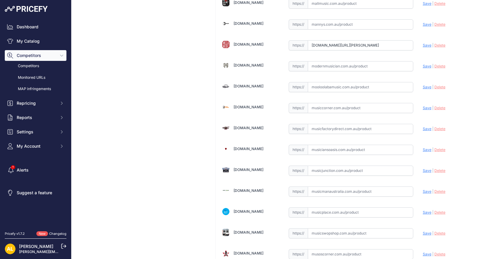
click at [335, 61] on input "text" at bounding box center [360, 66] width 105 height 10
paste input "[URL][DOMAIN_NAME]"
click at [423, 64] on span "Save" at bounding box center [427, 66] width 9 height 4
type input "[URL][DOMAIN_NAME]"
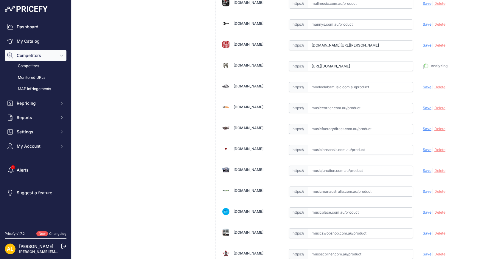
scroll to position [1214, 0]
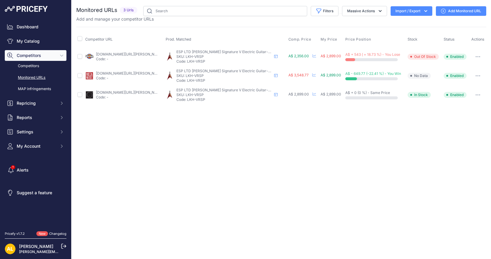
click at [460, 13] on link "Add Monitored URL" at bounding box center [461, 11] width 50 height 10
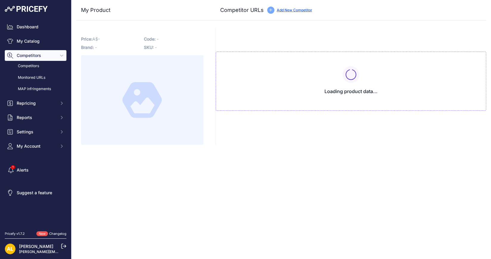
type input "[DOMAIN_NAME][URL][PERSON_NAME]"
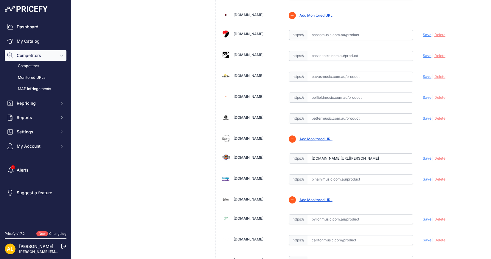
scroll to position [484, 0]
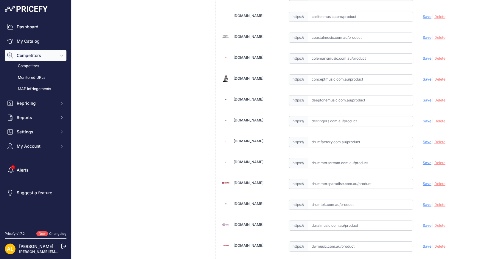
drag, startPoint x: 336, startPoint y: 121, endPoint x: 347, endPoint y: 117, distance: 11.5
click at [351, 116] on input "text" at bounding box center [360, 121] width 105 height 10
paste input "[URL][DOMAIN_NAME][PERSON_NAME]"
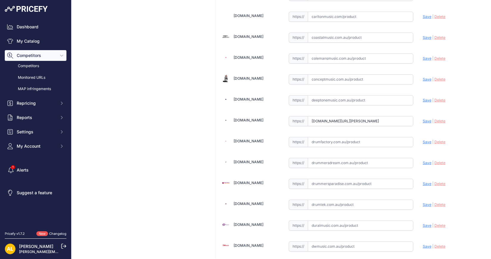
drag, startPoint x: 419, startPoint y: 117, endPoint x: 424, endPoint y: 117, distance: 5.1
click at [423, 119] on span "Save" at bounding box center [427, 121] width 9 height 4
type input "[URL][DOMAIN_NAME][PERSON_NAME]"
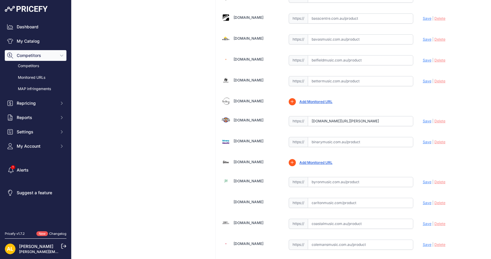
scroll to position [261, 0]
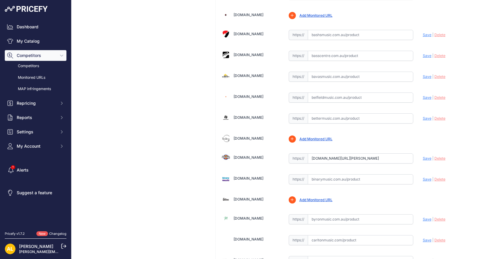
click at [358, 95] on input "text" at bounding box center [360, 97] width 105 height 10
paste input "https://www.belfieldmusic.com.au/products/esp-ltd-kh-v-kirk-hammett-v-signature…"
click at [423, 95] on span "Save" at bounding box center [427, 97] width 9 height 4
type input "https://www.belfieldmusic.com.au/products/esp-ltd-kh-v-kirk-hammett-v-signature…"
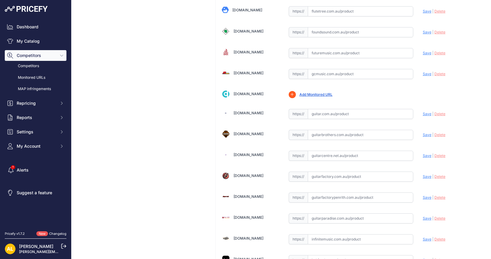
scroll to position [1079, 0]
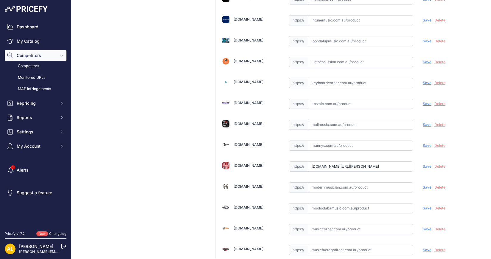
click at [314, 182] on input "text" at bounding box center [360, 187] width 105 height 10
paste input "https://www.modernmusician.com.au/ltd-kh-v-red-sparkle?srsltid=AfmBOooegWXVGUMy…"
click at [423, 185] on span "Save" at bounding box center [427, 187] width 9 height 4
type input "https://www.modernmusician.com.au/ltd-kh-v-red-sparkle?prirule_jdsnikfkfjsd=1314"
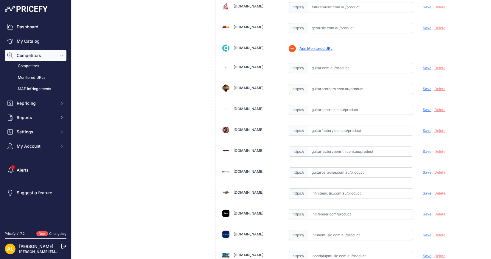
scroll to position [977, 0]
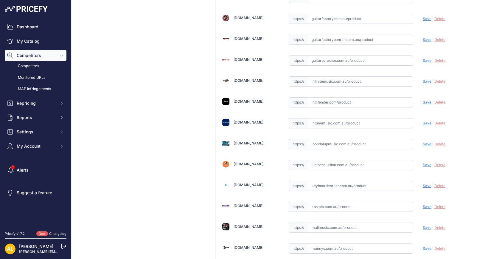
click at [358, 200] on div "Aandbmusic.com.au Valid Save" at bounding box center [351, 31] width 270 height 1947
click at [370, 201] on input "text" at bounding box center [360, 206] width 105 height 10
paste input "https://kosmic.com.au/product/esp-ltd-kh-v-kirk-hammett-v-in-red-sparkle?srslti…"
click at [423, 204] on span "Save" at bounding box center [427, 206] width 9 height 4
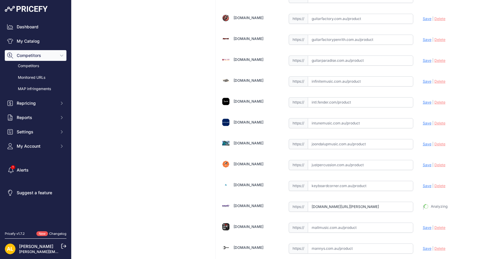
type input "https://kosmic.com.au/product/esp-ltd-kh-v-kirk-hammett-v-in-red-sparkle?prirul…"
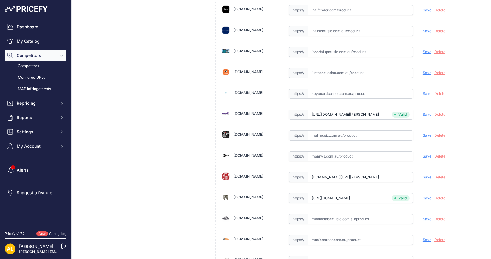
scroll to position [903, 0]
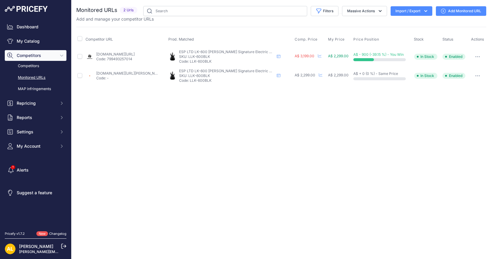
click at [453, 11] on link "Add Monitored URL" at bounding box center [461, 11] width 50 height 10
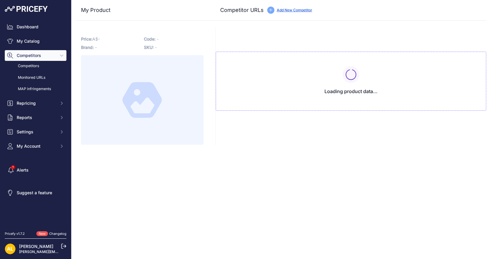
type input "[DOMAIN_NAME][URL][PERSON_NAME]"
type input "[DOMAIN_NAME][URL]"
type input "[DOMAIN_NAME][URL][PERSON_NAME]"
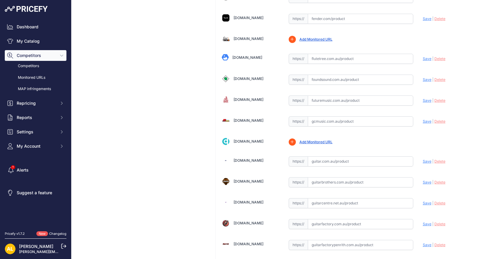
scroll to position [782, 0]
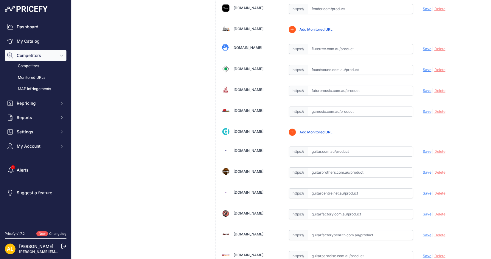
click at [321, 209] on input "text" at bounding box center [360, 214] width 105 height 10
paste input "https://guitarfactory.com.au/products/esp-ltd-llk-600blk?srsltid=AfmBOop-6aLZl4…"
click at [423, 211] on span "Save" at bounding box center [427, 213] width 9 height 4
type input "https://guitarfactory.com.au/products/esp-ltd-llk-600blk?prirule_jdsnikfkfjsd=1…"
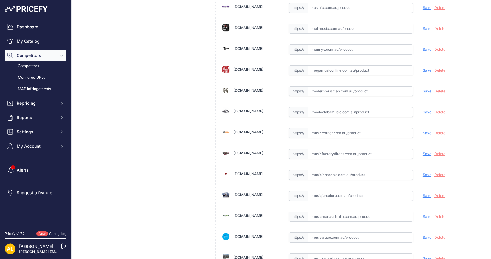
scroll to position [1126, 0]
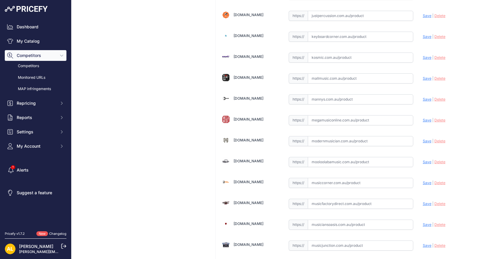
click at [332, 94] on input "text" at bounding box center [360, 99] width 105 height 10
paste input "https://www.mannys.com.au/products/ltd-parkway-drive-luke-kilpatrick-signature-…"
click at [423, 97] on span "Save" at bounding box center [427, 99] width 9 height 4
type input "https://www.mannys.com.au/products/ltd-parkway-drive-luke-kilpatrick-signature-…"
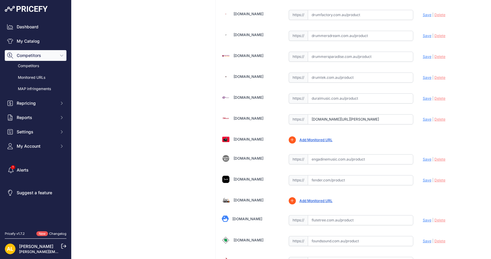
scroll to position [605, 0]
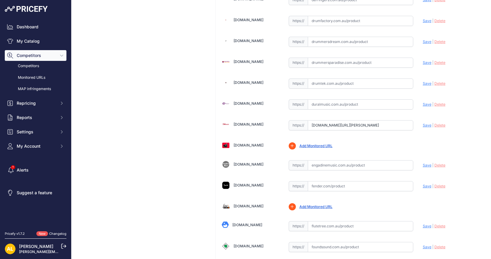
click at [353, 37] on input "text" at bounding box center [360, 42] width 105 height 10
paste input "https://www.drummersdream.com.au/ltd-parkway-drive-luke-kilpatrick-signature.ht…"
click at [423, 39] on span "Save" at bounding box center [427, 41] width 9 height 4
type input "https://www.drummersdream.com.au/ltd-parkway-drive-luke-kilpatrick-signature.ht…"
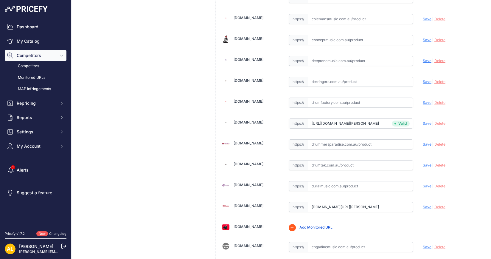
scroll to position [506, 0]
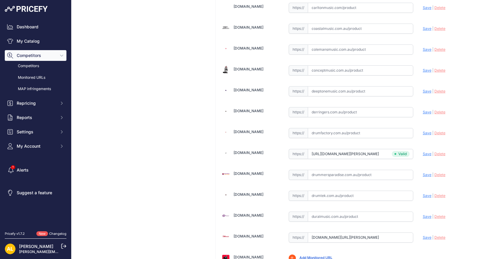
click at [334, 107] on input "text" at bounding box center [360, 112] width 105 height 10
paste input "https://www.derringers.com.au/products/ltd-parkway-drive-luke-kilpatrick-signat…"
click at [423, 109] on span "Save" at bounding box center [427, 111] width 9 height 4
type input "https://www.derringers.com.au/products/ltd-parkway-drive-luke-kilpatrick-signat…"
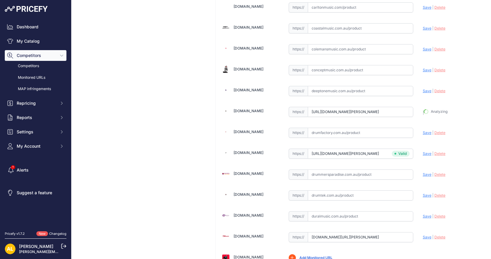
scroll to position [506, 0]
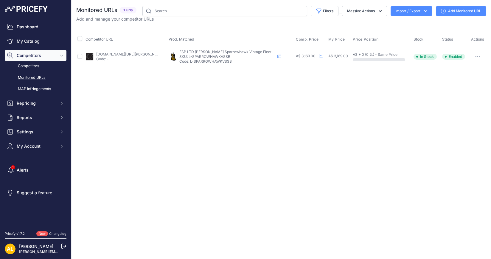
click at [447, 12] on link "Add Monitored URL" at bounding box center [461, 11] width 50 height 10
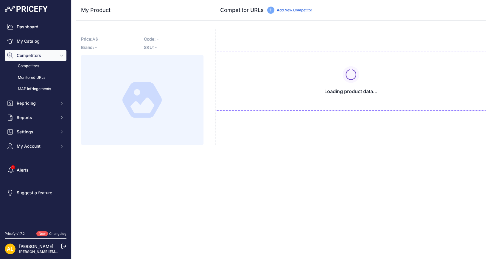
type input "www.oxygenmusic.com.au/ltd-bill-kelliher-signature-sparrowhawk-electric-g?priru…"
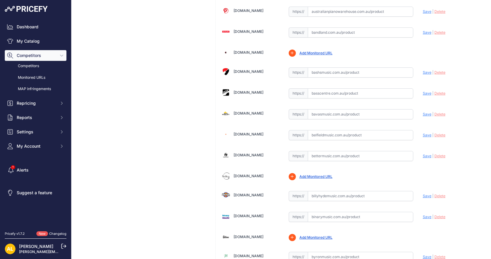
scroll to position [223, 0]
click at [334, 133] on input "text" at bounding box center [360, 135] width 105 height 10
paste input "https://www.belfieldmusic.com.au/products/esp-ltd-sparrowhawk-bill-kelliher-sig…"
click at [423, 132] on span "Save" at bounding box center [427, 134] width 9 height 4
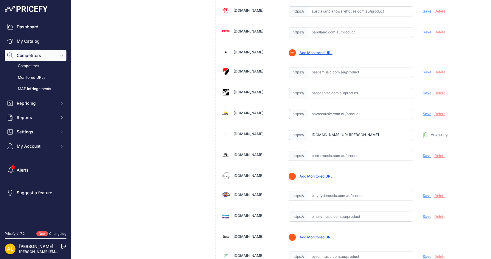
type input "https://www.belfieldmusic.com.au/products/esp-ltd-sparrowhawk-bill-kelliher-sig…"
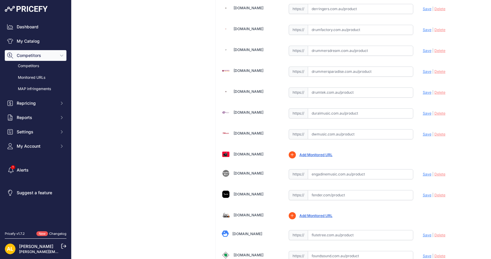
scroll to position [521, 0]
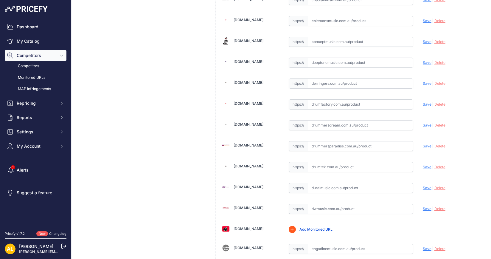
click at [319, 122] on input "text" at bounding box center [360, 125] width 105 height 10
paste input "https://www.drummersdream.com.au/esp-ltd-bill-kelliher-sparrowhawk-vint-silver-…"
click at [423, 123] on span "Save" at bounding box center [427, 125] width 9 height 4
type input "https://www.drummersdream.com.au/esp-ltd-bill-kelliher-sparrowhawk-vint-silver-…"
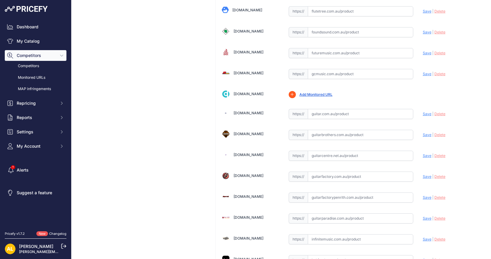
scroll to position [1079, 0]
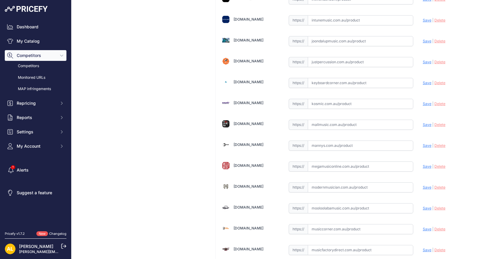
click at [317, 140] on input "text" at bounding box center [360, 145] width 105 height 10
paste input "https://www.mannys.com.au/products/esp-ltd-signature-sparrowhawk-bill-kelliher-…"
click at [423, 143] on span "Save" at bounding box center [427, 145] width 9 height 4
type input "https://www.mannys.com.au/products/esp-ltd-signature-sparrowhawk-bill-kelliher-…"
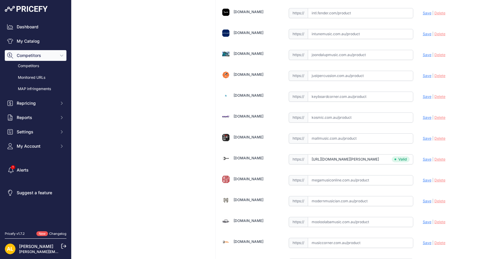
scroll to position [1093, 0]
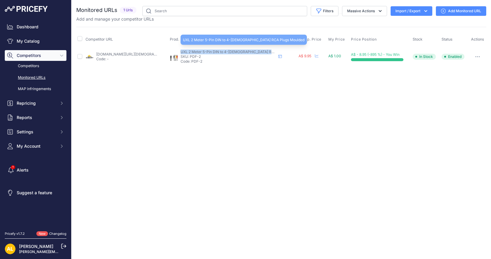
drag, startPoint x: 274, startPoint y: 51, endPoint x: 183, endPoint y: 50, distance: 91.4
click at [183, 50] on p "UXL 2 Meter 5-Pin DIN to 4-[DEMOGRAPHIC_DATA] RCA Plugs Moulded" at bounding box center [228, 51] width 95 height 5
copy span "UXL 2 Meter 5-Pin DIN to 4-[DEMOGRAPHIC_DATA] RCA Plugs Moulded"
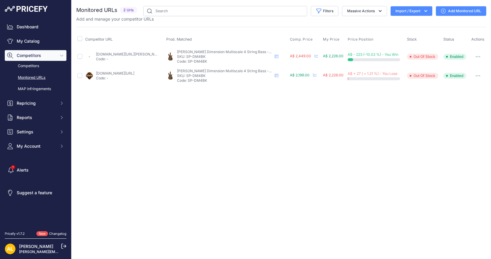
click at [458, 12] on link "Add Monitored URL" at bounding box center [461, 11] width 50 height 10
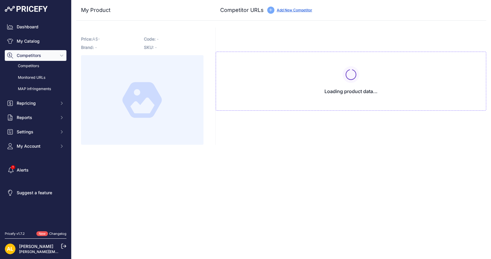
type input "[DOMAIN_NAME][URL][PERSON_NAME]"
type input "[DOMAIN_NAME][URL]"
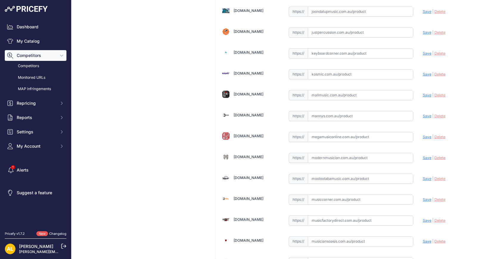
scroll to position [1117, 0]
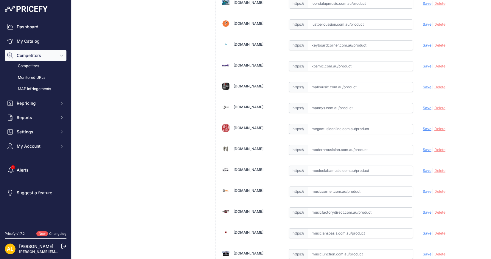
click at [337, 165] on input "text" at bounding box center [360, 170] width 105 height 10
paste input "[URL][DOMAIN_NAME][PERSON_NAME]"
click at [424, 168] on span "Save" at bounding box center [427, 170] width 9 height 4
type input "https://www.mooloolabamusic.com.au/spector-ns-dimension-hp-4-multi-scale-in-bla…"
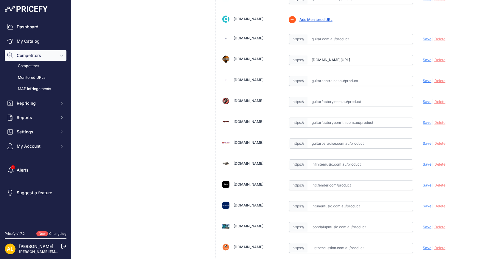
scroll to position [894, 0]
click at [325, 118] on input "text" at bounding box center [360, 123] width 105 height 10
paste input "https://guitarfactory.com.au/products/spector-ns-dimension-hp-4-string-multi-sc…"
type input "guitarfactory.com.au/products/spector-ns-dimension-hp-4-string-multi-scale-bass…"
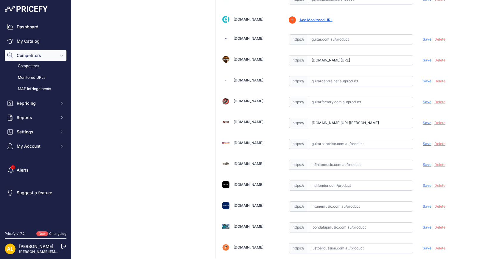
scroll to position [0, 0]
click at [423, 120] on span "Save" at bounding box center [427, 122] width 9 height 4
click at [434, 120] on span "Delete" at bounding box center [439, 122] width 11 height 4
click at [365, 97] on input "text" at bounding box center [360, 102] width 105 height 10
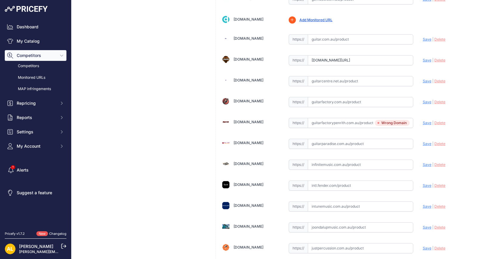
paste input "https://guitarfactory.com.au/products/spector-ns-dimension-hp-4-string-multi-sc…"
click at [423, 99] on span "Save" at bounding box center [427, 101] width 9 height 4
type input "https://guitarfactory.com.au/products/spector-ns-dimension-hp-4-string-multi-sc…"
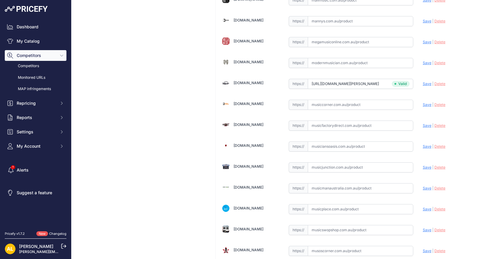
scroll to position [1191, 0]
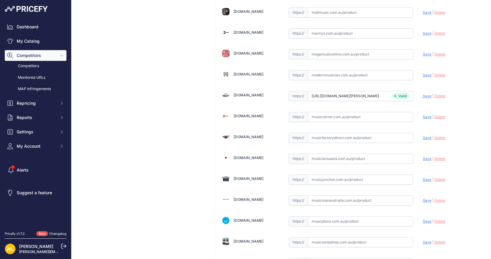
click at [336, 28] on input "text" at bounding box center [360, 33] width 105 height 10
paste input "https://www.mannys.com.au/products/spector-ns-dimension-4-multi-scale-electric-…"
click at [423, 31] on span "Save" at bounding box center [427, 33] width 9 height 4
type input "https://www.mannys.com.au/products/spector-ns-dimension-4-multi-scale-electric-…"
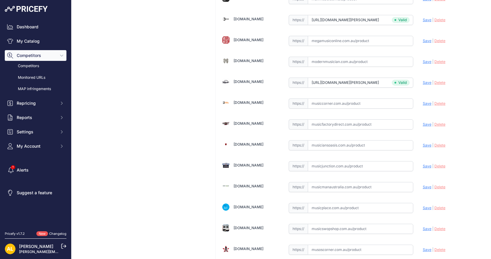
scroll to position [1191, 0]
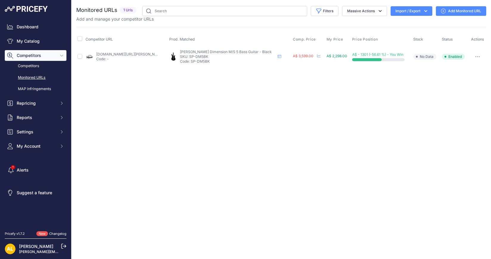
click at [468, 4] on div "You are not connected to the internet. Monitored URLs" at bounding box center [281, 36] width 410 height 72
click at [464, 10] on link "Add Monitored URL" at bounding box center [461, 11] width 50 height 10
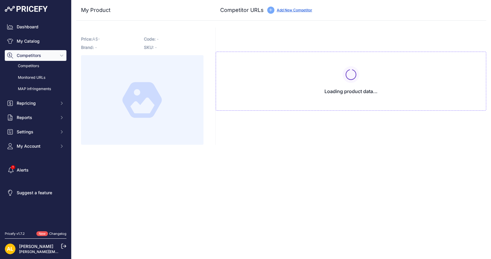
type input "[DOMAIN_NAME][URL][PERSON_NAME]"
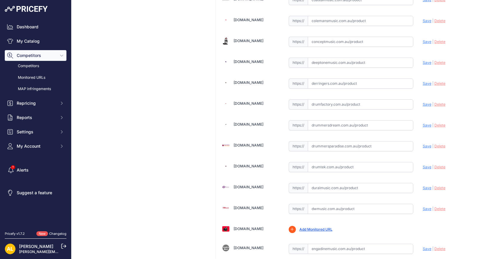
scroll to position [819, 0]
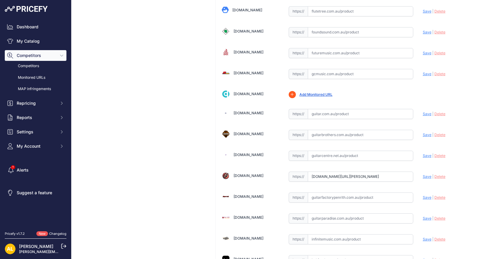
click at [423, 174] on span "Save" at bounding box center [427, 176] width 9 height 4
type input "[URL][DOMAIN_NAME][PERSON_NAME]"
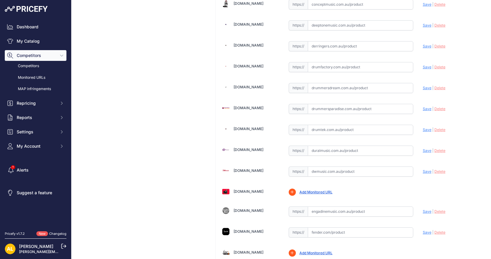
scroll to position [298, 0]
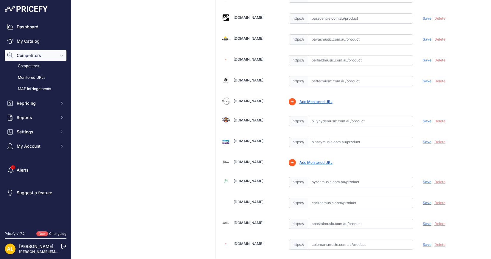
click at [334, 61] on input "text" at bounding box center [360, 60] width 105 height 10
paste input "https://www.belfieldmusic.com.au/products/spector-ns-dimension-hp-5-bass-guitar…"
click at [423, 58] on span "Save" at bounding box center [427, 60] width 9 height 4
type input "https://www.belfieldmusic.com.au/products/spector-ns-dimension-hp-5-bass-guitar…"
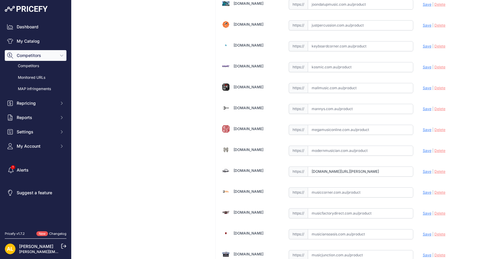
scroll to position [1117, 0]
click at [332, 103] on input "text" at bounding box center [360, 108] width 105 height 10
paste input "https://www.mannys.com.au/products/spector-ns-dimension-5-string-multi-scale-el…"
click at [423, 105] on span "Save" at bounding box center [427, 107] width 9 height 4
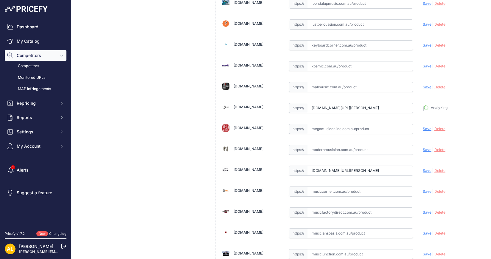
type input "https://www.mannys.com.au/products/spector-ns-dimension-5-string-multi-scale-el…"
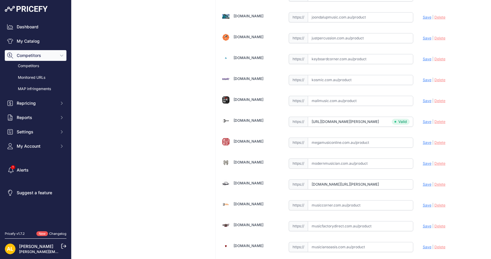
scroll to position [1130, 0]
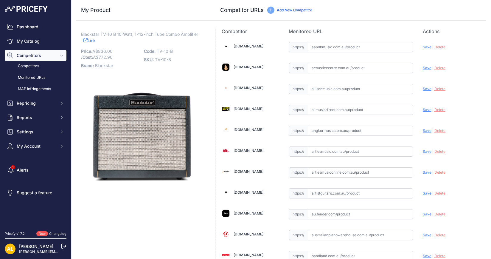
scroll to position [149, 0]
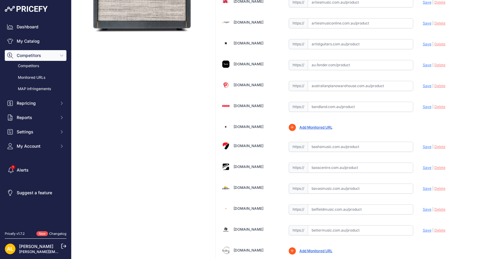
click at [322, 204] on input "text" at bounding box center [360, 209] width 105 height 10
paste input "[URL][DOMAIN_NAME]"
click at [423, 207] on span "Save" at bounding box center [427, 209] width 9 height 4
type input "[URL][DOMAIN_NAME]"
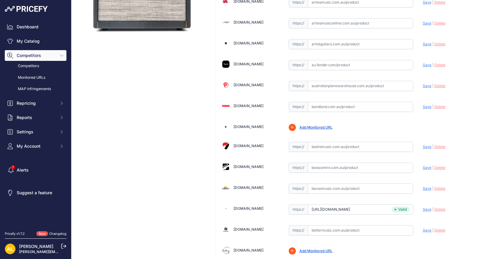
click at [337, 228] on input "text" at bounding box center [360, 230] width 105 height 10
paste input "[URL][DOMAIN_NAME]"
click at [423, 228] on span "Save" at bounding box center [427, 230] width 9 height 4
type input "https://www.bettermusic.com.au/blackstar-tv-10-b-10w-valve-amp-combo?prirule_jd…"
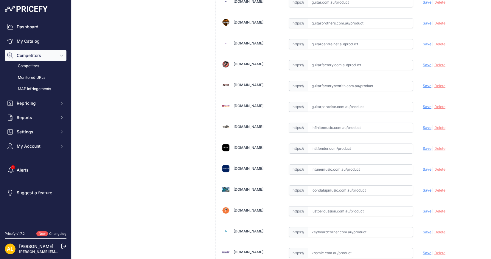
scroll to position [1191, 0]
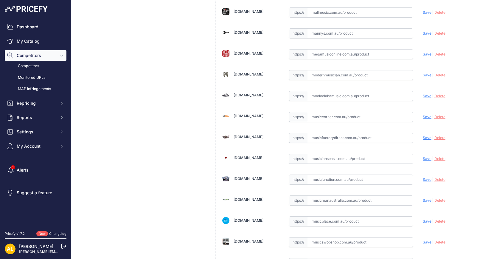
drag, startPoint x: 340, startPoint y: 63, endPoint x: 363, endPoint y: 63, distance: 23.2
click at [340, 70] on input "text" at bounding box center [360, 75] width 105 height 10
paste input "https://www.modernmusician.com.au/blackstar-tv-10-b?srsltid=AfmBOoqlfANXwN9p_ud…"
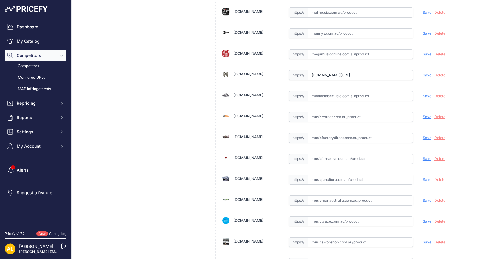
click at [423, 73] on span "Save" at bounding box center [427, 75] width 9 height 4
type input "https://www.modernmusician.com.au/blackstar-tv-10-b?prirule_jdsnikfkfjsd=1314"
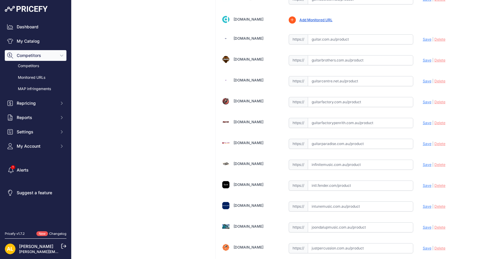
click at [341, 97] on input "text" at bounding box center [360, 102] width 105 height 10
paste input "https://guitarfactory.com.au/products/blackstar-tv-10-b-el34-tube-guitar-amplif…"
click at [423, 99] on span "Save" at bounding box center [427, 101] width 9 height 4
type input "https://guitarfactory.com.au/products/blackstar-tv-10-b-el34-tube-guitar-amplif…"
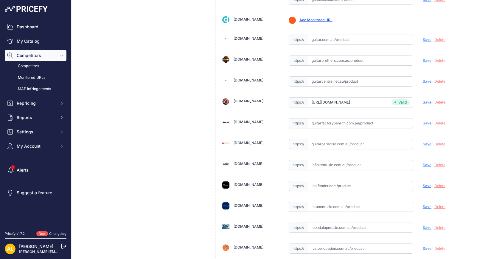
scroll to position [894, 0]
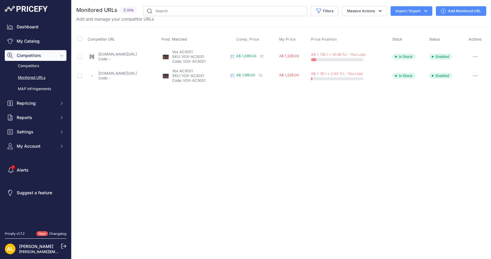
click at [453, 13] on link "Add Monitored URL" at bounding box center [461, 11] width 50 height 10
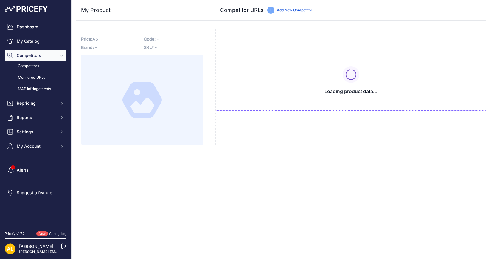
type input "[DOMAIN_NAME][URL]"
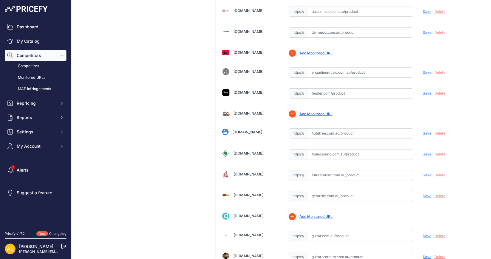
scroll to position [670, 0]
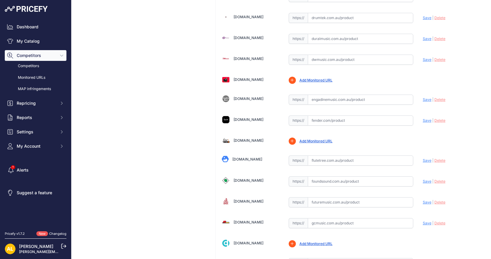
click at [320, 176] on input "text" at bounding box center [360, 181] width 105 height 10
paste input "https://foundsound.com.au/products/22062?srsltid=AfmBOoocxezbmugkjTxwlFXZlOLF6m…"
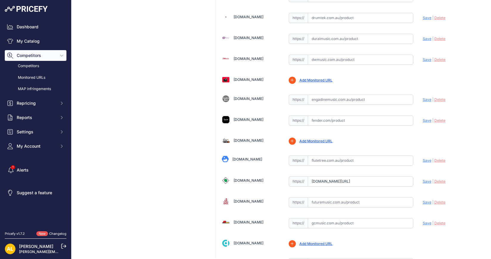
click at [423, 179] on span "Save" at bounding box center [427, 181] width 9 height 4
type input "https://foundsound.com.au/products/22062?prirule_jdsnikfkfjsd=1314"
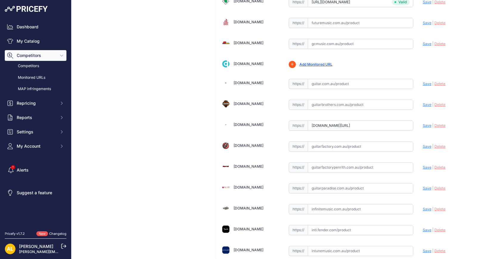
scroll to position [894, 0]
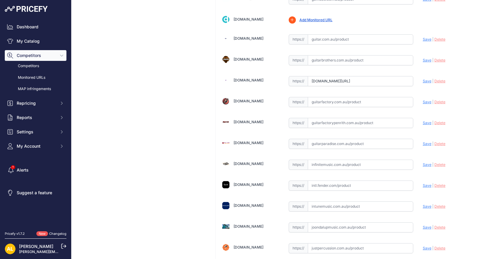
click at [339, 97] on input "text" at bounding box center [360, 102] width 105 height 10
paste input "https://guitarfactory.com.au/products/ac30s1?srsltid=AfmBOopyqznaiI55DeOnjU7OWt…"
click at [423, 99] on span "Save" at bounding box center [427, 101] width 9 height 4
type input "https://guitarfactory.com.au/products/ac30s1?prirule_jdsnikfkfjsd=1314"
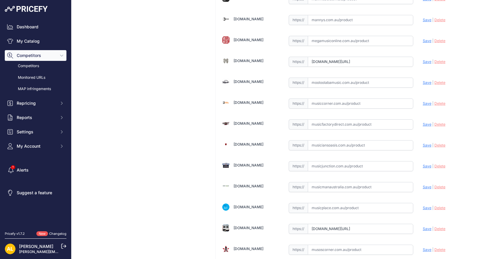
scroll to position [1191, 0]
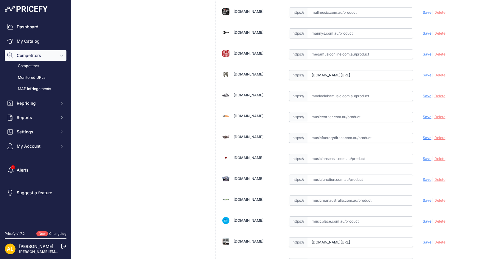
click at [321, 174] on input "text" at bounding box center [360, 179] width 105 height 10
paste input "https://www.musicjunction.com.au/products/vox-ac30s1-1x12-guitar-amplifier"
click at [423, 177] on span "Save" at bounding box center [427, 179] width 9 height 4
type input "https://www.musicjunction.com.au/products/vox-ac30s1-1x12-guitar-amplifier?prir…"
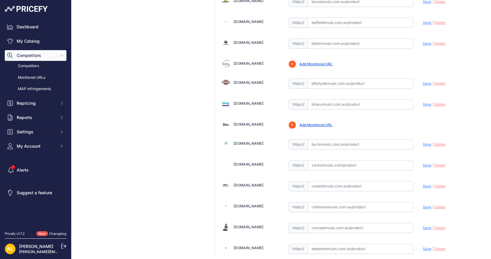
scroll to position [261, 0]
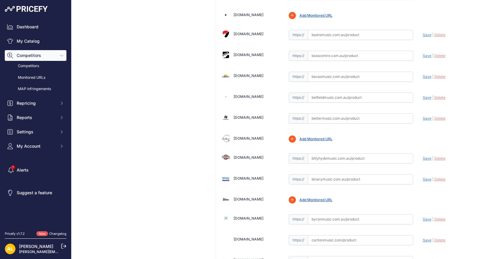
click at [321, 117] on input "text" at bounding box center [360, 118] width 105 height 10
paste input "https://www.bettermusic.com.au/vox-ac30s1?srsltid=AfmBOordE7s45q8CmX3yFTIeBWUUg…"
drag, startPoint x: 424, startPoint y: 113, endPoint x: 419, endPoint y: 114, distance: 4.6
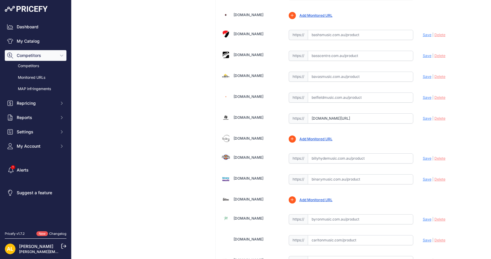
click at [424, 116] on span "Save" at bounding box center [427, 118] width 9 height 4
type input "https://www.bettermusic.com.au/vox-ac30s1?prirule_jdsnikfkfjsd=1314"
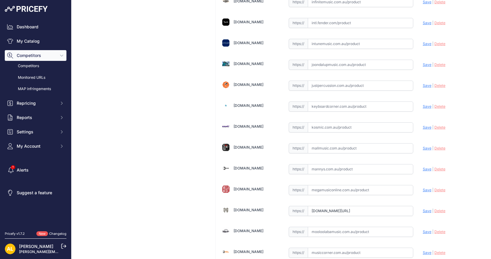
scroll to position [1042, 0]
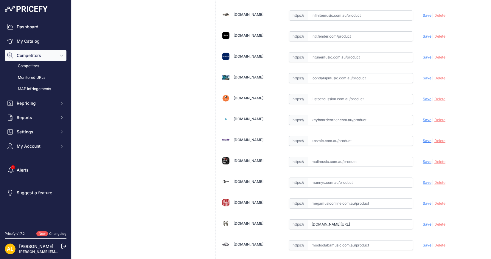
click at [330, 177] on input "text" at bounding box center [360, 182] width 105 height 10
paste input "https://www.mannys.com.au/products/vox-ac30s1-onetwelve-guitar-amplifier?srslti…"
click at [423, 180] on span "Save" at bounding box center [427, 182] width 9 height 4
type input "https://www.mannys.com.au/products/vox-ac30s1-onetwelve-guitar-amplifier?prirul…"
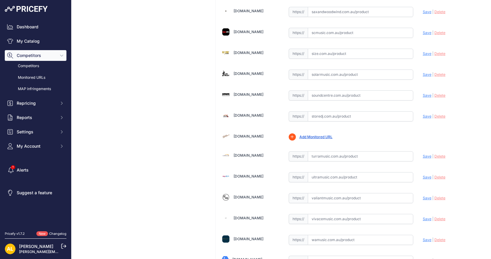
scroll to position [1610, 0]
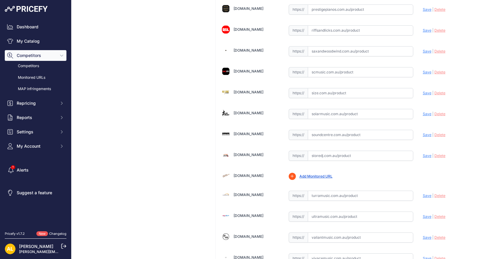
click at [318, 190] on input "text" at bounding box center [360, 195] width 105 height 10
paste input "https://www.turramusic.com.au/products/vox-ac30s1?srsltid=AfmBOoq0LCsSx1fiUdxnE…"
click at [425, 193] on span "Save" at bounding box center [427, 195] width 9 height 4
type input "https://www.turramusic.com.au/products/vox-ac30s1?prirule_jdsnikfkfjsd=1314"
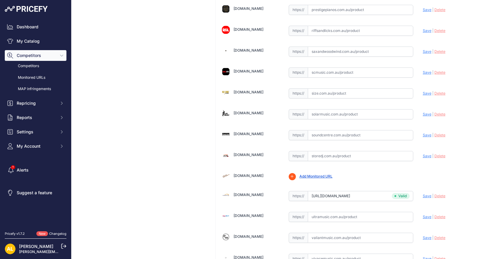
scroll to position [1610, 0]
click at [324, 253] on input "text" at bounding box center [360, 258] width 105 height 10
paste input "https://www.vivacemusic.com.au/shop/amps/electric-guitar-amps/vox-ac30s1-single…"
type input "www.vivacemusic.com.au/shop/amps/electric-guitar-amps/vox-ac30s1-single-speaker…"
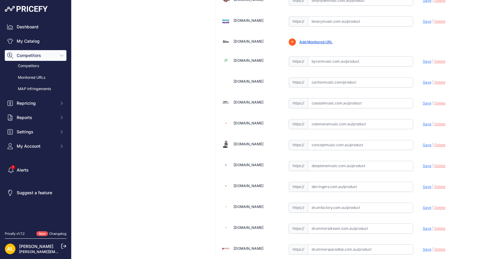
scroll to position [158, 0]
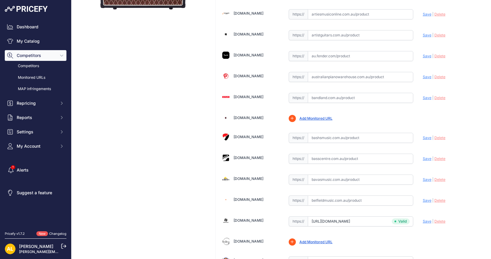
click at [354, 139] on input "text" at bounding box center [360, 138] width 105 height 10
paste input "https://www.bashsmusic.com.au/product/vox-ac30s1-electric-guitar-12-inch-speake…"
click at [423, 135] on span "Save" at bounding box center [427, 137] width 9 height 4
type input "https://www.bashsmusic.com.au/product/vox-ac30s1-electric-guitar-12-inch-speake…"
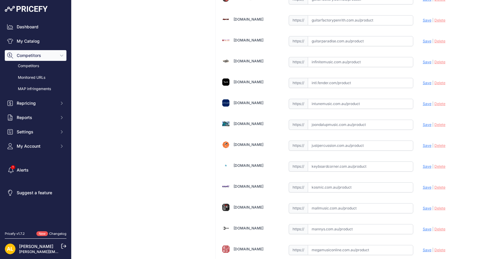
scroll to position [1042, 0]
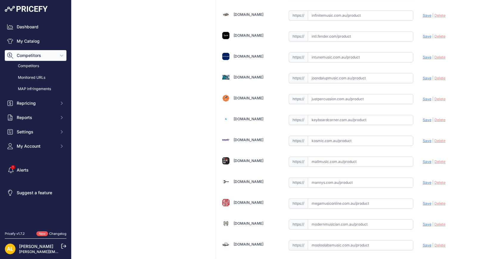
click at [334, 177] on input "text" at bounding box center [360, 182] width 105 height 10
paste input "[URL][DOMAIN_NAME]"
click at [423, 180] on span "Save" at bounding box center [427, 182] width 9 height 4
type input "[URL][DOMAIN_NAME]"
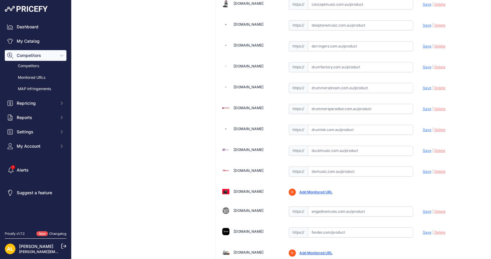
scroll to position [335, 0]
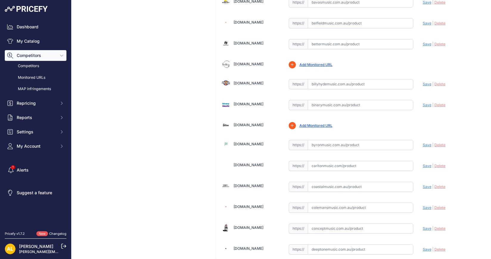
click at [337, 81] on input "text" at bounding box center [360, 84] width 105 height 10
paste input "[URL][DOMAIN_NAME]"
click at [423, 82] on span "Save" at bounding box center [427, 84] width 9 height 4
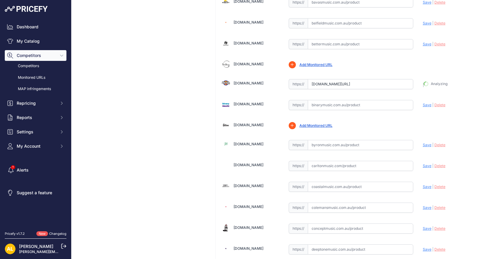
type input "[URL][DOMAIN_NAME]"
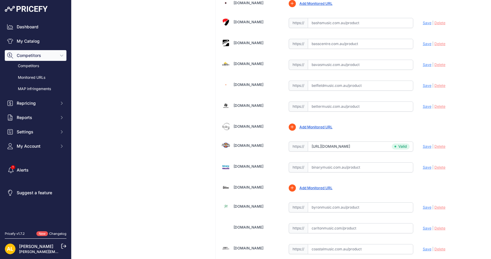
scroll to position [260, 0]
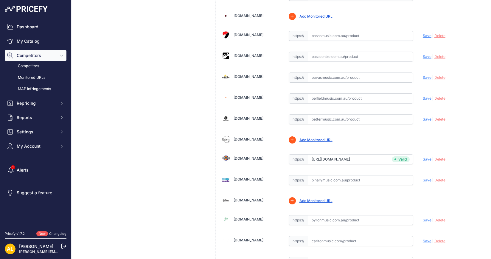
click at [336, 115] on input "text" at bounding box center [360, 119] width 105 height 10
paste input "https://www.bettermusic.com.au/vox-ac4c1-12-4w-guitar-combo-w-12-celestion-vx12…"
click at [423, 117] on span "Save" at bounding box center [427, 119] width 9 height 4
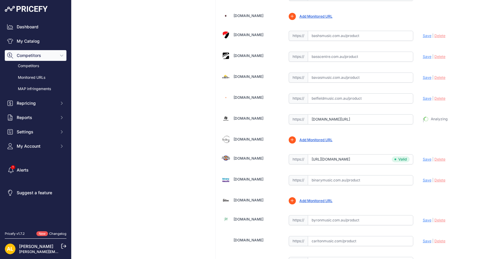
type input "https://www.bettermusic.com.au/vox-ac4c1-12-4w-guitar-combo-w-12-celestion-vx12…"
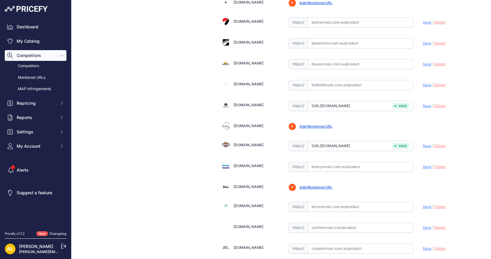
scroll to position [260, 0]
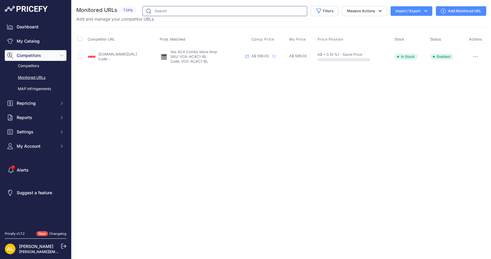
click at [214, 10] on input "text" at bounding box center [224, 11] width 165 height 10
paste input "VOX-AC4C1-BL"
type input "VOX-AC4C1-BL"
click at [447, 13] on link "Add Monitored URL" at bounding box center [461, 11] width 50 height 10
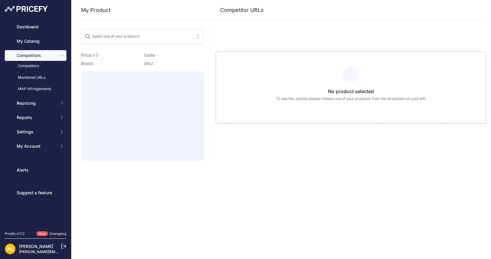
click at [446, 15] on div "My Product Competitor URLs" at bounding box center [281, 10] width 410 height 21
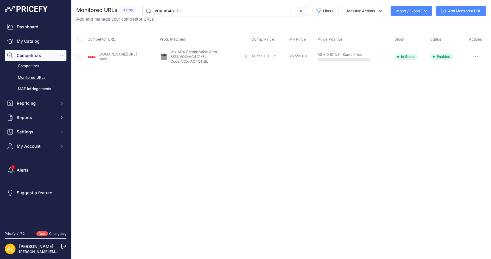
click at [446, 11] on link "Add Monitored URL" at bounding box center [461, 11] width 50 height 10
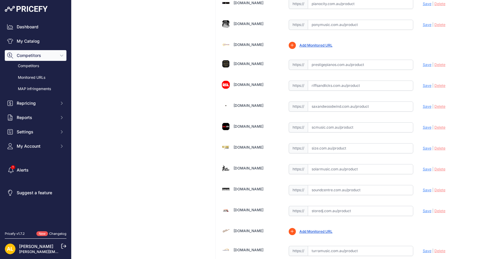
scroll to position [1601, 0]
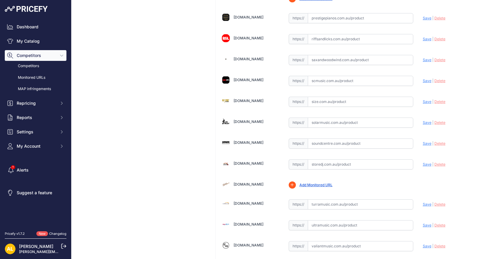
click at [324, 199] on input "text" at bounding box center [360, 204] width 105 height 10
paste input "https://www.turramusic.com.au/products/vox-ac4c1-bl?srsltid=AfmBOorX3hokqsr0z8I…"
click at [423, 202] on span "Save" at bounding box center [427, 204] width 9 height 4
type input "https://www.turramusic.com.au/products/vox-ac4c1-bl?prirule_jdsnikfkfjsd=1314"
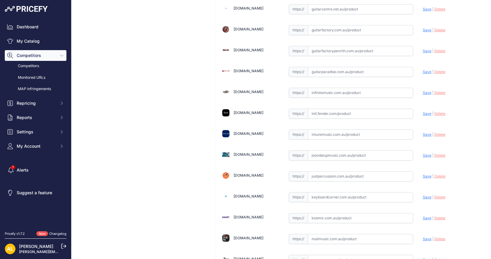
scroll to position [894, 0]
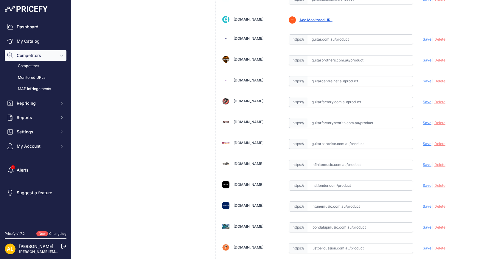
click at [327, 118] on input "text" at bounding box center [360, 123] width 105 height 10
paste input "https://guitarfactory.com.au/products/ac4c1-bl?srsltid=AfmBOorJHwT4bMuVEq8DhR8k…"
type input "guitarfactory.com.au/products/ac4c1-bl?srsltid=AfmBOorJHwT4bMuVEq8DhR8kZuNnozn8…"
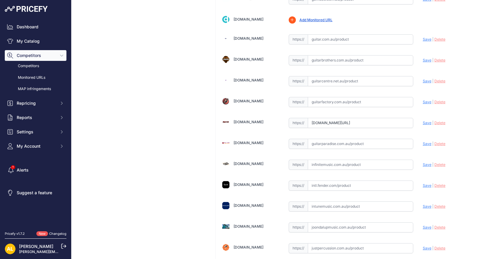
click at [423, 120] on span "Save" at bounding box center [427, 122] width 9 height 4
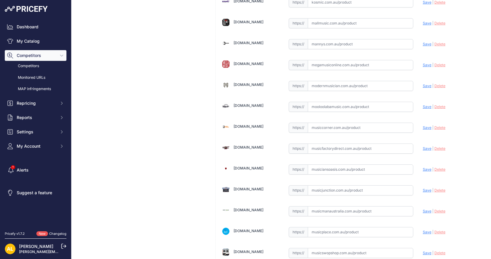
scroll to position [1168, 0]
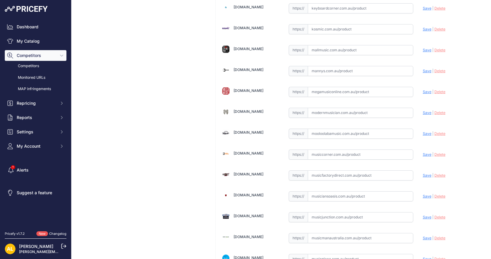
click at [346, 66] on input "text" at bounding box center [360, 71] width 105 height 10
paste input "https://www.mannys.com.au/products/vox-ac4c1-blue-guitar-amplifier?srsltid=AfmB…"
click at [425, 69] on span "Save" at bounding box center [427, 71] width 9 height 4
type input "https://www.mannys.com.au/products/vox-ac4c1-blue-guitar-amplifier?prirule_jdsn…"
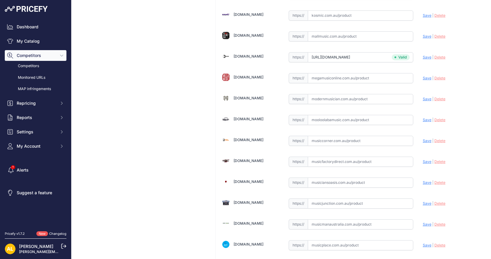
scroll to position [1154, 0]
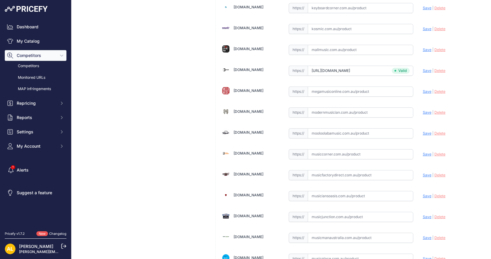
click at [340, 128] on input "text" at bounding box center [360, 133] width 105 height 10
paste input "https://www.mooloolabamusic.com.au/vox-ac4c1-4-watt-tube-blue-portable-guitar-a…"
click at [423, 131] on span "Save" at bounding box center [427, 133] width 9 height 4
type input "https://www.mooloolabamusic.com.au/vox-ac4c1-4-watt-tube-blue-portable-guitar-a…"
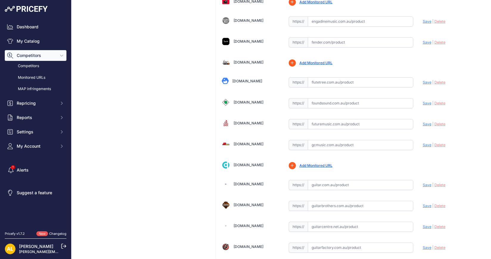
scroll to position [670, 0]
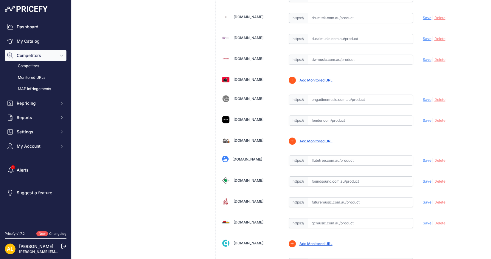
click at [327, 176] on input "text" at bounding box center [360, 181] width 105 height 10
paste input "https://foundsound.com.au/products/5657?srsltid=AfmBOorT8q0t-xedeLDcJ7-wW6nH0Ak…"
click at [423, 179] on span "Save" at bounding box center [427, 181] width 9 height 4
type input "https://foundsound.com.au/products/5657?prirule_jdsnikfkfjsd=1314"
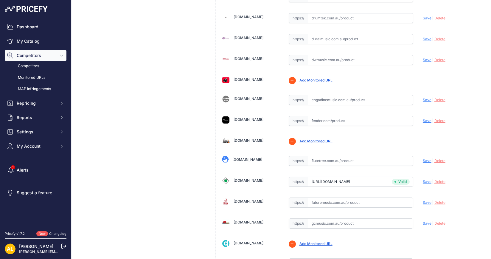
scroll to position [670, 0]
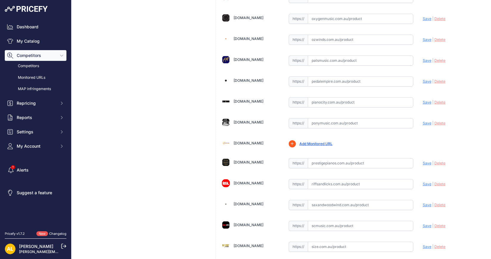
scroll to position [1489, 0]
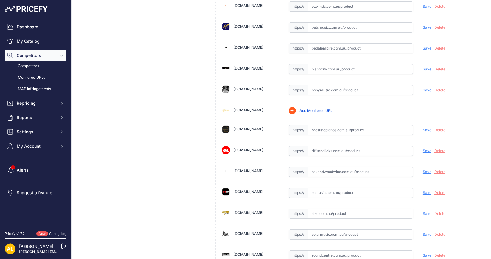
click at [337, 187] on input "text" at bounding box center [360, 192] width 105 height 10
paste input "[URL][DOMAIN_NAME]"
click at [423, 190] on span "Save" at bounding box center [427, 192] width 9 height 4
type input "[URL][DOMAIN_NAME]"
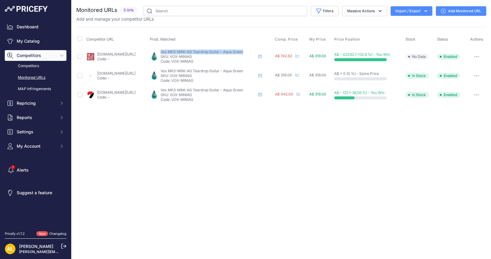
drag, startPoint x: 183, startPoint y: 48, endPoint x: 268, endPoint y: 52, distance: 84.7
click at [268, 52] on td "Vox MK3-MINI-AG Teardrop Guitar - Aqua Green Vox MK3-MINI-AG Teardrop Guitar - …" at bounding box center [211, 56] width 125 height 19
copy span "Vox MK3-MINI-AG Teardrop Guitar - Aqua Green"
click at [452, 13] on link "Add Monitored URL" at bounding box center [461, 11] width 50 height 10
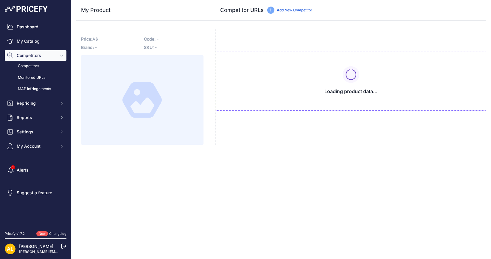
type input "[DOMAIN_NAME][URL]"
type input "www.megamusiconline.com.au/product/vox-mk3-mini-ag-teardrop-electric-guitar-in-…"
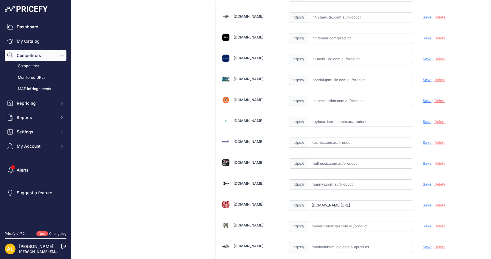
scroll to position [1079, 0]
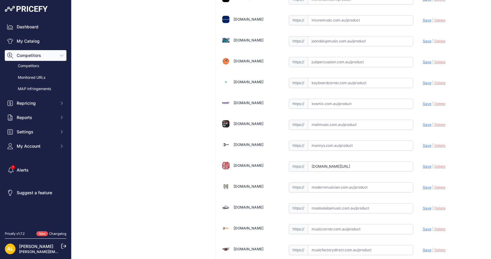
click at [350, 181] on div "https:// Valid" at bounding box center [351, 186] width 125 height 11
click at [354, 182] on input "text" at bounding box center [360, 187] width 105 height 10
paste input "https://www.modernmusician.com.au/vox-mark-iii-mini-aqua-green?srsltid=AfmBOooc…"
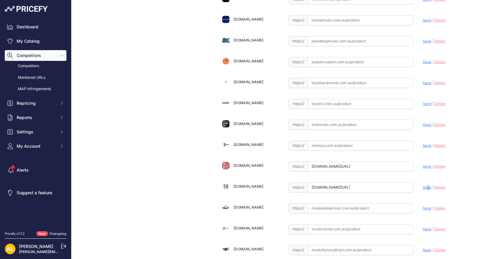
click at [423, 185] on span "Save" at bounding box center [427, 187] width 9 height 4
type input "https://www.modernmusician.com.au/vox-mark-iii-mini-aqua-green?prirule_jdsnikfk…"
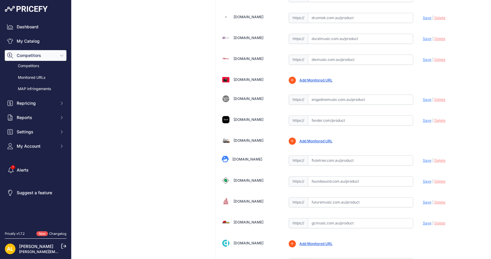
scroll to position [484, 0]
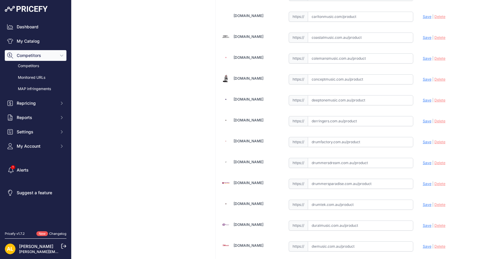
click at [335, 116] on input "text" at bounding box center [360, 121] width 105 height 10
paste input "https://www.derringers.com.au/products/vox-mk3-mini-electric-guitar-aqua-green-…"
click at [423, 119] on span "Save" at bounding box center [427, 121] width 9 height 4
type input "https://www.derringers.com.au/products/vox-mk3-mini-electric-guitar-aqua-green-…"
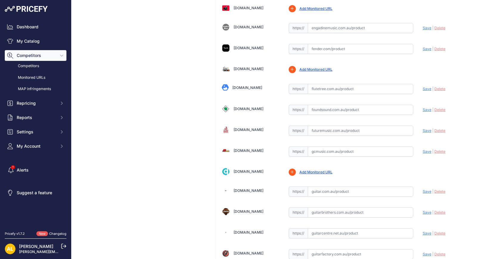
scroll to position [745, 0]
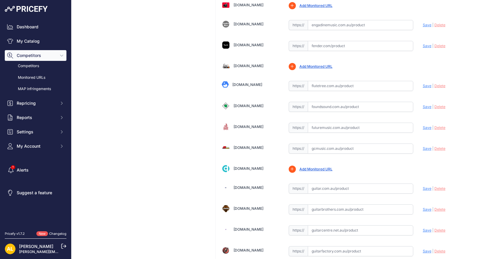
click at [320, 102] on input "text" at bounding box center [360, 107] width 105 height 10
paste input "https://foundsound.com.au/products/22057?srsltid=AfmBOoqOXdNOQQeDxWbXEn3X4_k5Vi…"
click at [423, 104] on span "Save" at bounding box center [427, 106] width 9 height 4
type input "https://foundsound.com.au/products/22057?prirule_jdsnikfkfjsd=1314"
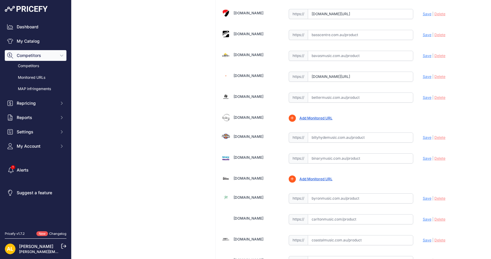
scroll to position [223, 0]
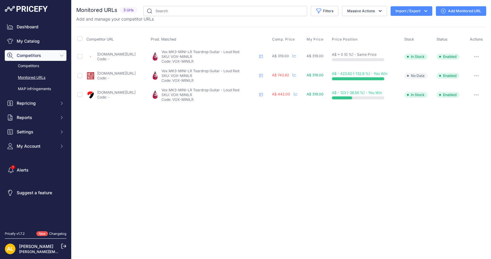
click at [466, 12] on link "Add Monitored URL" at bounding box center [461, 11] width 50 height 10
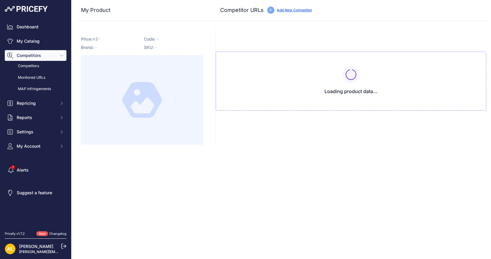
type input "[DOMAIN_NAME][URL]"
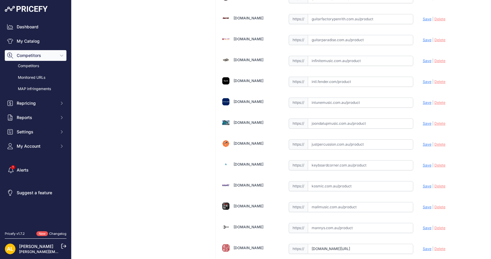
scroll to position [1005, 0]
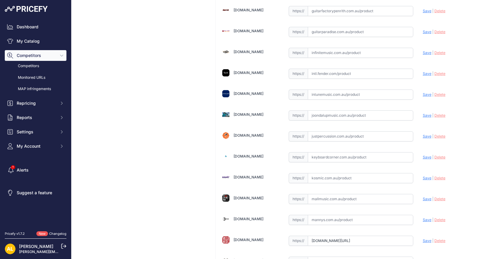
click at [328, 214] on input "text" at bounding box center [360, 219] width 105 height 10
paste input "[URL][DOMAIN_NAME]"
click at [423, 217] on span "Save" at bounding box center [427, 219] width 9 height 4
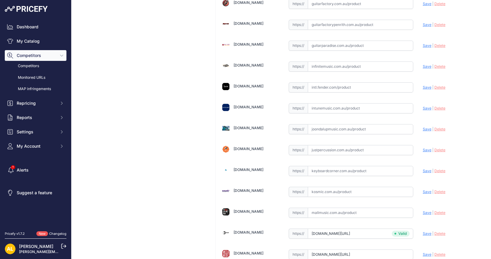
type input "[URL][DOMAIN_NAME]"
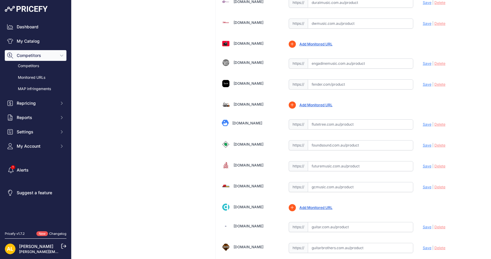
scroll to position [745, 0]
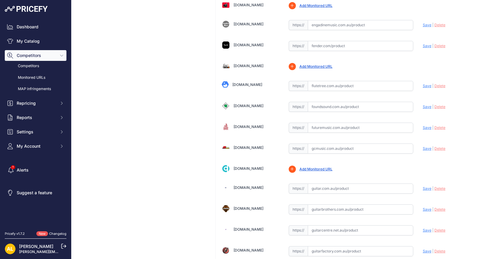
click at [325, 102] on input "text" at bounding box center [360, 107] width 105 height 10
paste input "[URL][DOMAIN_NAME]"
click at [423, 104] on span "Save" at bounding box center [427, 106] width 9 height 4
type input "https://foundsound.com.au/products/22058?prirule_jdsnikfkfjsd=1314"
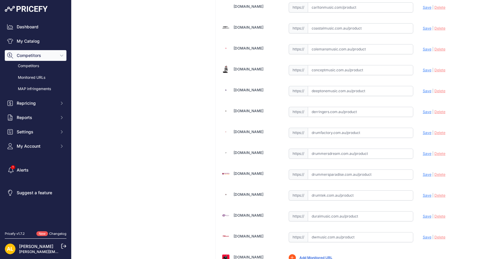
scroll to position [484, 0]
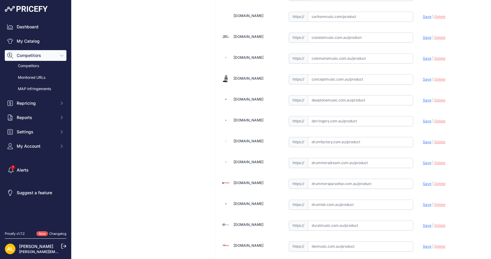
click at [327, 116] on input "text" at bounding box center [360, 121] width 105 height 10
paste input "https://www.derringers.com.au/products/vox-mk3-mini-electric-guitar-loud-red-in…"
click at [423, 119] on span "Save" at bounding box center [427, 121] width 9 height 4
type input "https://www.derringers.com.au/products/vox-mk3-mini-electric-guitar-loud-red-in…"
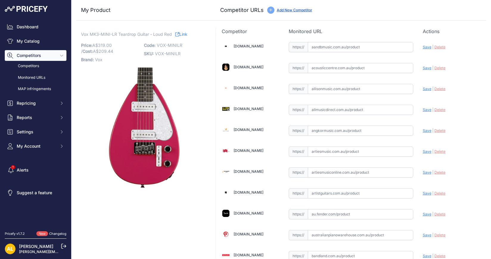
scroll to position [186, 0]
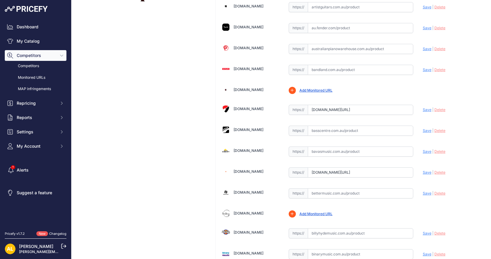
click at [341, 190] on input "text" at bounding box center [360, 193] width 105 height 10
paste input "https://www.bettermusic.com.au/vox-mark-iii-mini-electric-guitar-loud-red?srslt…"
drag, startPoint x: 422, startPoint y: 190, endPoint x: 396, endPoint y: 189, distance: 26.5
click at [423, 191] on span "Save" at bounding box center [427, 193] width 9 height 4
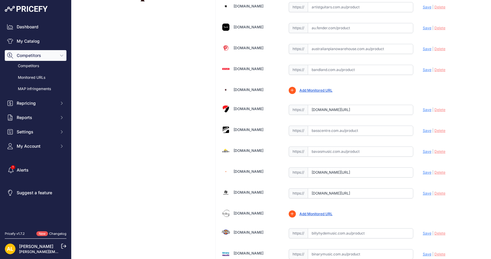
scroll to position [0, 0]
type input "https://www.bettermusic.com.au/vox-mark-iii-mini-electric-guitar-loud-red?priru…"
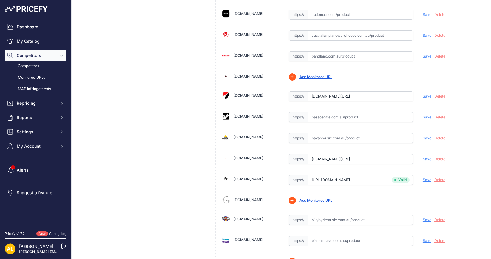
scroll to position [186, 0]
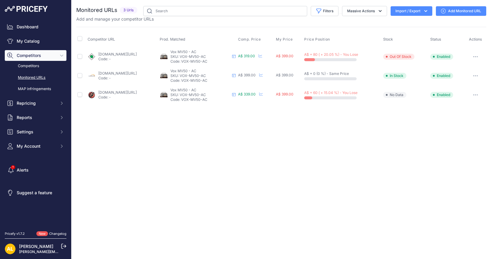
click at [448, 10] on link "Add Monitored URL" at bounding box center [461, 11] width 50 height 10
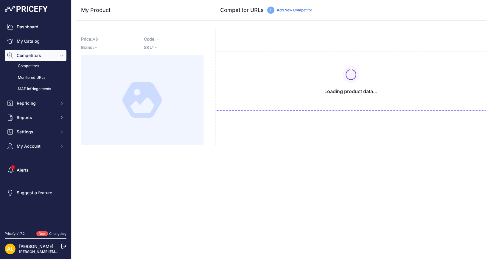
type input "[DOMAIN_NAME][URL]"
type input "guitarfactory.com.au/products/mv50-ac?prirule_jdsnikfkfjsd=1314"
type input "www.turramusic.com.au/products/vox-mv50-ac?prirule_jdsnikfkfjsd=1314"
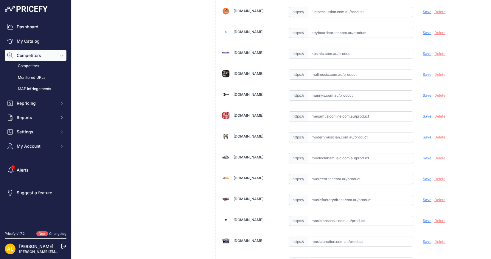
scroll to position [1117, 0]
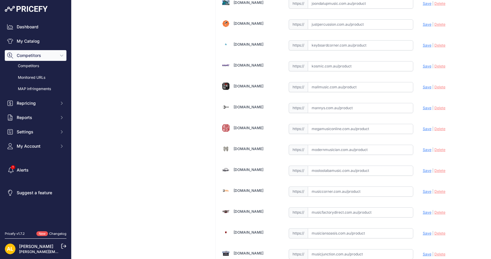
click at [330, 103] on input "text" at bounding box center [360, 108] width 105 height 10
paste input "https://www.mannys.com.au/products/vox-mv50-ac-guitar-amplifier-head-50w?srslti…"
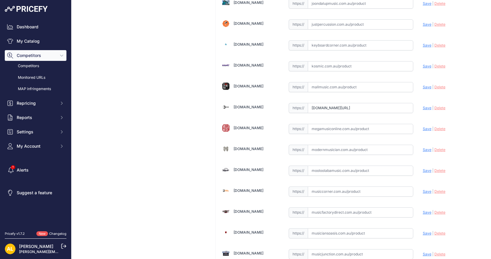
click at [423, 105] on span "Save" at bounding box center [427, 107] width 9 height 4
type input "https://www.mannys.com.au/products/vox-mv50-ac-guitar-amplifier-head-50w?prirul…"
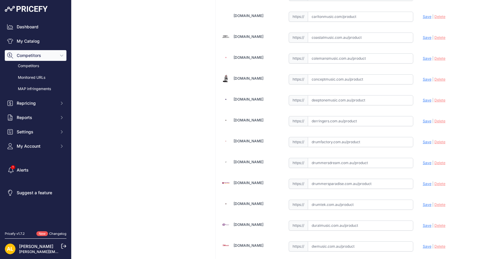
scroll to position [335, 0]
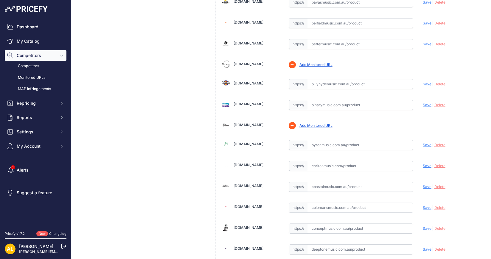
click at [337, 79] on input "text" at bounding box center [360, 84] width 105 height 10
paste input "https://billyhydemusic.com.au/vox-mv50-ac-type?srsltid=AfmBOoqq727t_hnyu2sf2m5h…"
click at [423, 82] on span "Save" at bounding box center [427, 84] width 9 height 4
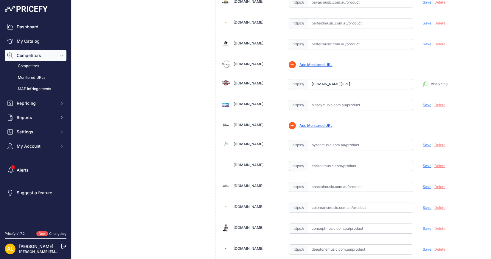
type input "https://billyhydemusic.com.au/vox-mv50-ac-type?prirule_jdsnikfkfjsd=1314"
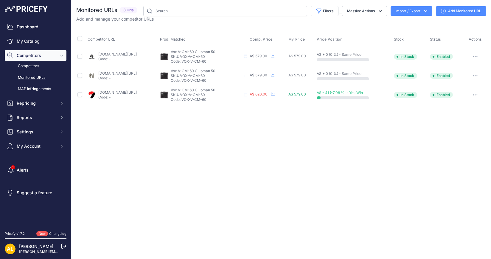
click at [456, 13] on link "Add Monitored URL" at bounding box center [461, 11] width 50 height 10
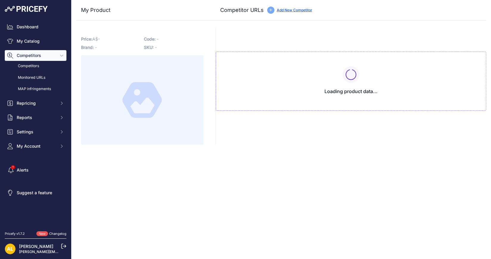
type input "[DOMAIN_NAME][URL]"
type input "www.bettermusic.com.au/vox-v-cm-60-clubman-60-guitar-amp?prirule_jdsnikfkfjsd=1…"
type input "www.modernmusician.com.au/vox-v-cm-60-clubman-60?prirule_jdsnikfkfjsd=1314"
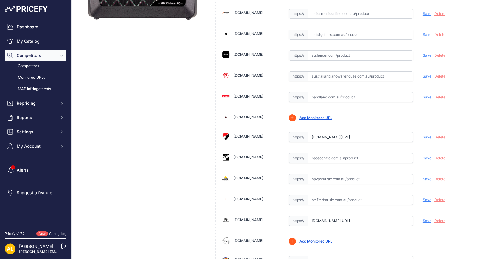
scroll to position [223, 0]
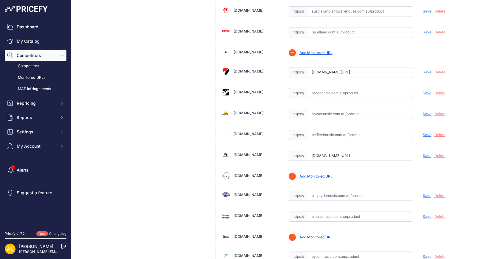
click at [329, 191] on input "text" at bounding box center [360, 195] width 105 height 10
paste input "https://billyhydemusic.com.au/vox-clubman-60-guitar-amplifier?srsltid=AfmBOoqgv…"
click at [424, 193] on span "Save" at bounding box center [427, 195] width 9 height 4
type input "https://billyhydemusic.com.au/vox-clubman-60-guitar-amplifier?prirule_jdsnikfkf…"
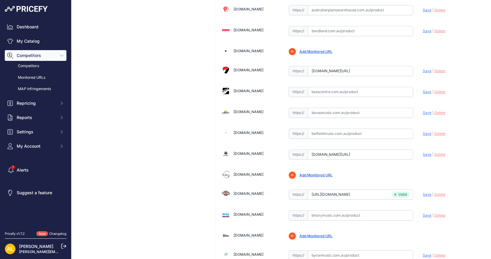
scroll to position [261, 0]
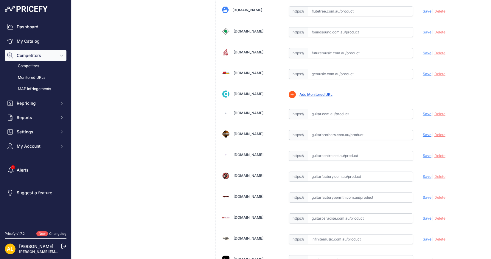
scroll to position [968, 0]
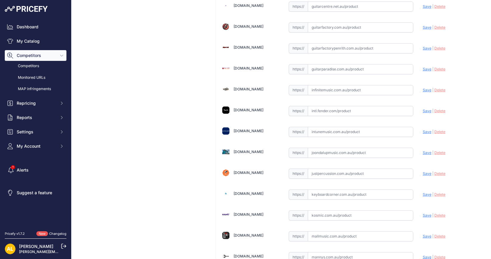
click at [321, 22] on input "text" at bounding box center [360, 27] width 105 height 10
paste input "[URL][DOMAIN_NAME]"
click at [423, 25] on span "Save" at bounding box center [427, 27] width 9 height 4
type input "[URL][DOMAIN_NAME]"
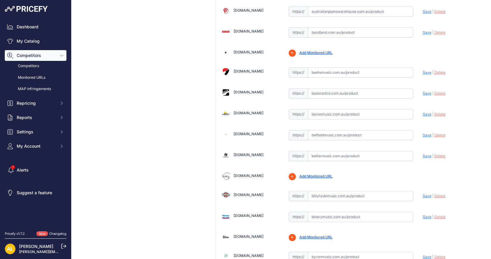
scroll to position [223, 0]
click at [320, 71] on input "text" at bounding box center [360, 72] width 105 height 10
paste input "[URL][DOMAIN_NAME]"
click at [423, 70] on span "Save" at bounding box center [427, 72] width 9 height 4
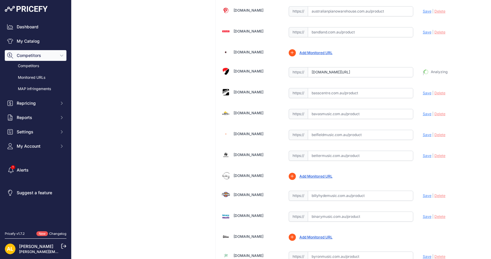
type input "[URL][DOMAIN_NAME]"
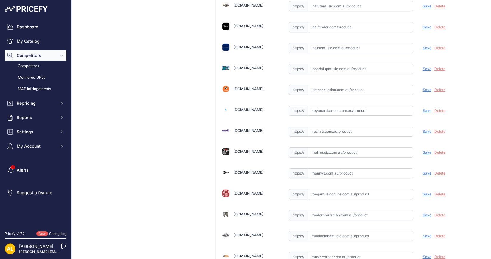
scroll to position [1117, 0]
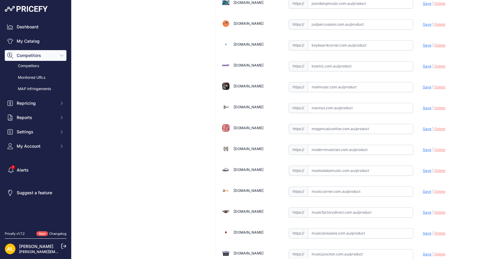
click at [319, 144] on input "text" at bounding box center [360, 149] width 105 height 10
paste input "[URL][DOMAIN_NAME]"
click at [423, 147] on span "Save" at bounding box center [427, 149] width 9 height 4
type input "[URL][DOMAIN_NAME]"
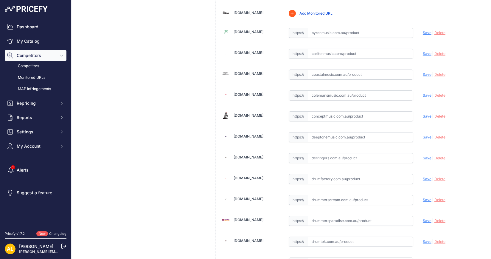
scroll to position [261, 0]
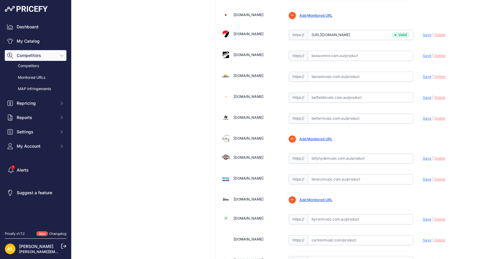
click at [335, 93] on input "text" at bounding box center [360, 97] width 105 height 10
paste input "[URL][DOMAIN_NAME]"
click at [424, 95] on span "Save" at bounding box center [427, 97] width 9 height 4
type input "[URL][DOMAIN_NAME]"
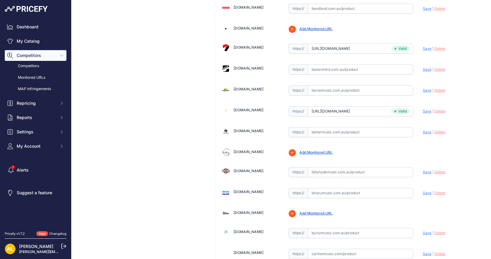
scroll to position [274, 0]
